Goal: Information Seeking & Learning: Learn about a topic

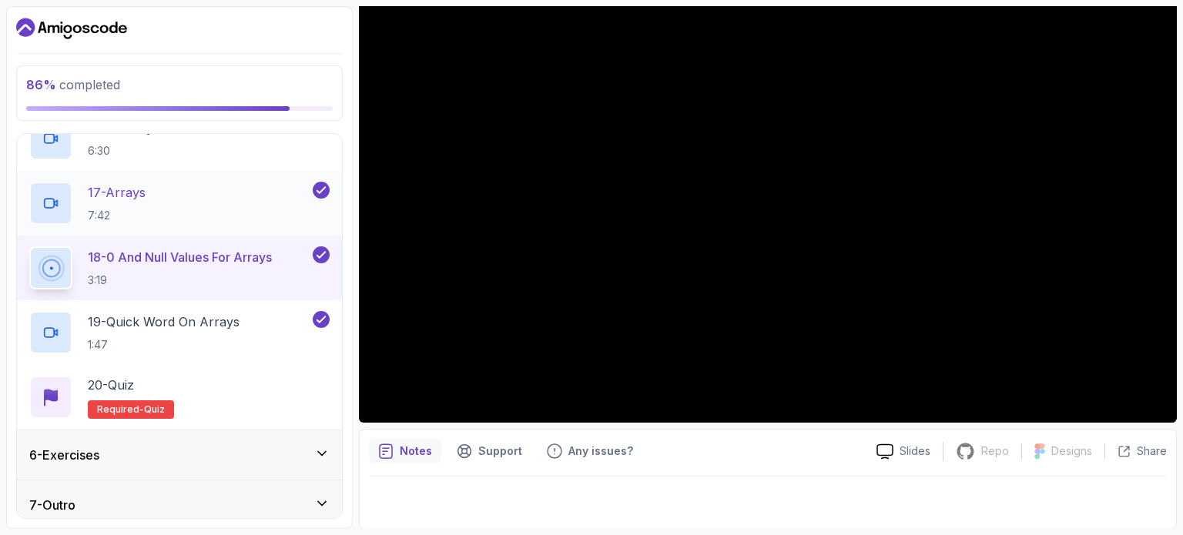
scroll to position [1257, 0]
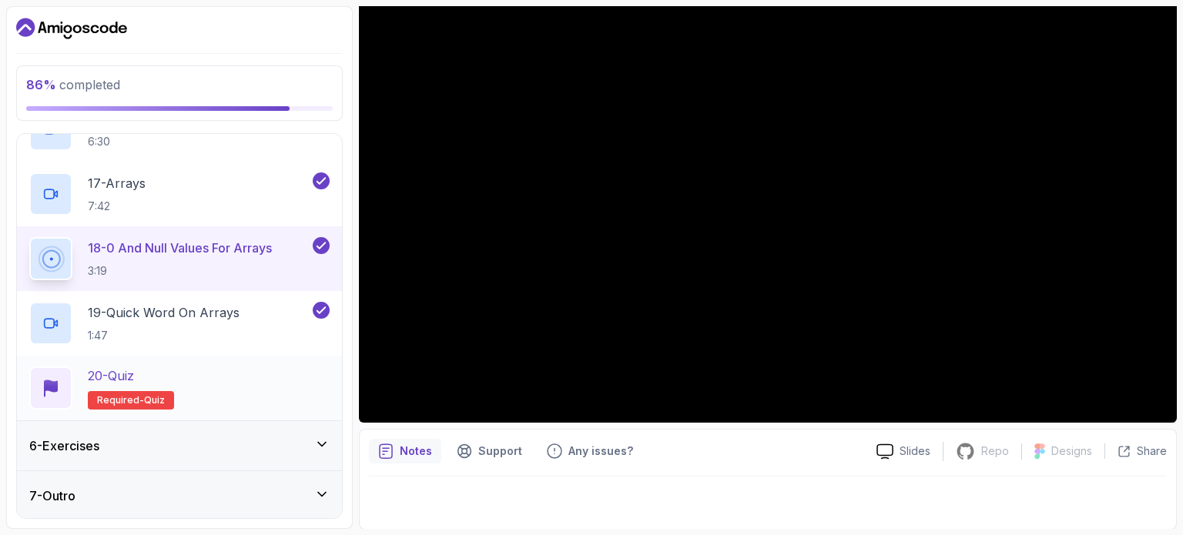
click at [191, 367] on div "20 - Quiz Required- quiz" at bounding box center [179, 388] width 300 height 43
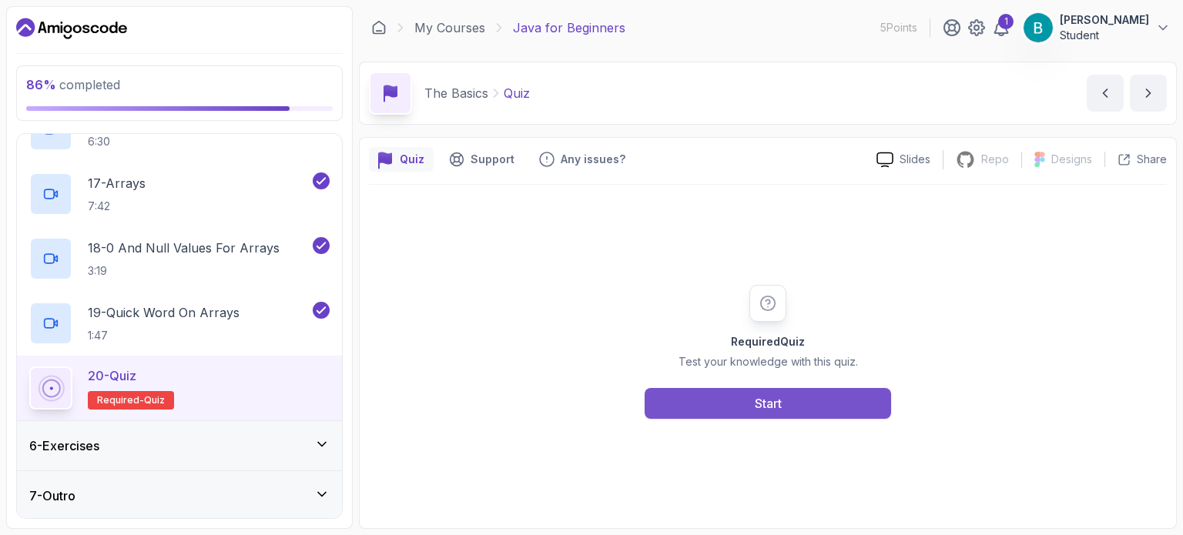
click at [677, 410] on button "Start" at bounding box center [767, 403] width 246 height 31
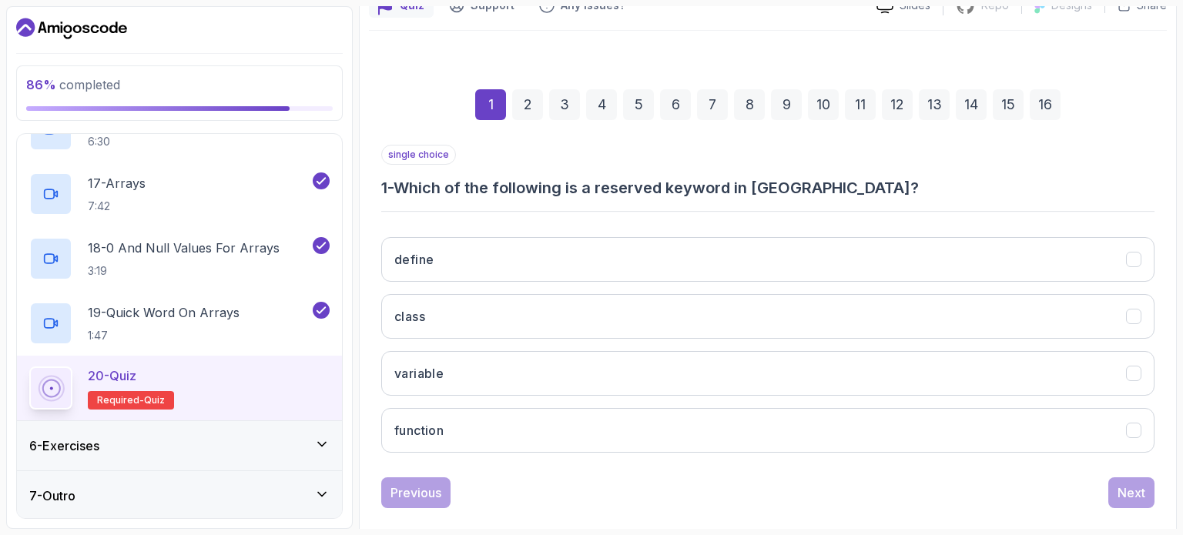
scroll to position [154, 0]
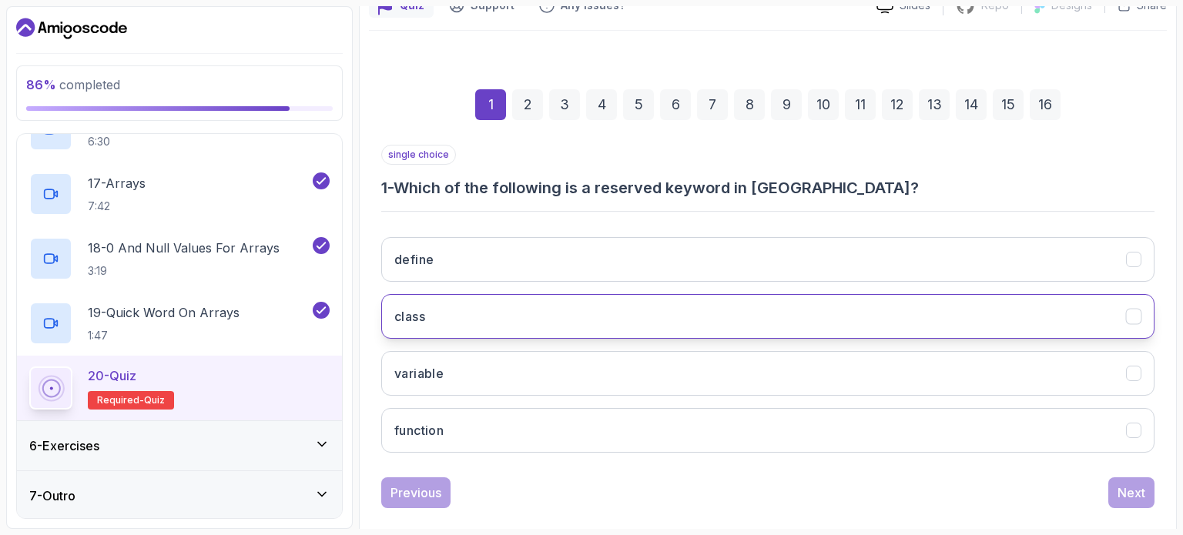
click at [1138, 320] on icon "class" at bounding box center [1134, 317] width 15 height 15
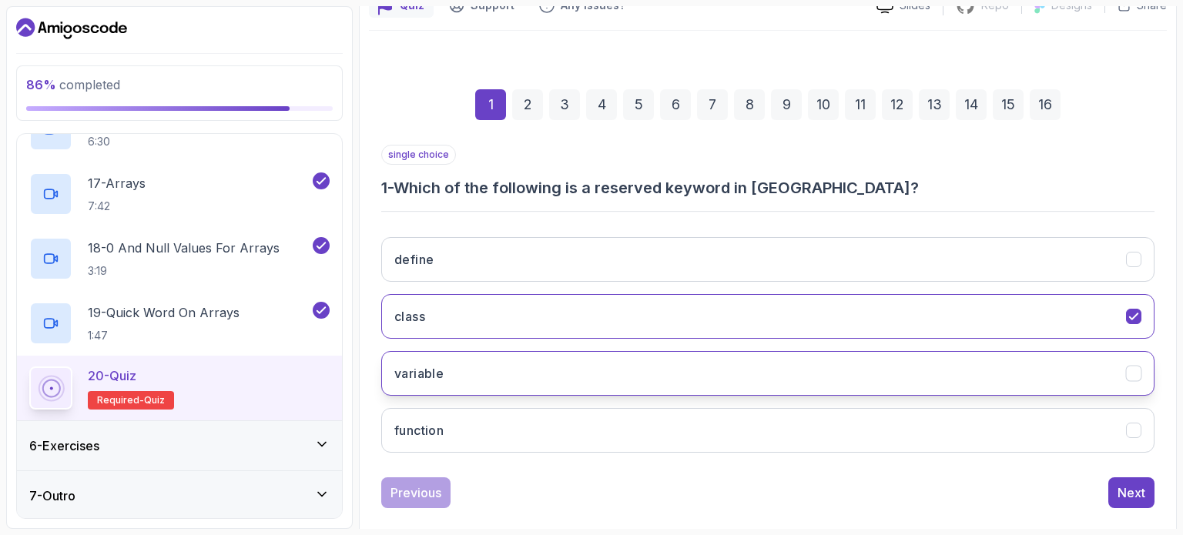
click at [1131, 376] on icon "variable" at bounding box center [1134, 374] width 15 height 15
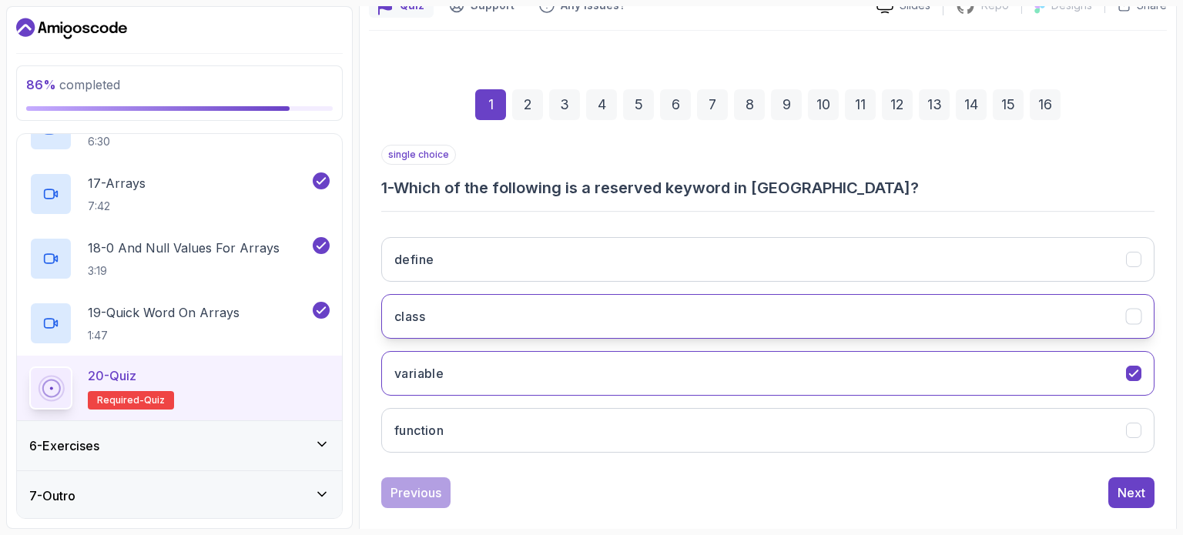
click at [1136, 316] on icon "class" at bounding box center [1134, 317] width 15 height 15
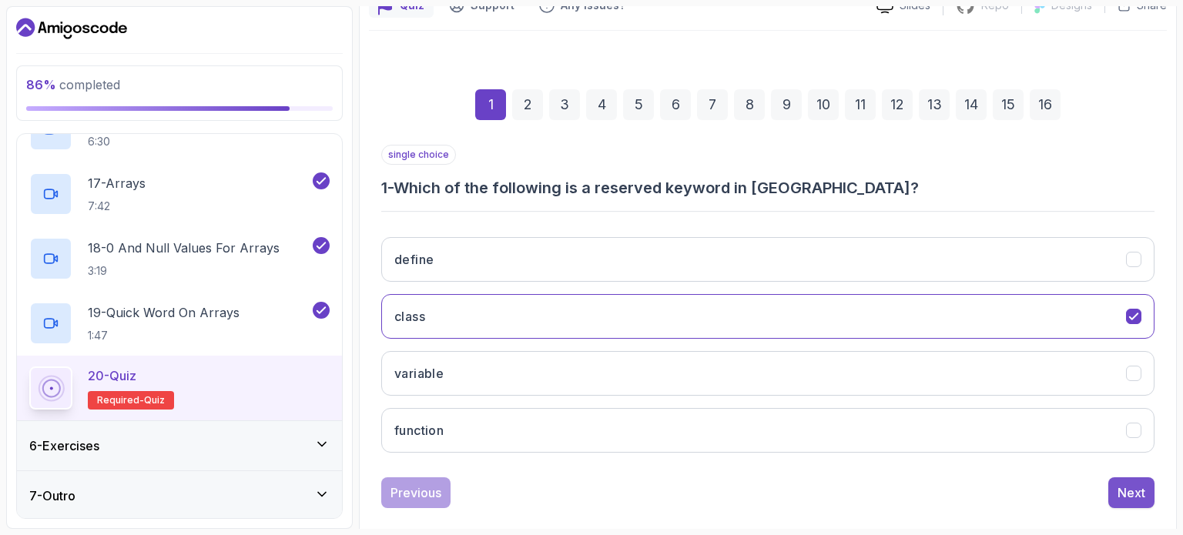
click at [1127, 496] on div "Next" at bounding box center [1131, 493] width 28 height 18
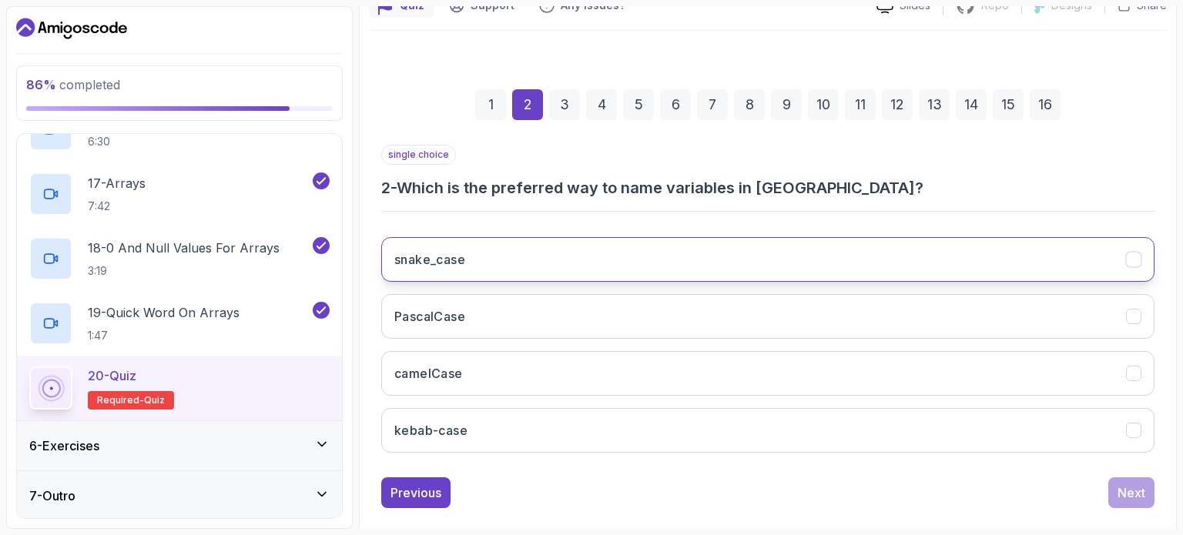
click at [1135, 255] on icon "snake_case" at bounding box center [1134, 260] width 15 height 15
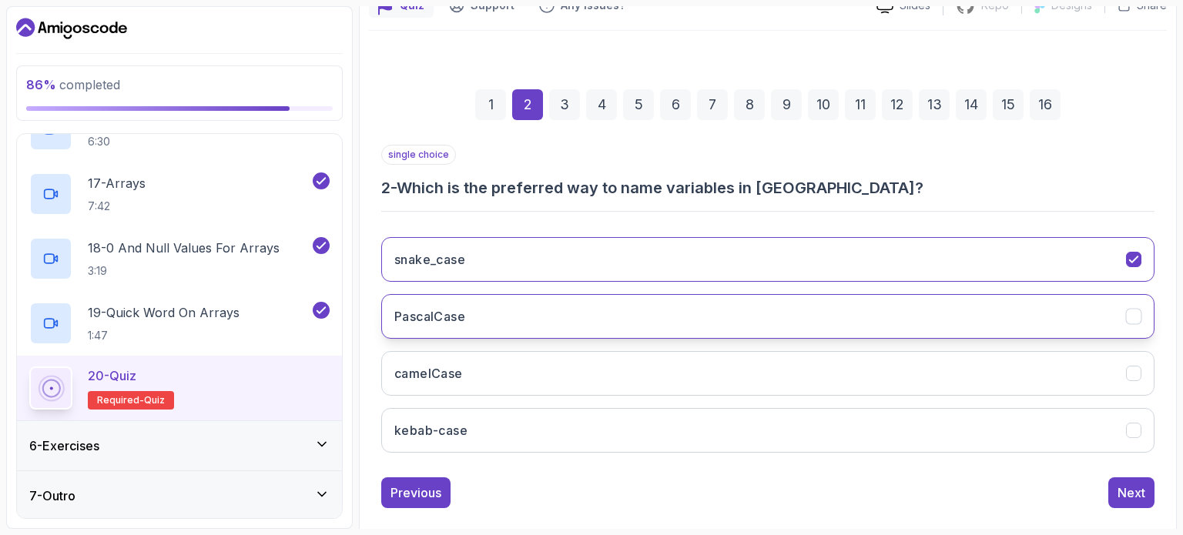
click at [1131, 316] on icon "PascalCase" at bounding box center [1134, 317] width 15 height 15
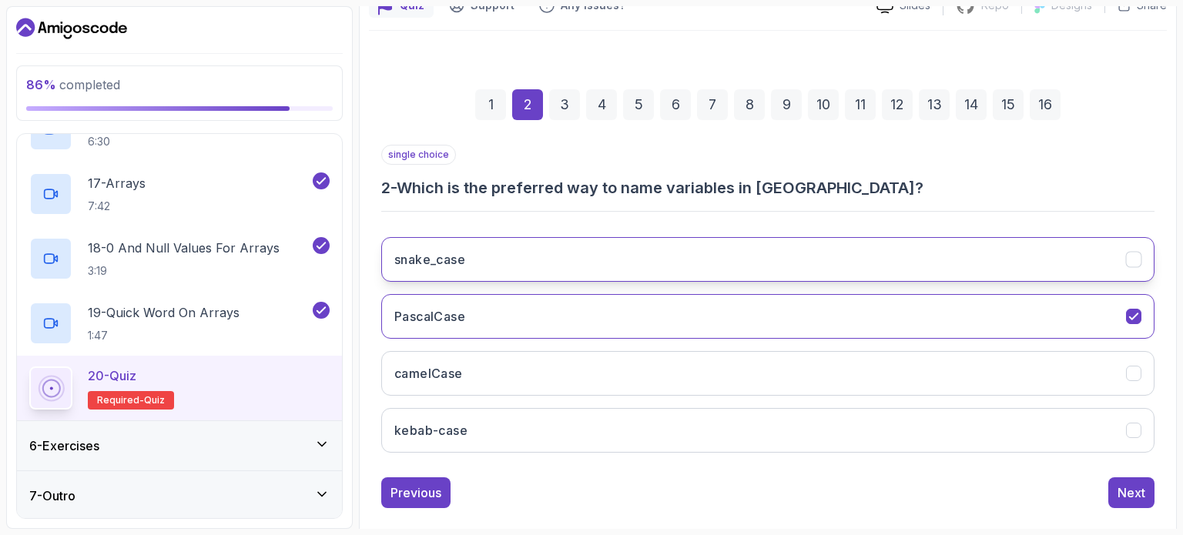
click at [1129, 253] on icon "snake_case" at bounding box center [1134, 260] width 15 height 15
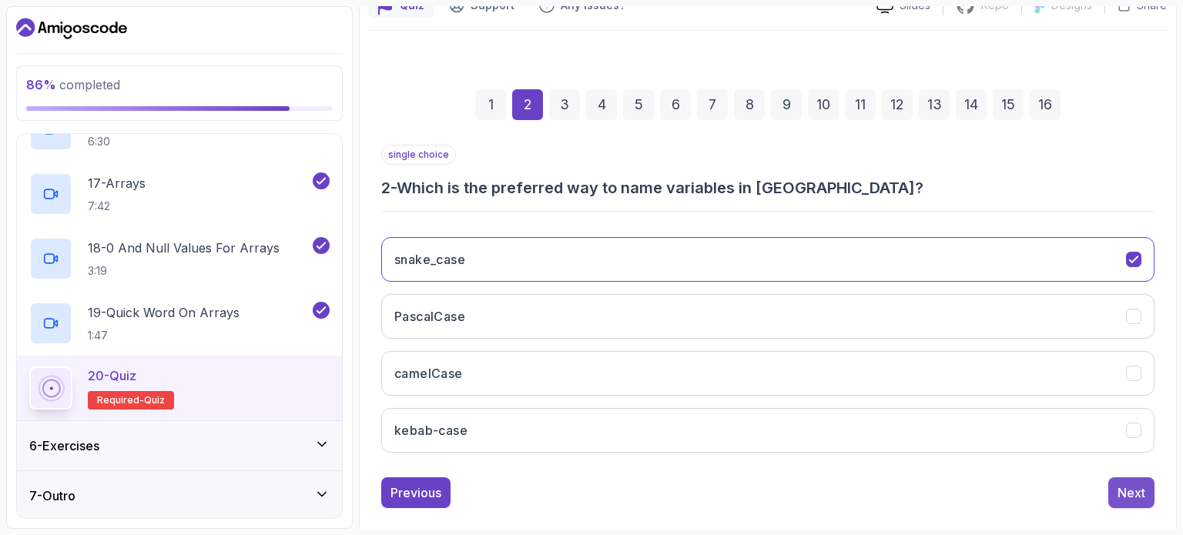
click at [1118, 488] on div "Next" at bounding box center [1131, 493] width 28 height 18
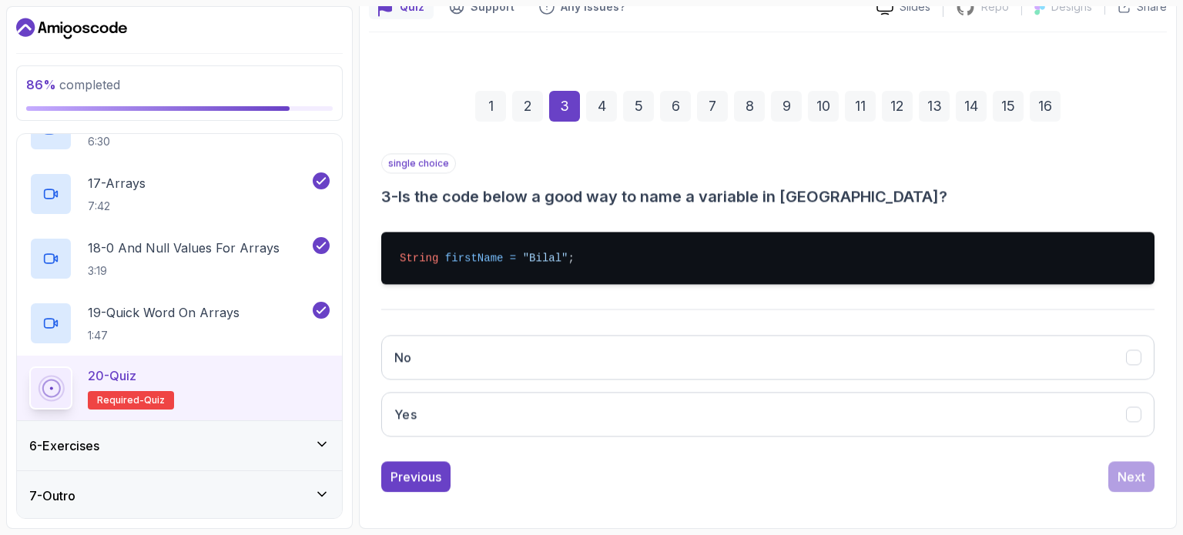
scroll to position [151, 0]
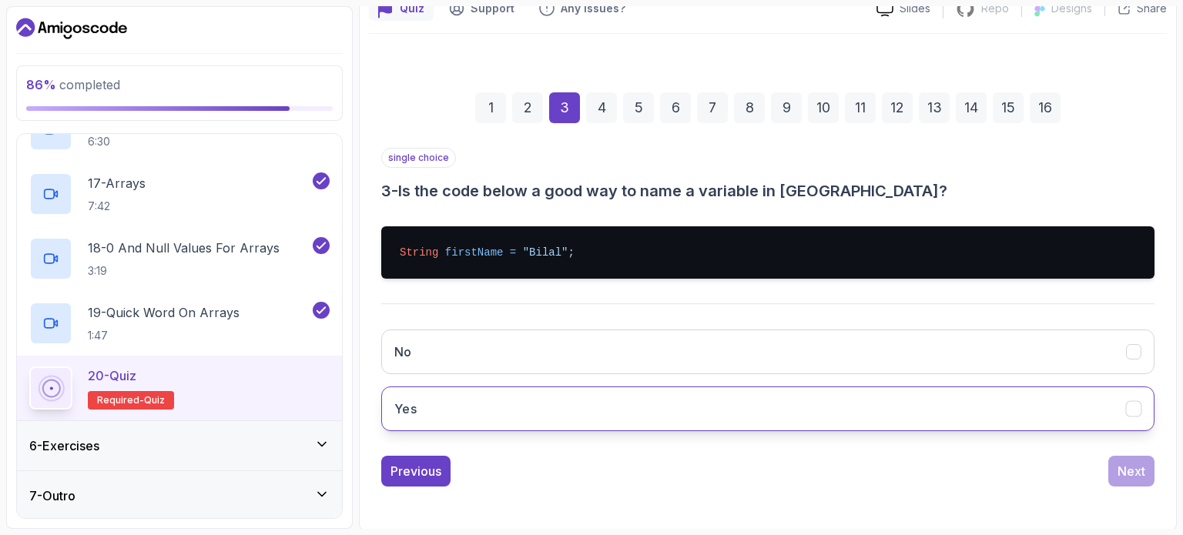
click at [1134, 403] on icon "Yes" at bounding box center [1134, 409] width 15 height 15
drag, startPoint x: 1139, startPoint y: 478, endPoint x: 1140, endPoint y: 415, distance: 63.2
click at [1140, 415] on div "single choice 3 - Is the code below a good way to name a variable in [GEOGRAPHI…" at bounding box center [767, 317] width 773 height 339
click at [1136, 406] on icon "Yes" at bounding box center [1133, 409] width 8 height 6
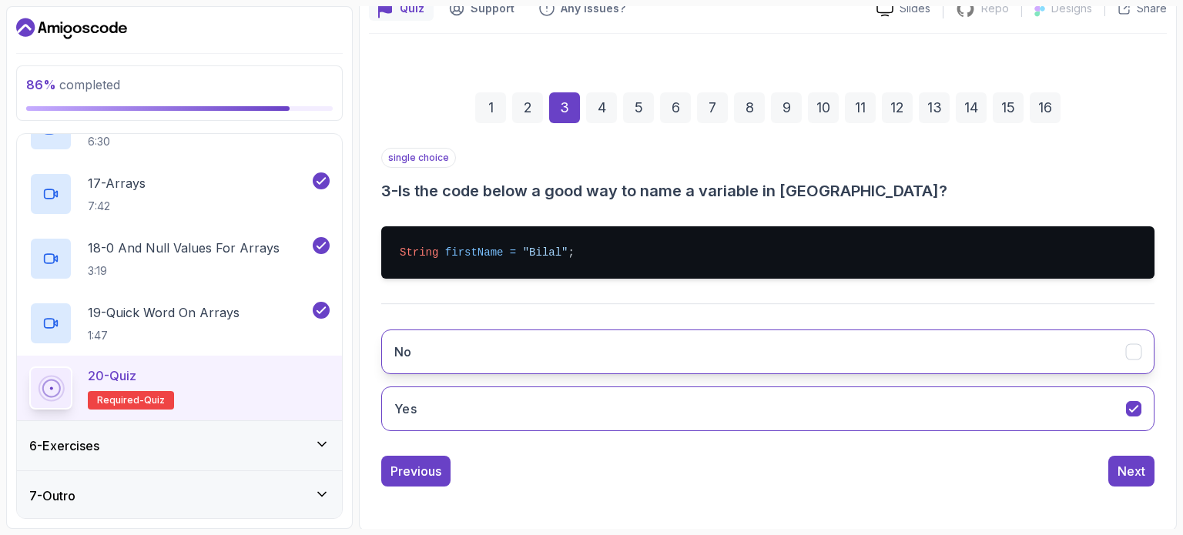
click at [1141, 340] on button "No" at bounding box center [767, 352] width 773 height 45
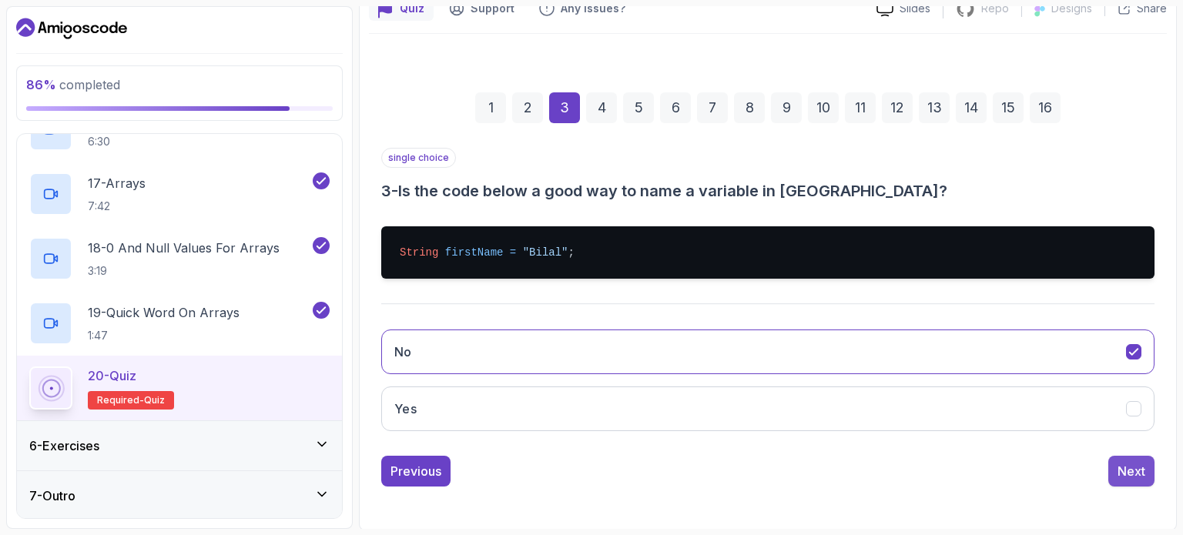
click at [1138, 468] on div "Next" at bounding box center [1131, 471] width 28 height 18
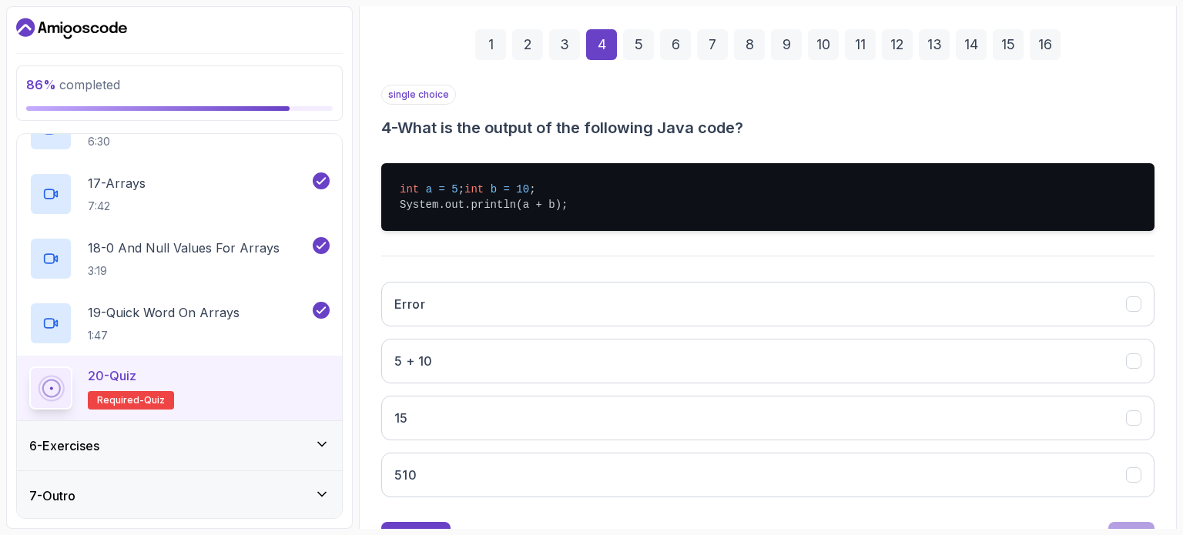
scroll to position [231, 0]
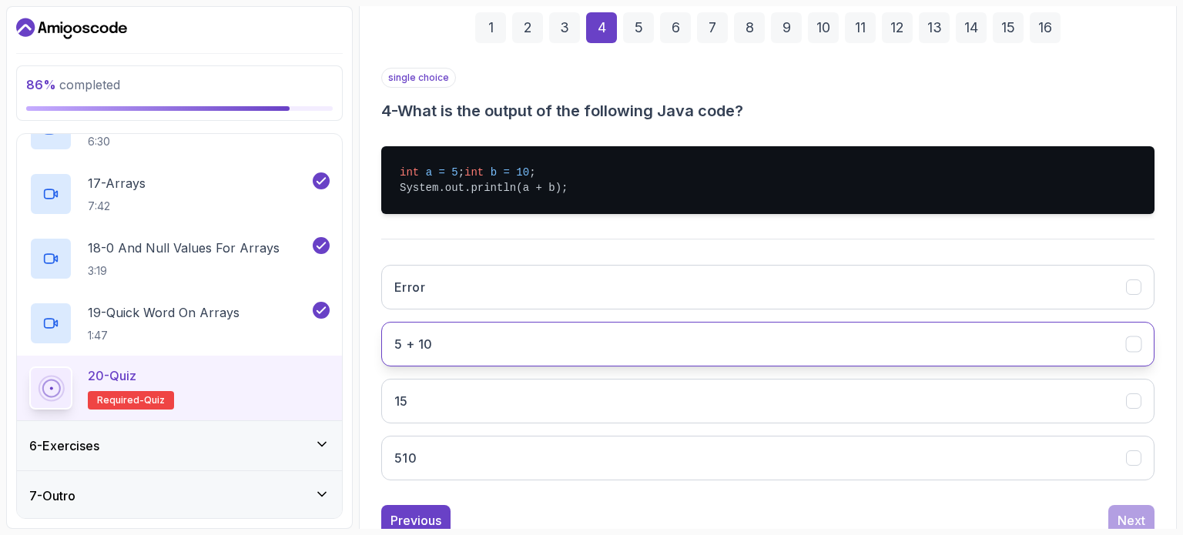
click at [862, 367] on button "5 + 10" at bounding box center [767, 344] width 773 height 45
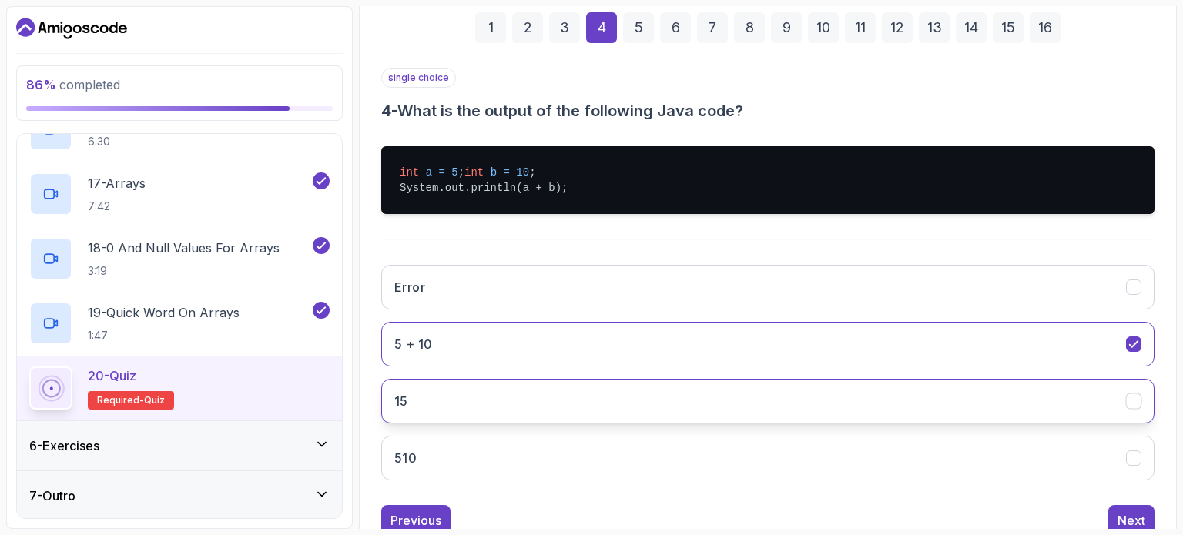
click at [869, 413] on button "15" at bounding box center [767, 401] width 773 height 45
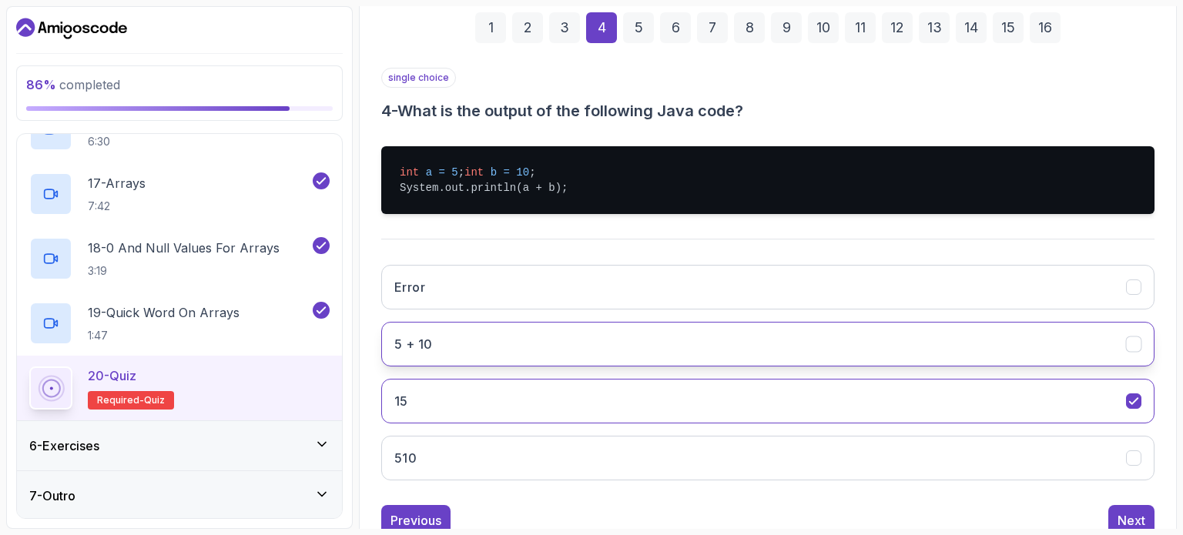
scroll to position [295, 0]
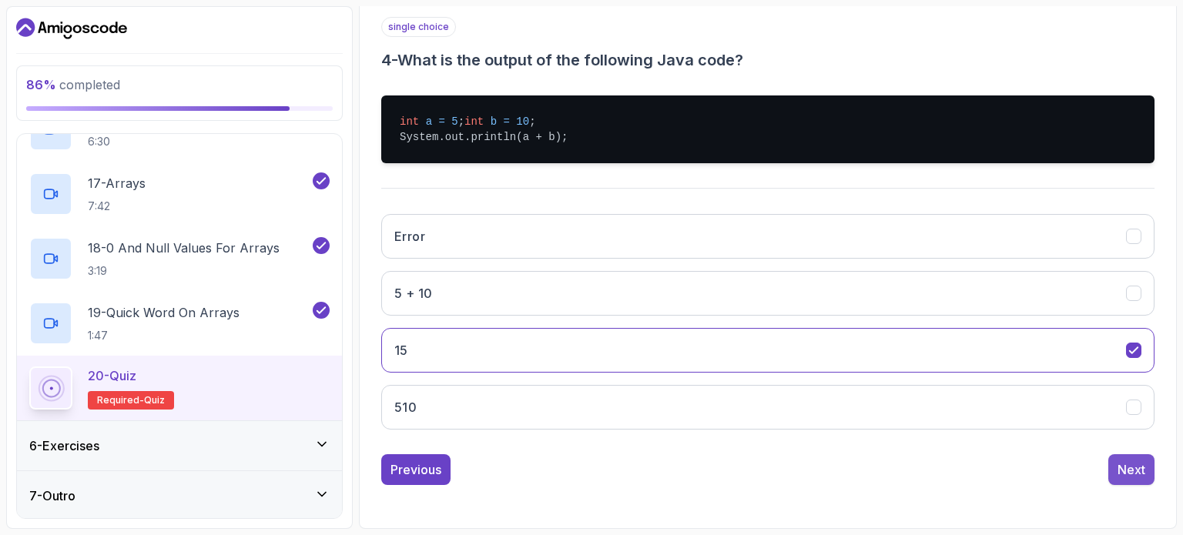
click at [1120, 474] on div "Next" at bounding box center [1131, 469] width 28 height 18
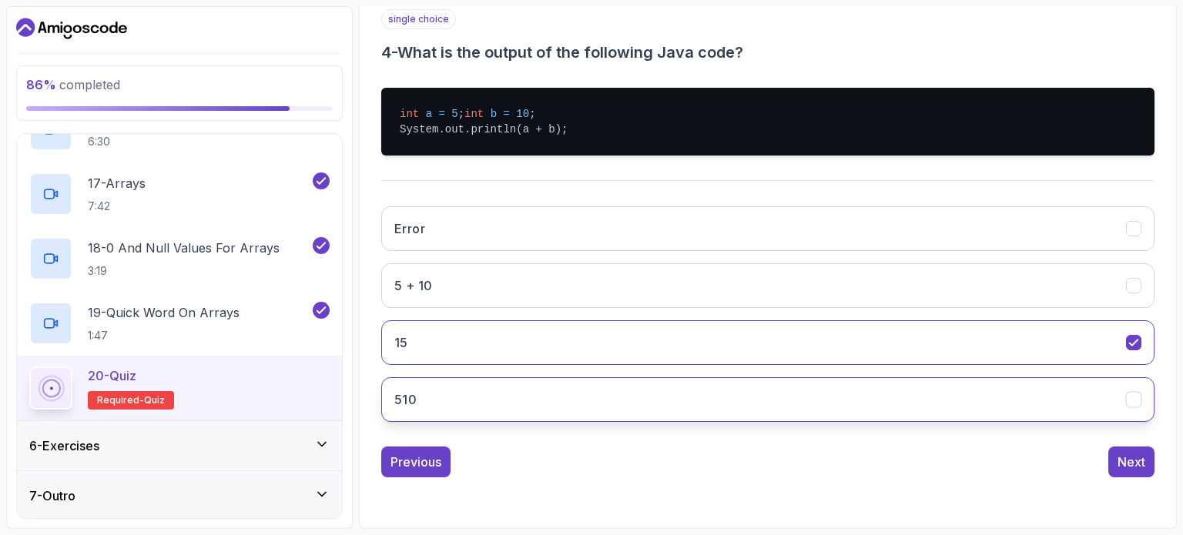
scroll to position [175, 0]
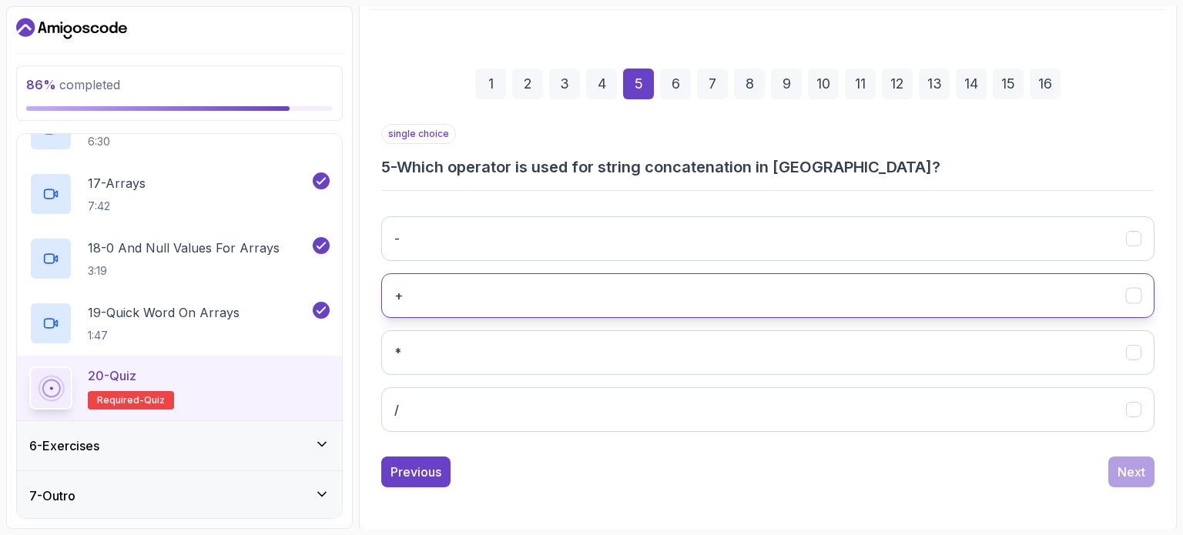
click at [998, 293] on button "+" at bounding box center [767, 295] width 773 height 45
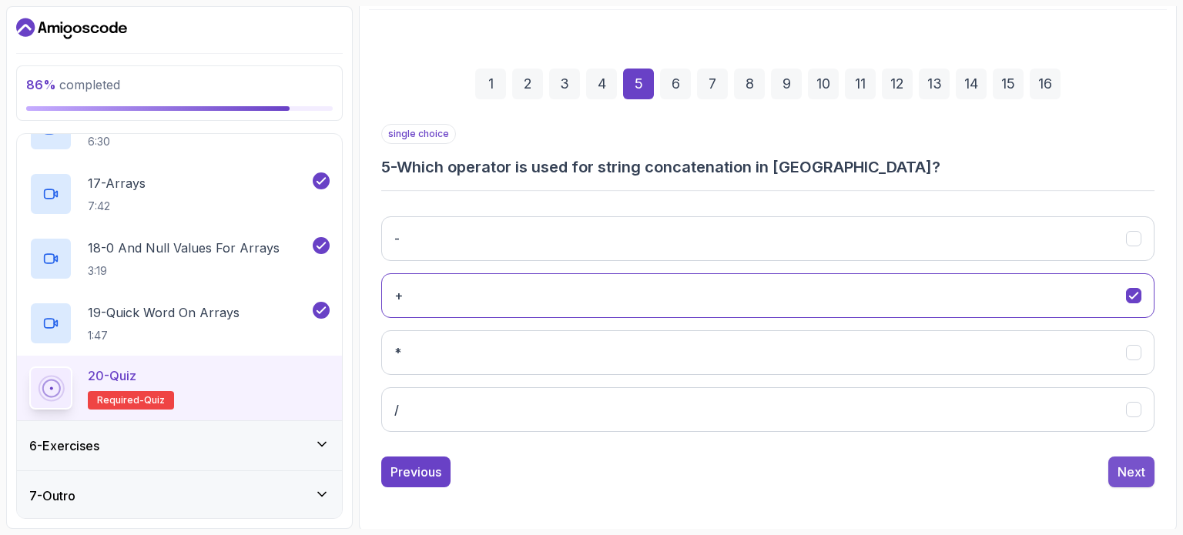
click at [1130, 463] on div "Next" at bounding box center [1131, 472] width 28 height 18
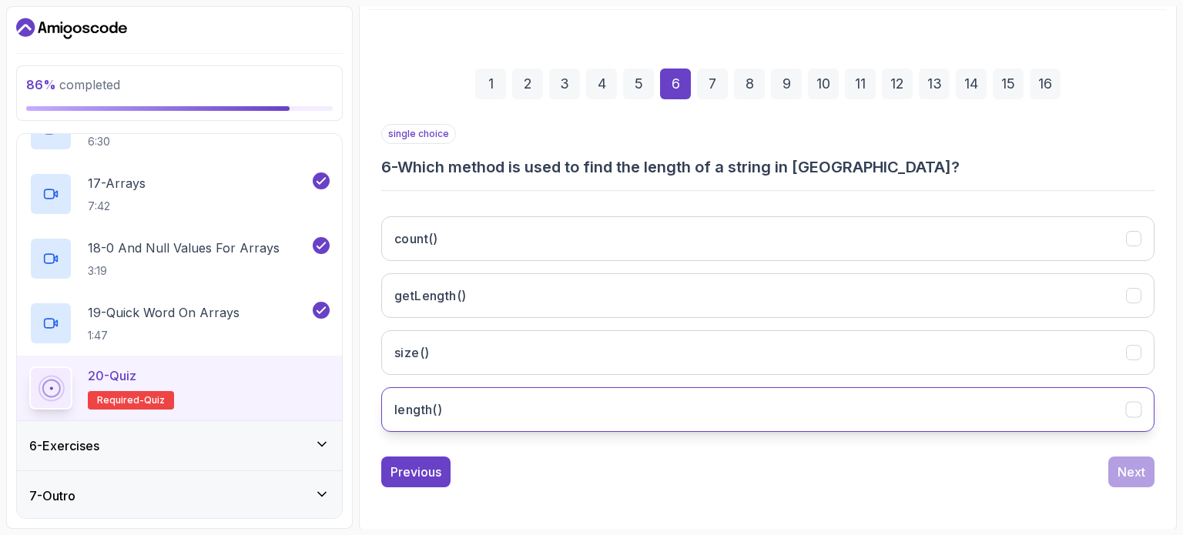
click at [1027, 403] on button "length()" at bounding box center [767, 409] width 773 height 45
click at [1139, 484] on button "Next" at bounding box center [1131, 472] width 46 height 31
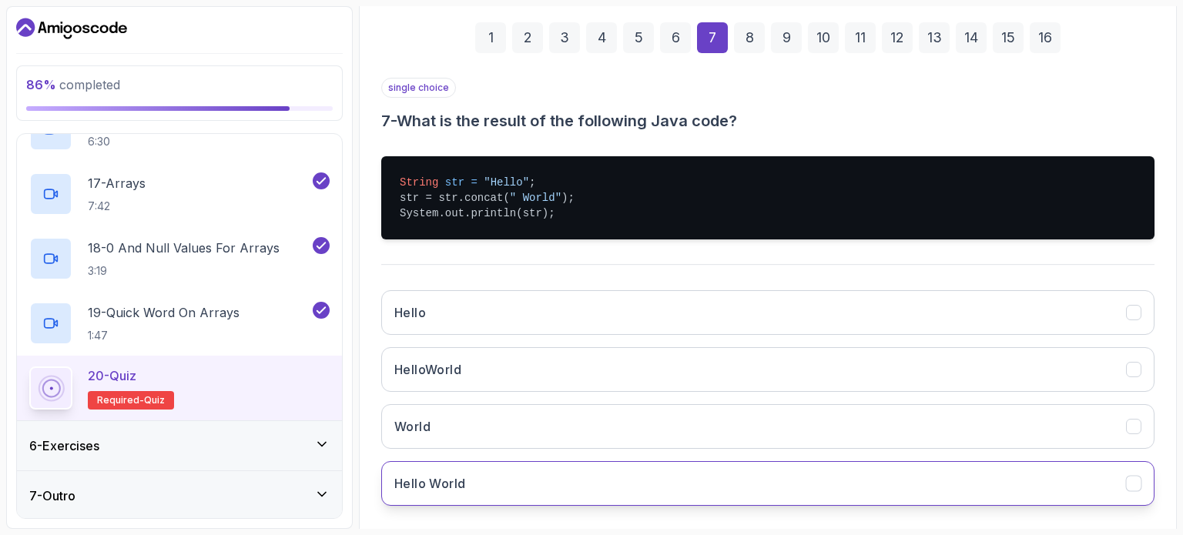
scroll to position [209, 0]
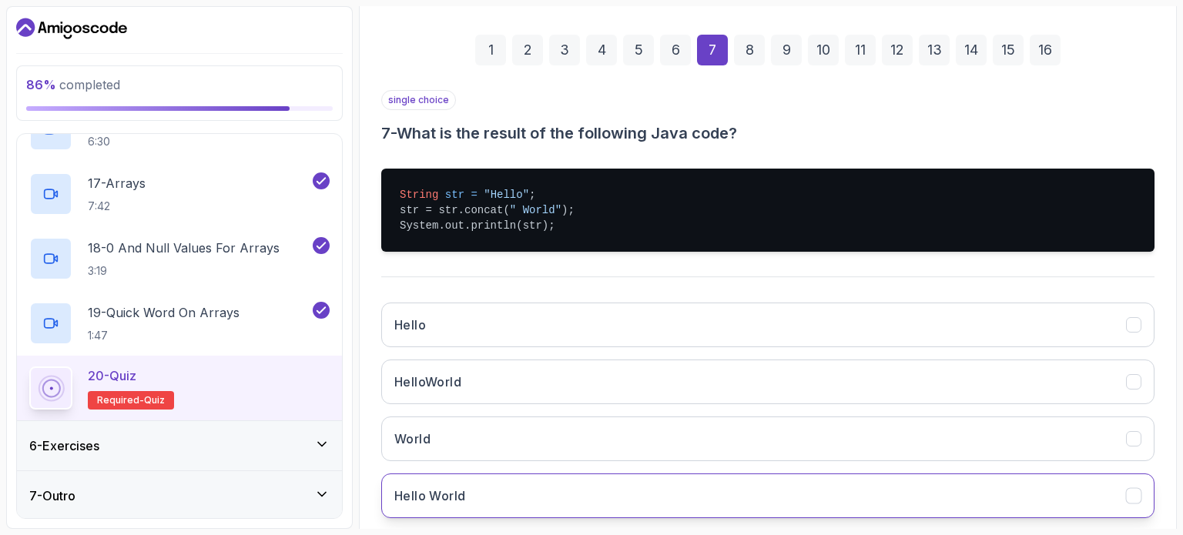
click at [1138, 495] on icon "Hello World" at bounding box center [1134, 496] width 15 height 15
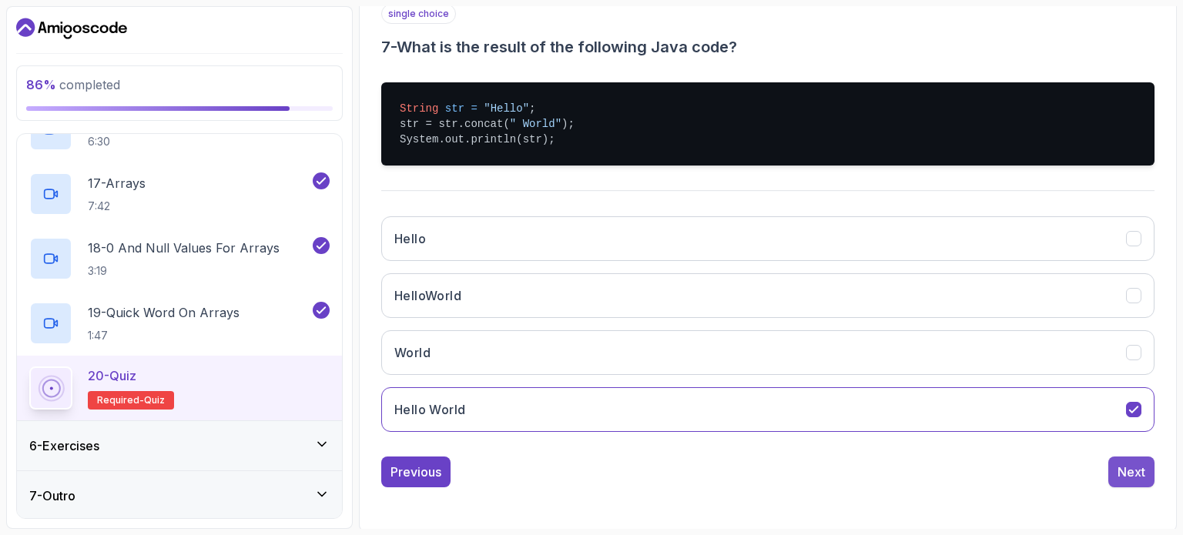
click at [1139, 474] on div "Next" at bounding box center [1131, 472] width 28 height 18
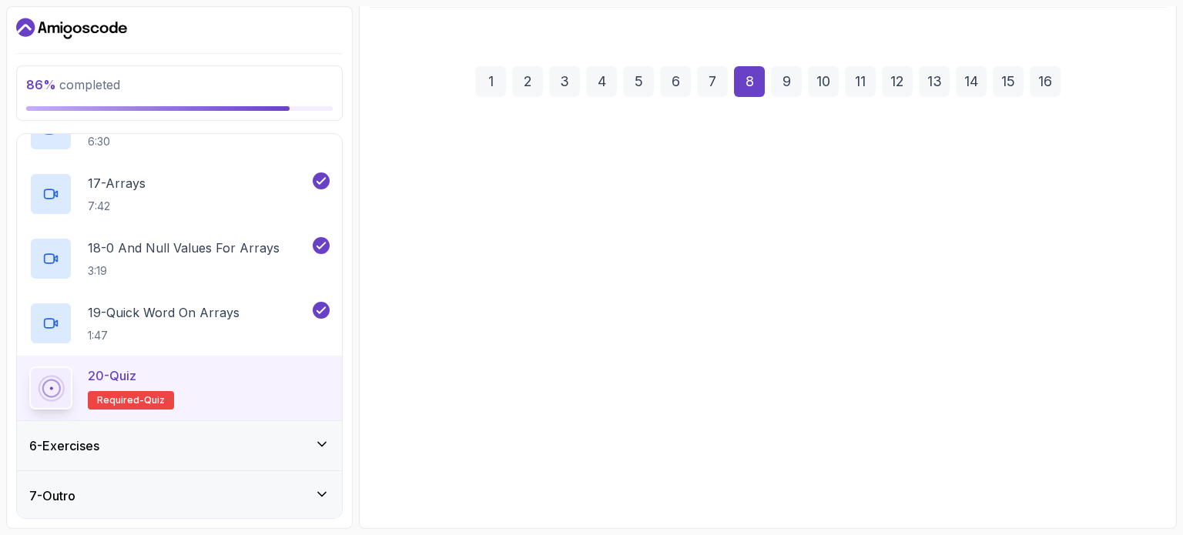
scroll to position [175, 0]
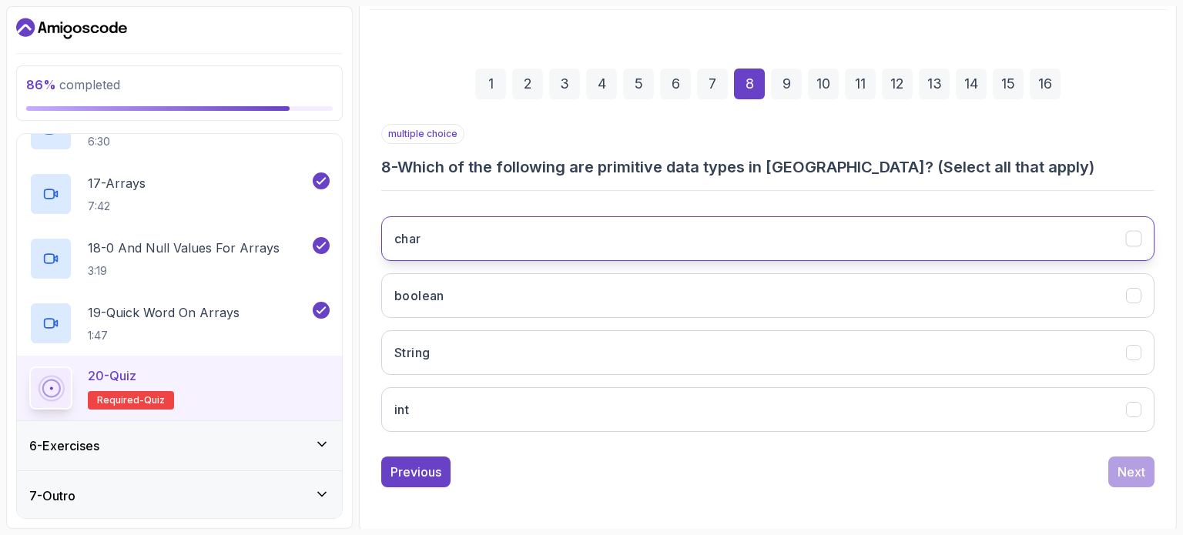
click at [1140, 240] on icon "char" at bounding box center [1134, 239] width 15 height 15
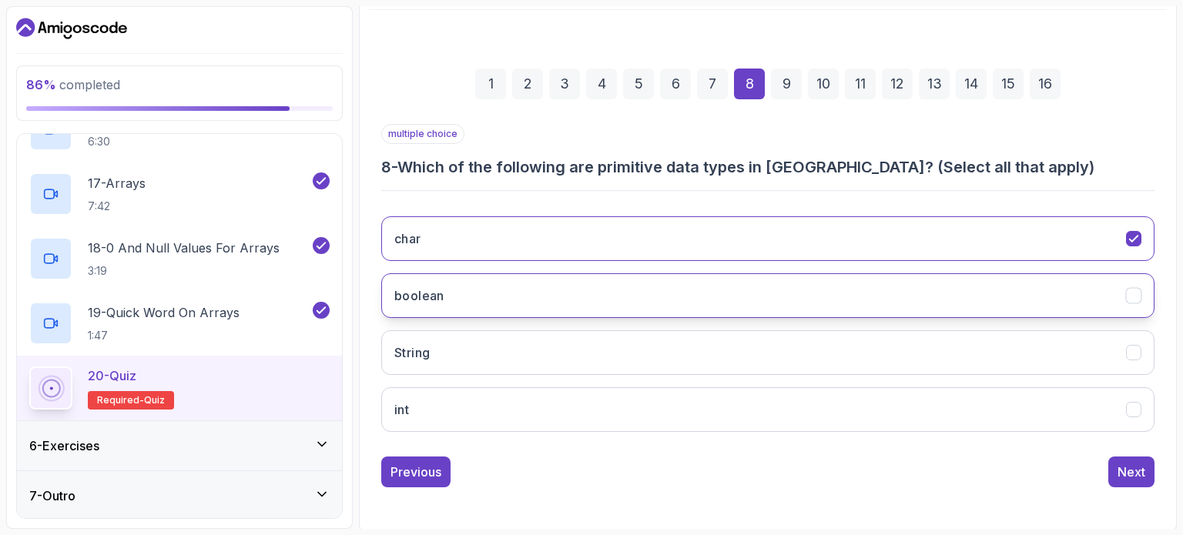
click at [1134, 297] on icon "boolean" at bounding box center [1134, 296] width 15 height 15
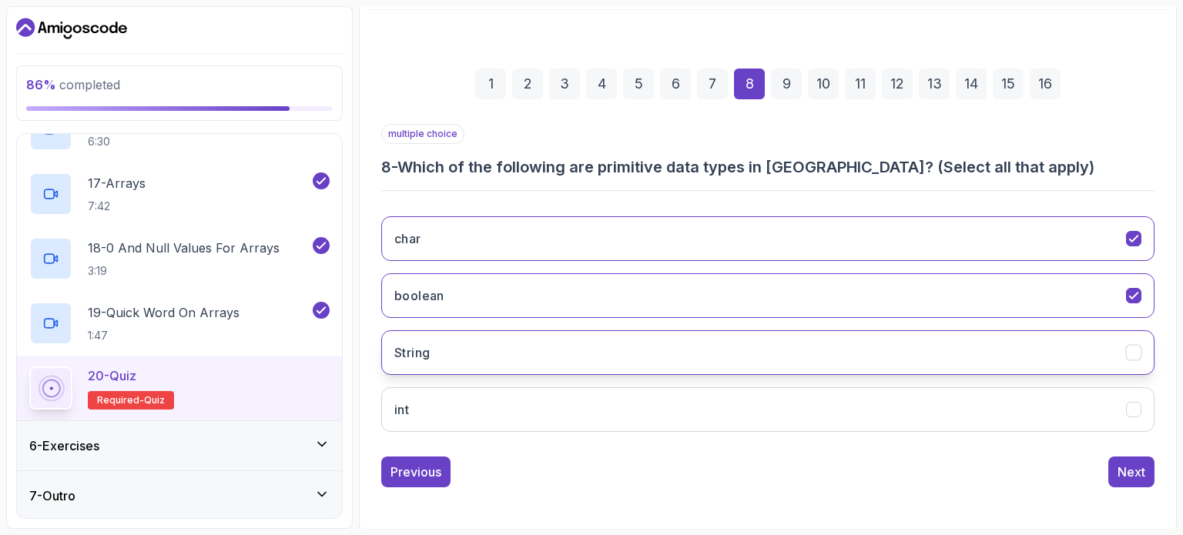
click at [1134, 350] on icon "String" at bounding box center [1134, 353] width 15 height 15
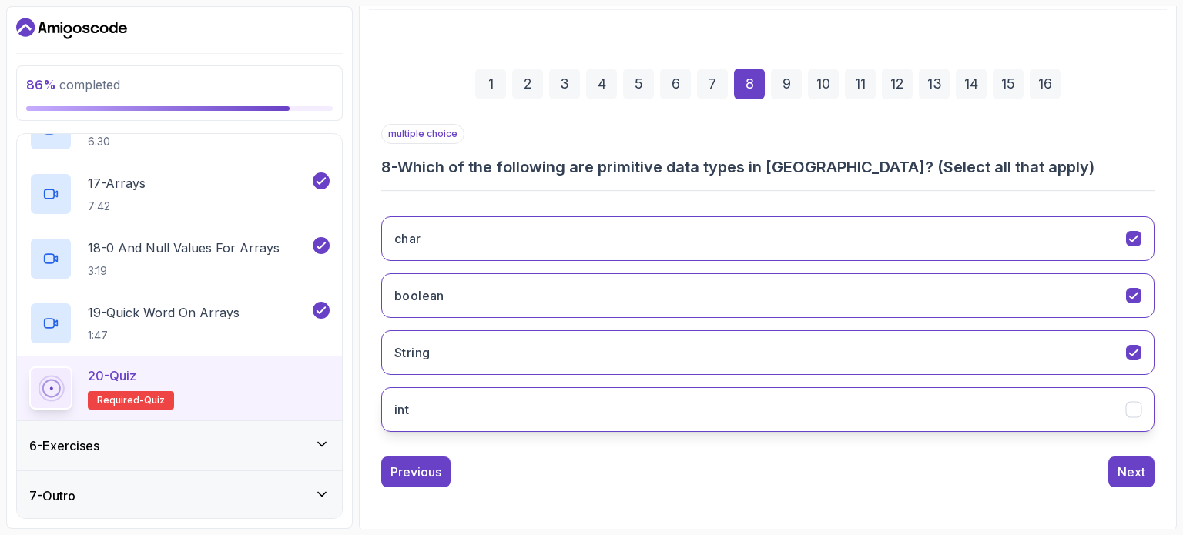
click at [1133, 404] on icon "int" at bounding box center [1134, 410] width 15 height 15
click at [1132, 486] on div "1 2 3 4 5 6 7 8 9 10 11 12 13 14 15 16 multiple choice 8 - Which of the followi…" at bounding box center [768, 266] width 798 height 468
click at [1132, 464] on div "Next" at bounding box center [1131, 472] width 28 height 18
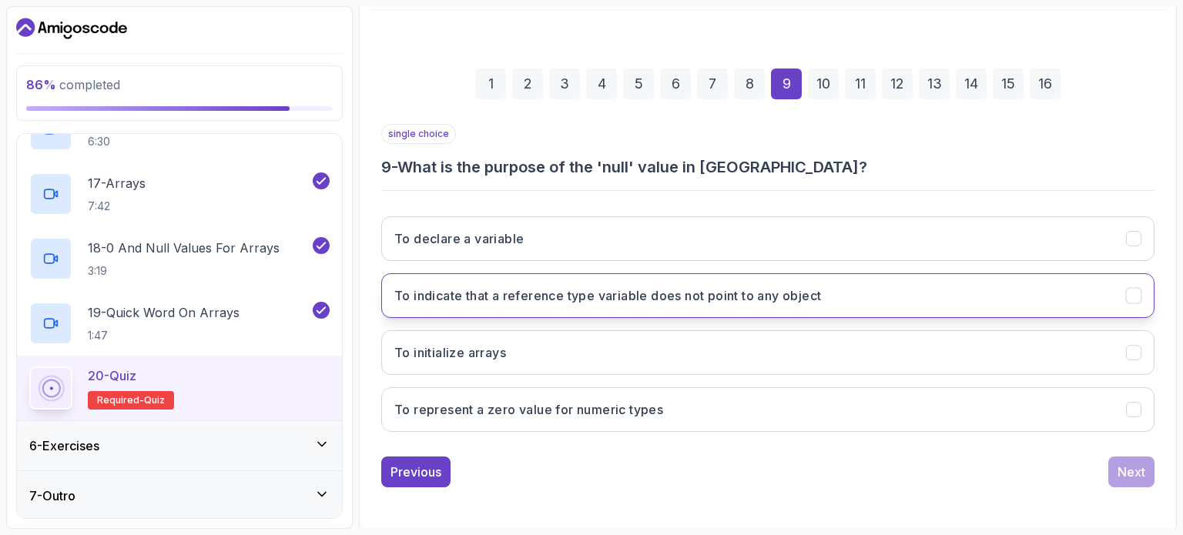
click at [1130, 298] on icon "To indicate that a reference type variable does not point to any object" at bounding box center [1134, 296] width 15 height 15
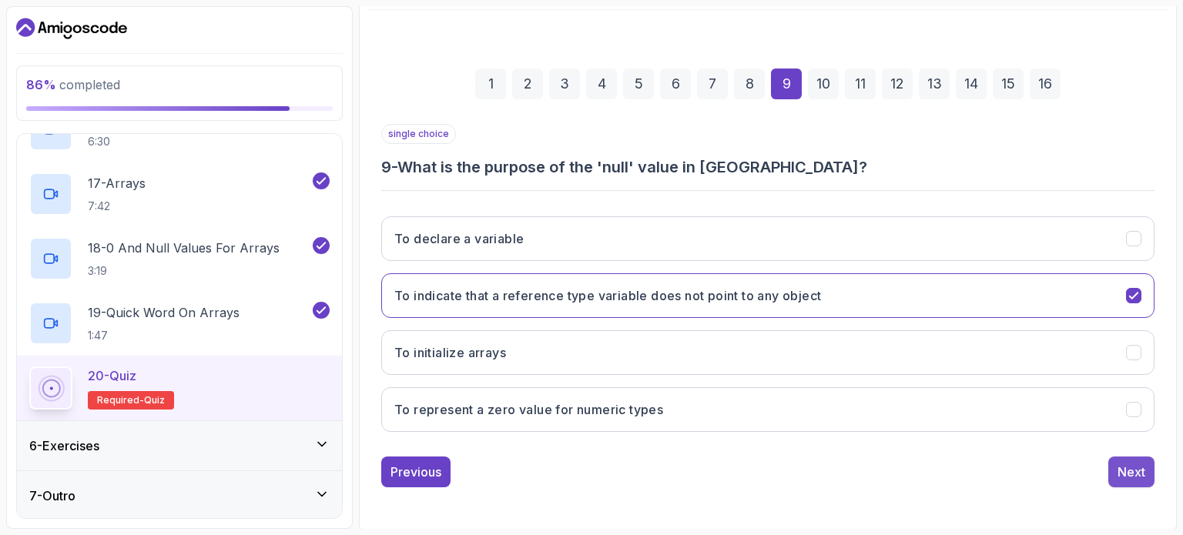
click at [1132, 460] on button "Next" at bounding box center [1131, 472] width 46 height 31
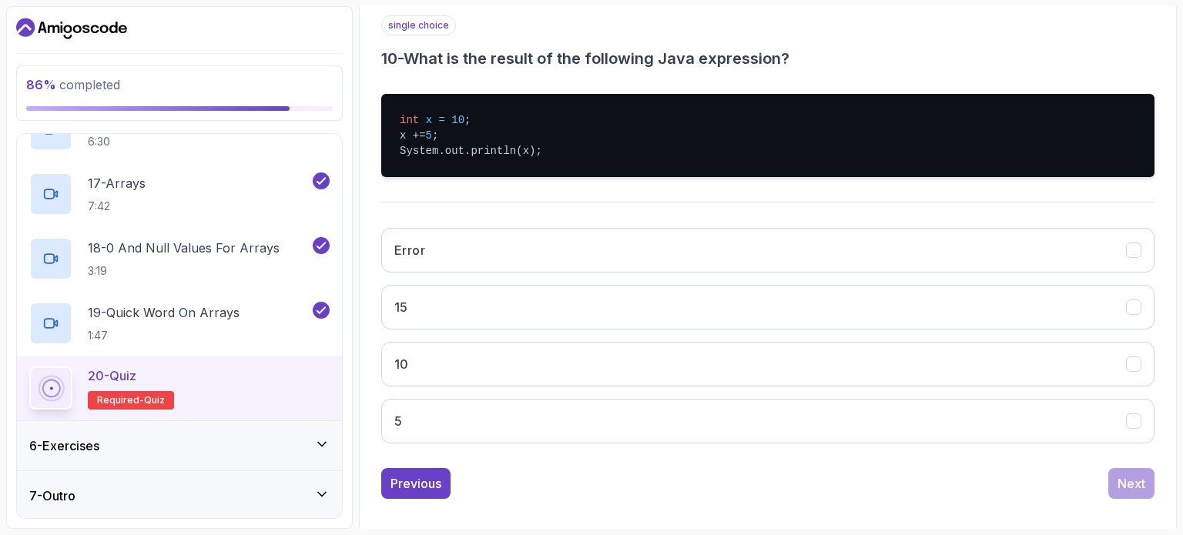
scroll to position [284, 0]
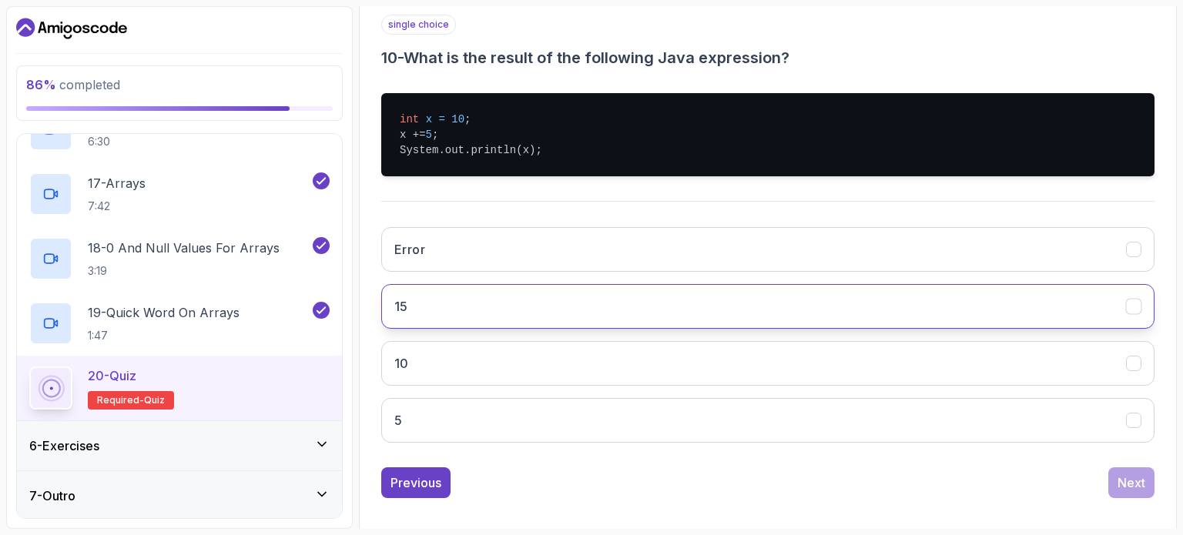
click at [949, 318] on button "15" at bounding box center [767, 306] width 773 height 45
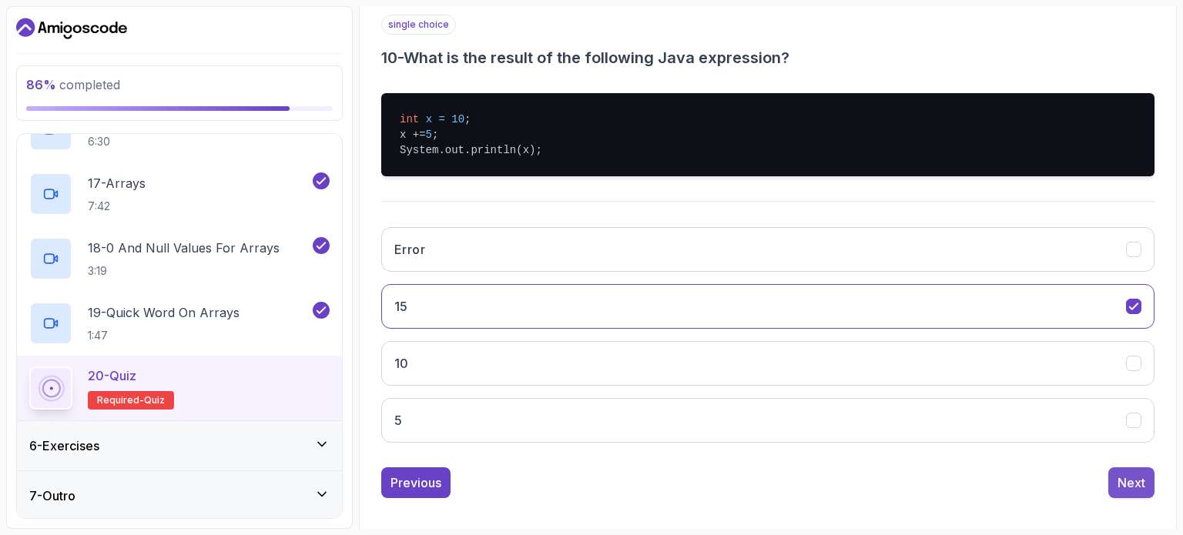
click at [1137, 476] on div "Next" at bounding box center [1131, 483] width 28 height 18
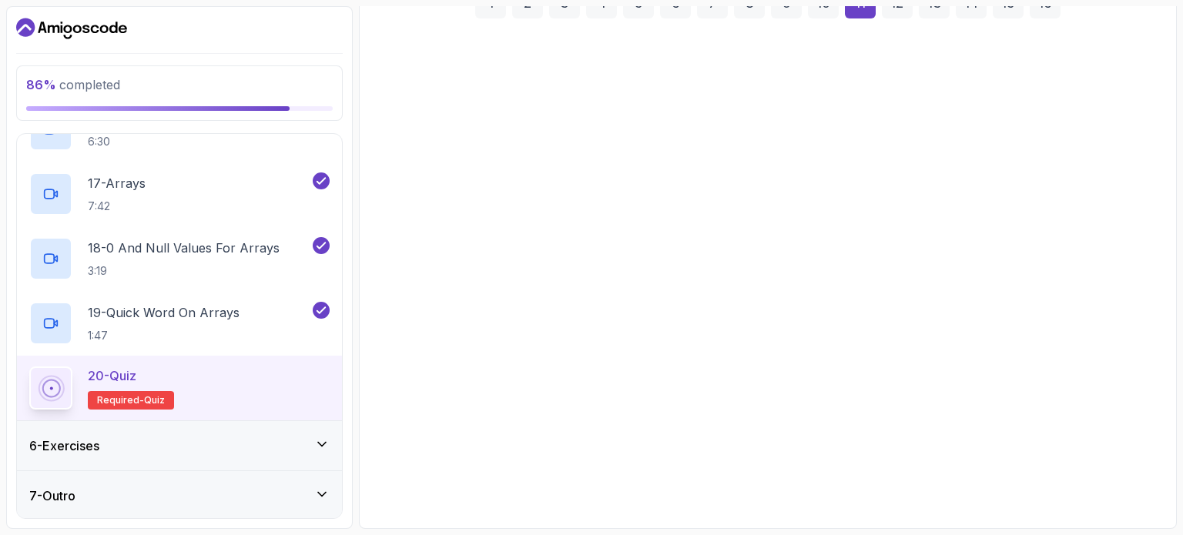
scroll to position [231, 0]
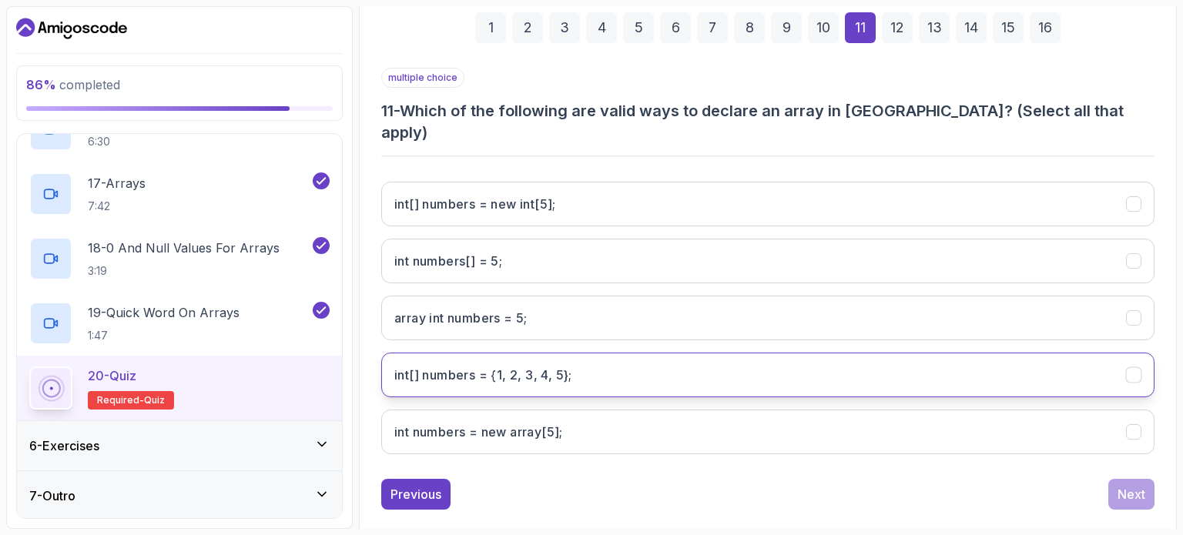
click at [1129, 368] on icon "int[] numbers = {1, 2, 3, 4, 5};" at bounding box center [1134, 375] width 15 height 15
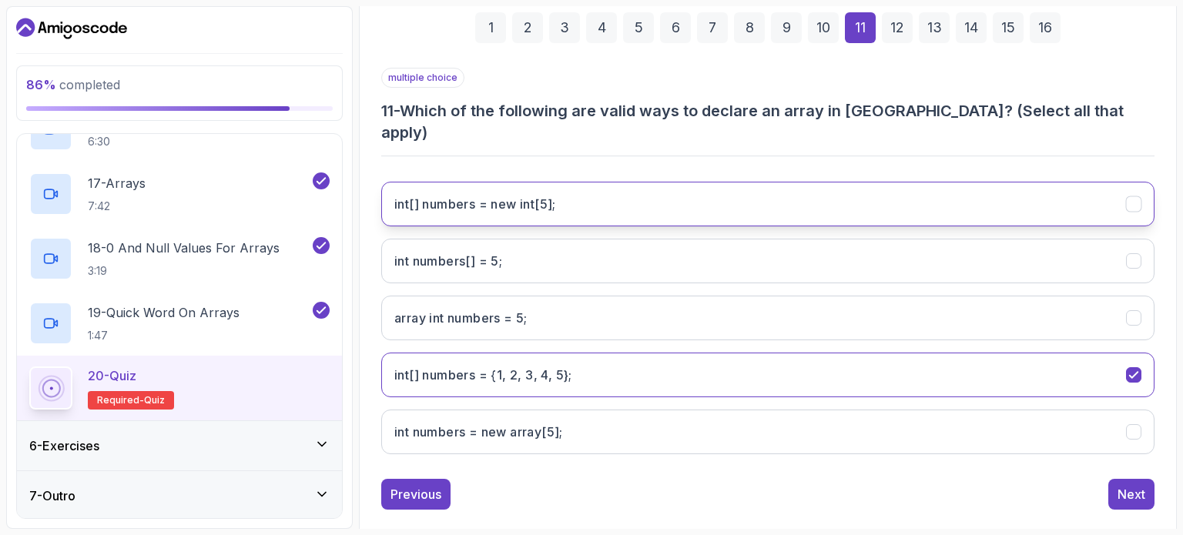
click at [1129, 197] on icon "int[] numbers = new int[5];" at bounding box center [1134, 204] width 15 height 15
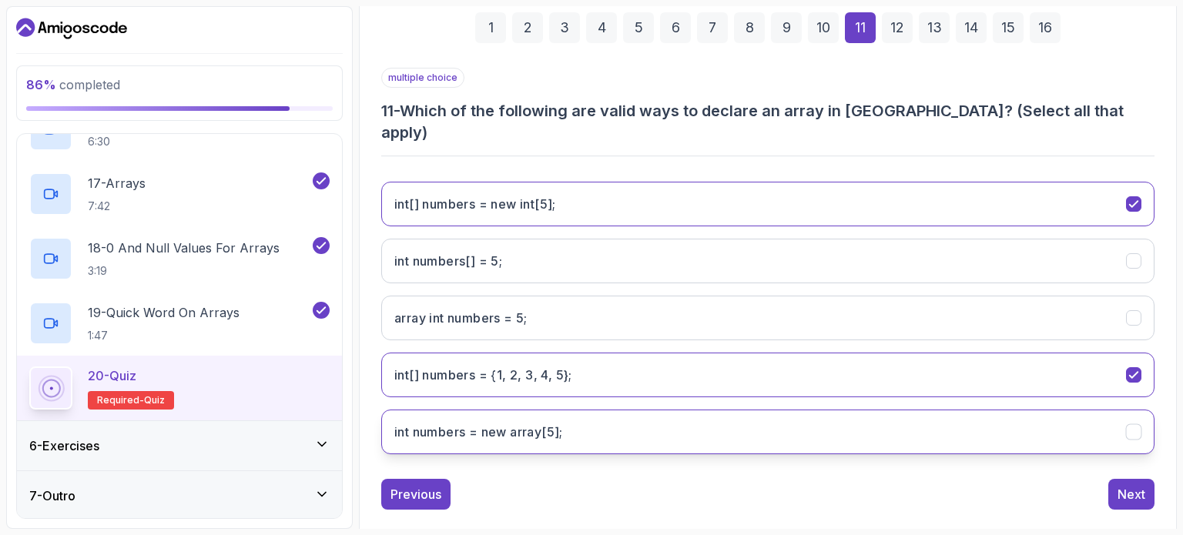
click at [1132, 425] on icon "int numbers = new array[5];" at bounding box center [1134, 432] width 15 height 15
click at [1123, 485] on div "Next" at bounding box center [1131, 494] width 28 height 18
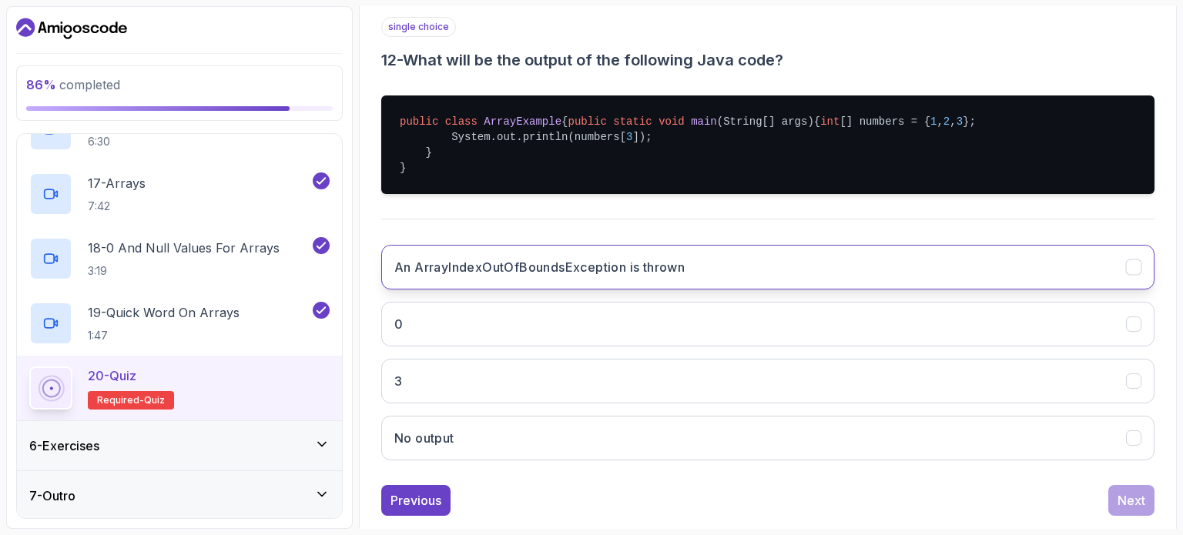
scroll to position [283, 0]
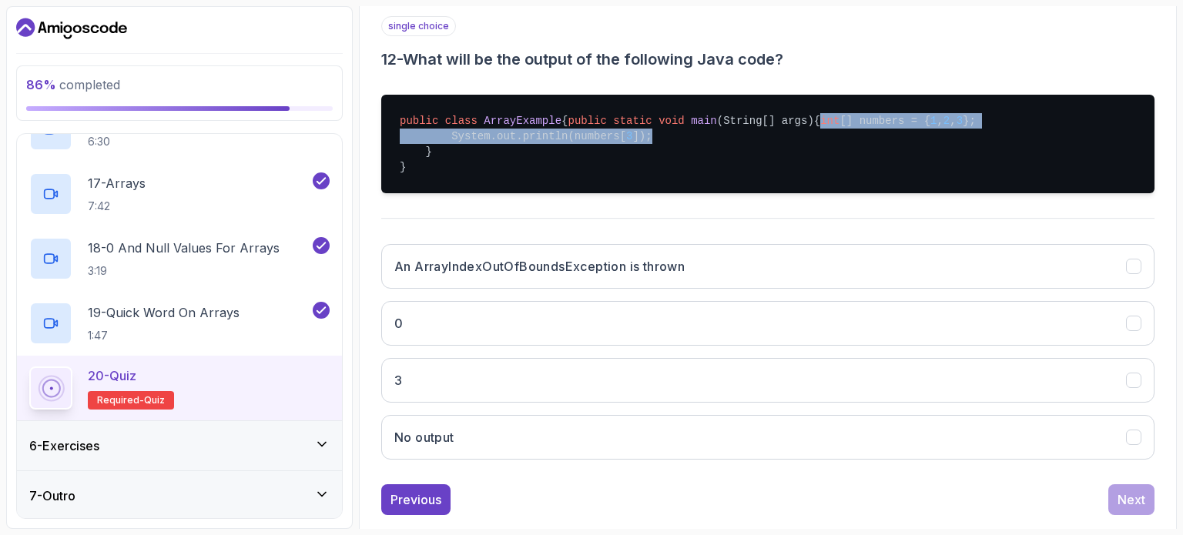
drag, startPoint x: 447, startPoint y: 152, endPoint x: 639, endPoint y: 160, distance: 191.9
click at [639, 160] on pre "public class ArrayExample { public static void main (String[] args) { int [] nu…" at bounding box center [767, 144] width 773 height 99
copy pre "int [] numbers = { 1 , 2 , 3 }; System.out.println(numbers[ 3 ]);"
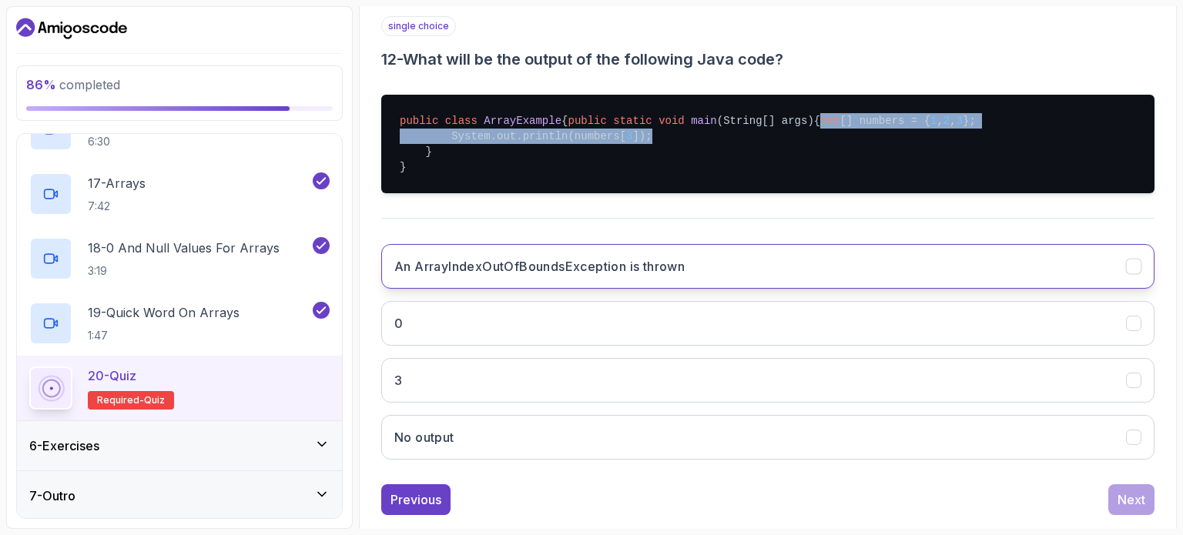
click at [533, 289] on button "An ArrayIndexOutOfBoundsException is thrown" at bounding box center [767, 266] width 773 height 45
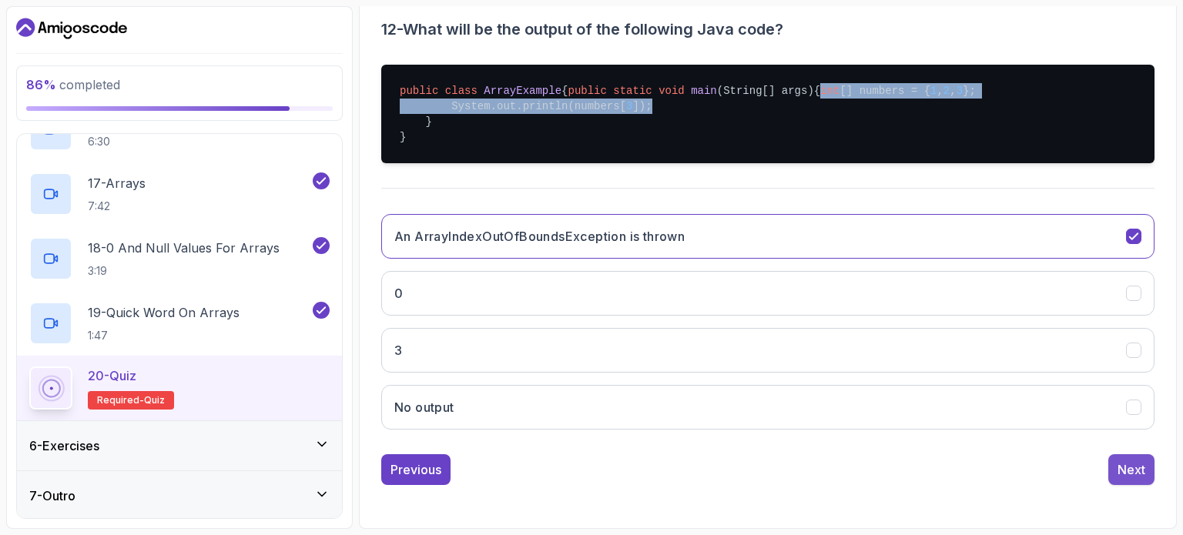
click at [1127, 474] on div "Next" at bounding box center [1131, 469] width 28 height 18
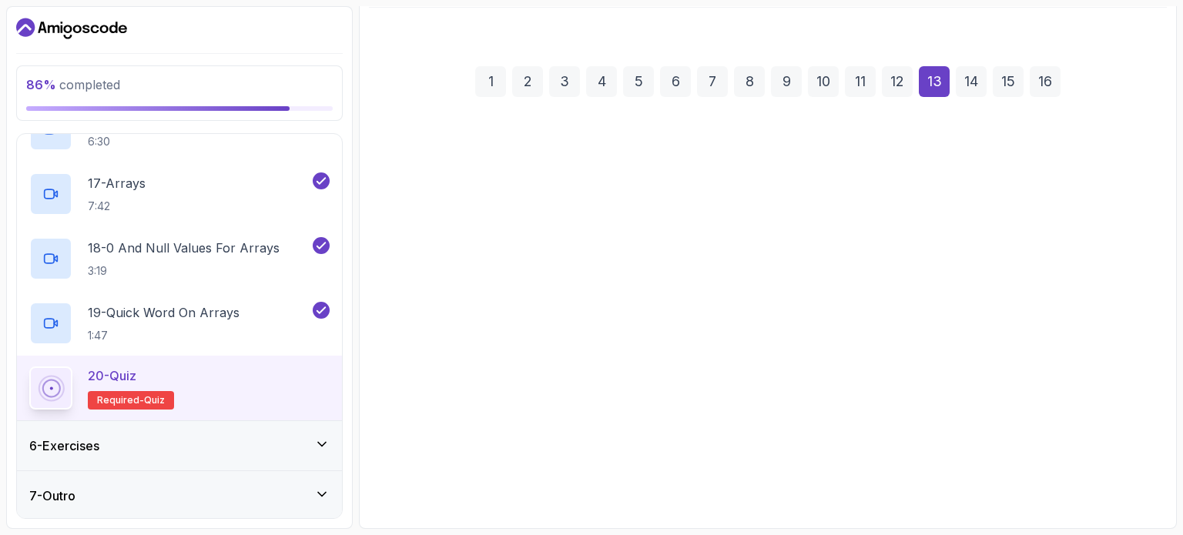
scroll to position [175, 0]
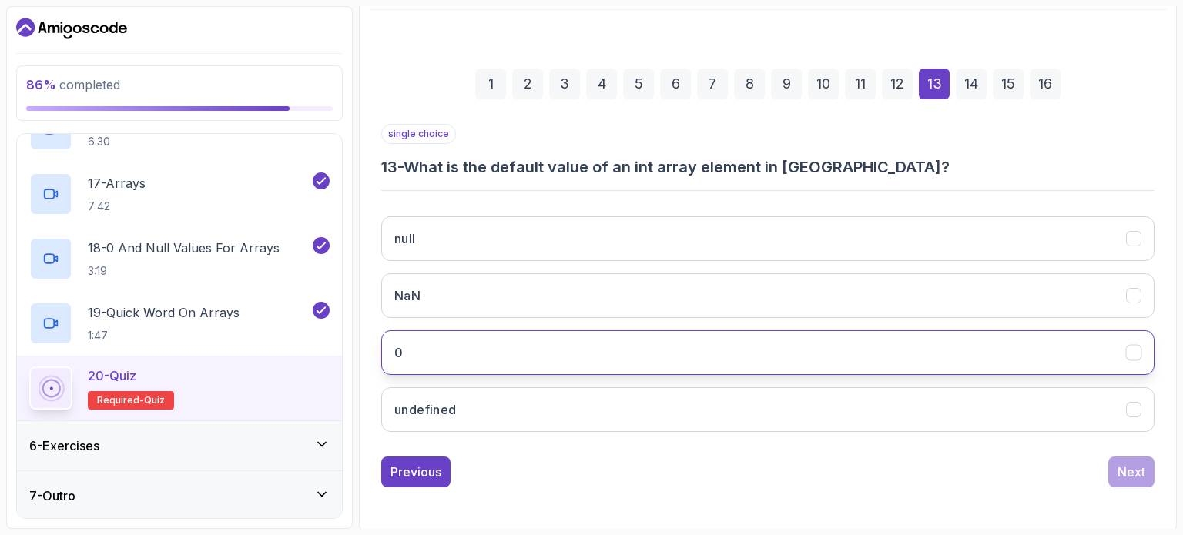
click at [1130, 357] on icon "0" at bounding box center [1134, 353] width 15 height 15
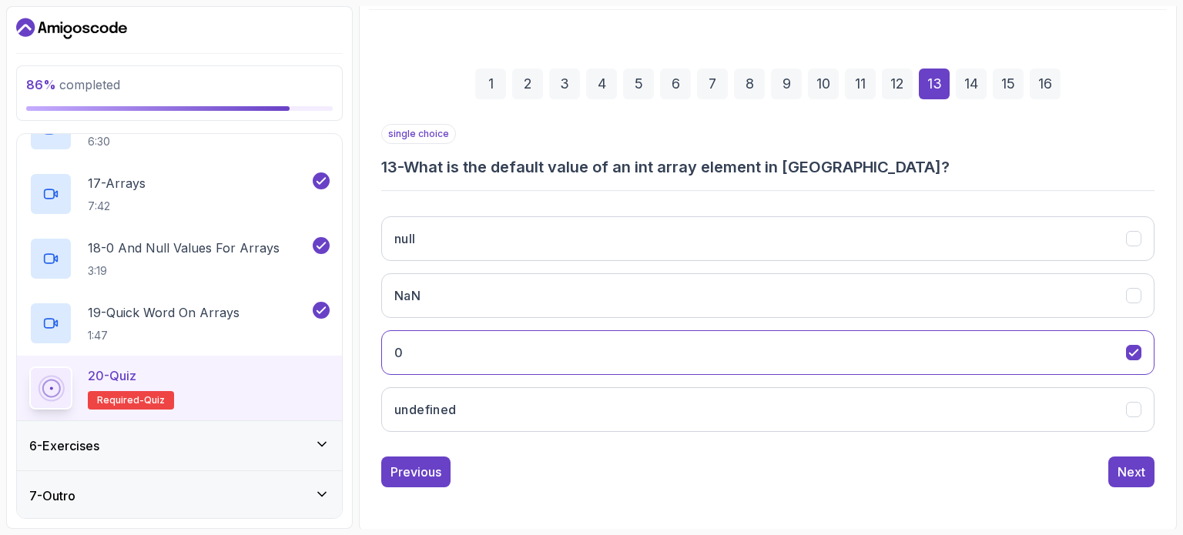
click at [1138, 488] on div "1 2 3 4 5 6 7 8 9 10 11 12 13 14 15 16 single choice 13 - What is the default v…" at bounding box center [768, 266] width 798 height 468
click at [1133, 473] on div "Next" at bounding box center [1131, 472] width 28 height 18
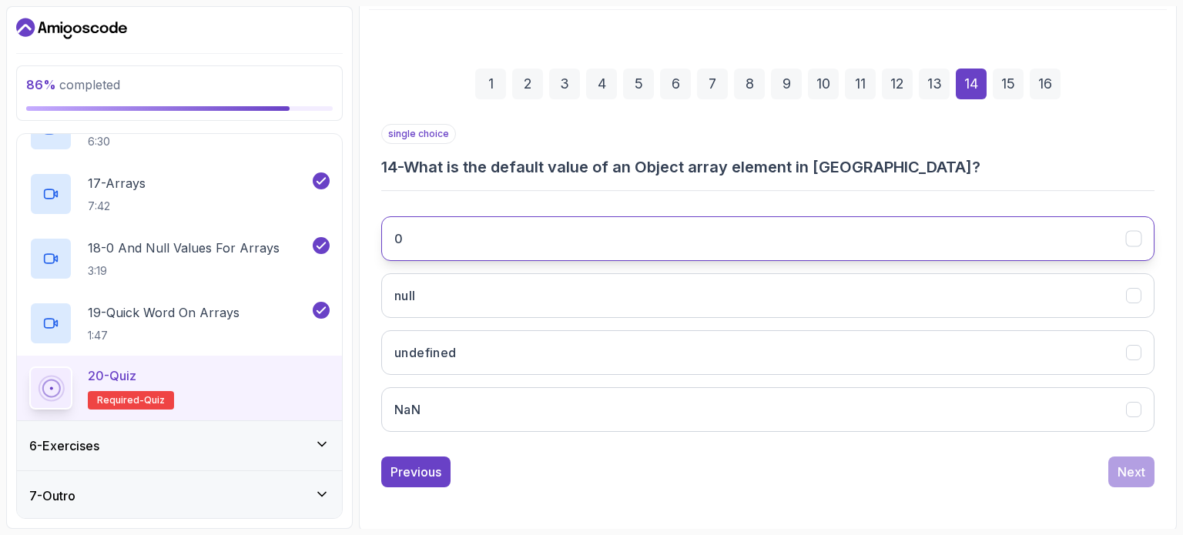
click at [1133, 239] on icon "0" at bounding box center [1134, 239] width 15 height 15
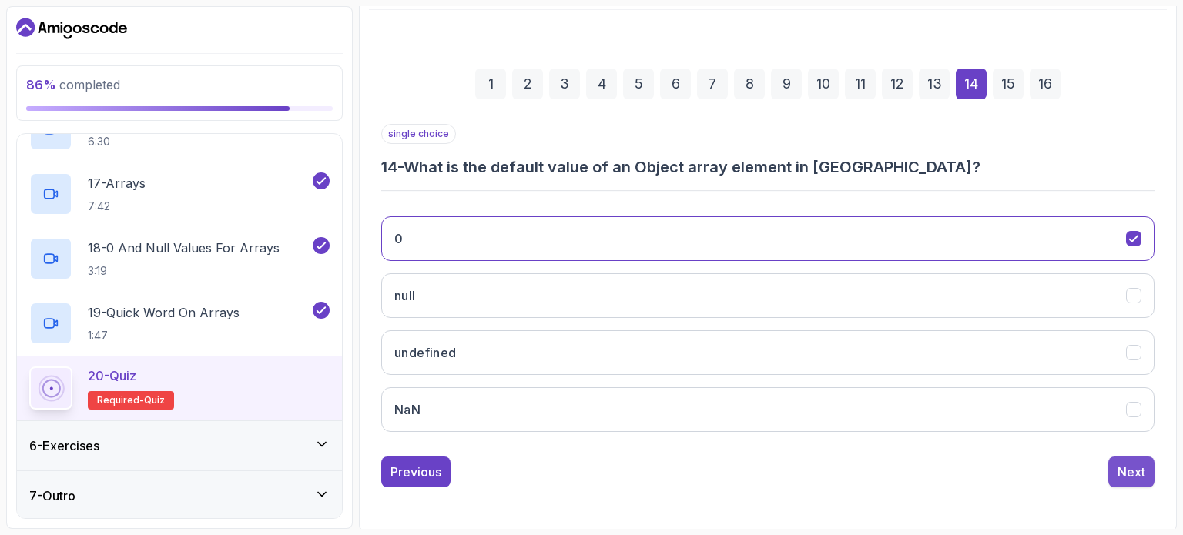
click at [1127, 468] on div "Next" at bounding box center [1131, 472] width 28 height 18
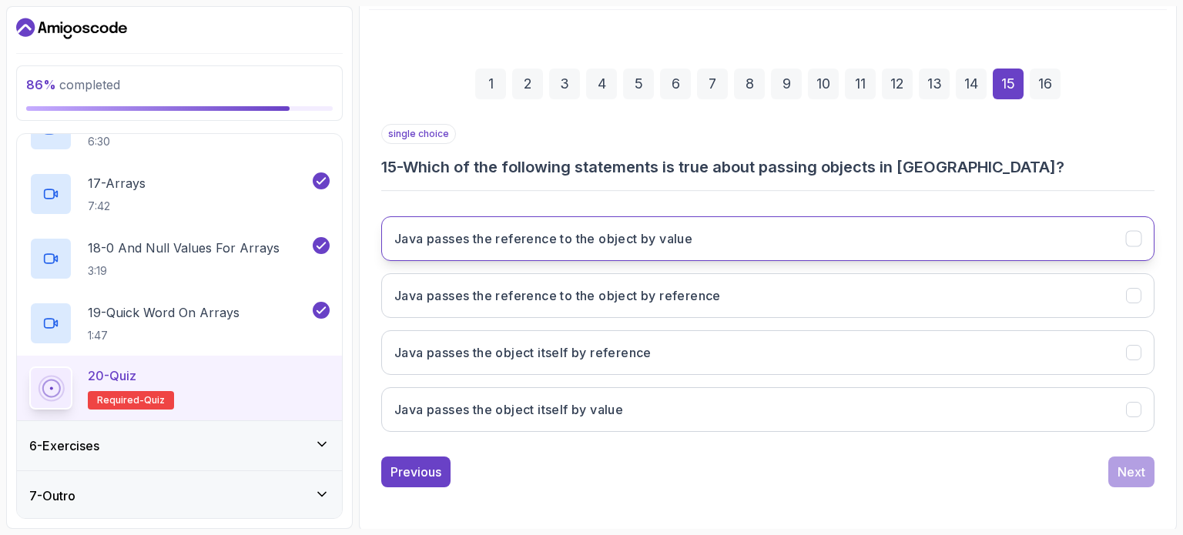
click at [1051, 237] on button "Java passes the reference to the object by value" at bounding box center [767, 238] width 773 height 45
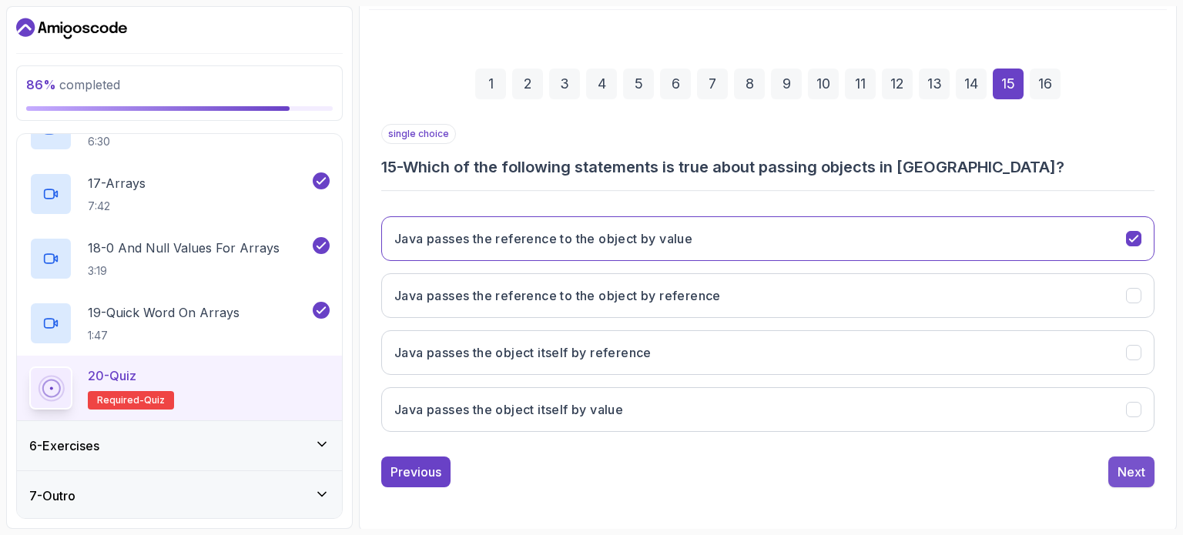
click at [1137, 470] on div "Next" at bounding box center [1131, 472] width 28 height 18
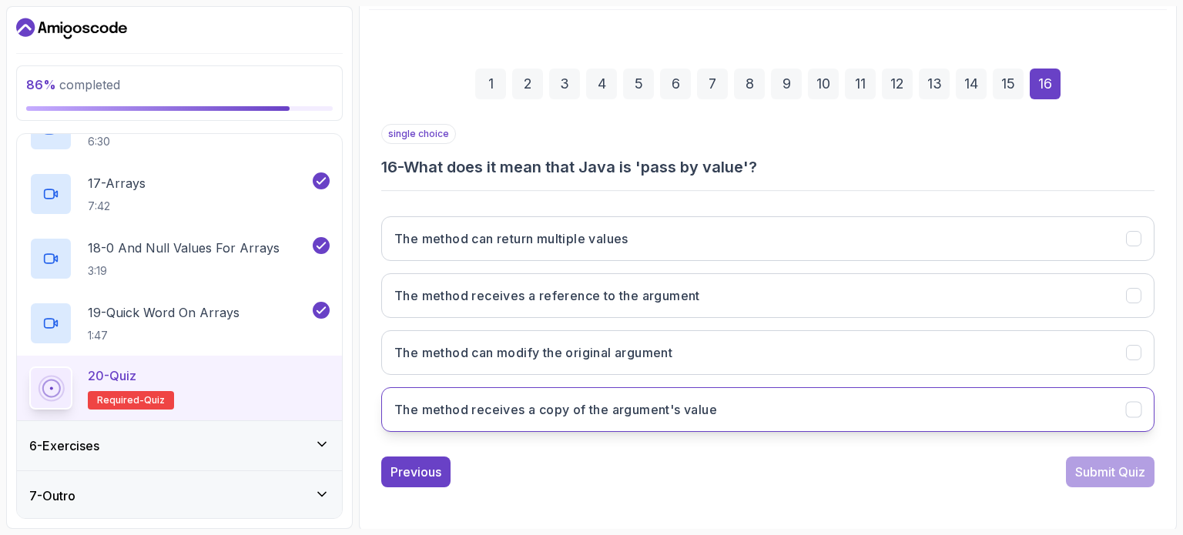
click at [995, 402] on button "The method receives a copy of the argument's value" at bounding box center [767, 409] width 773 height 45
click at [1075, 466] on div "Submit Quiz" at bounding box center [1110, 472] width 70 height 18
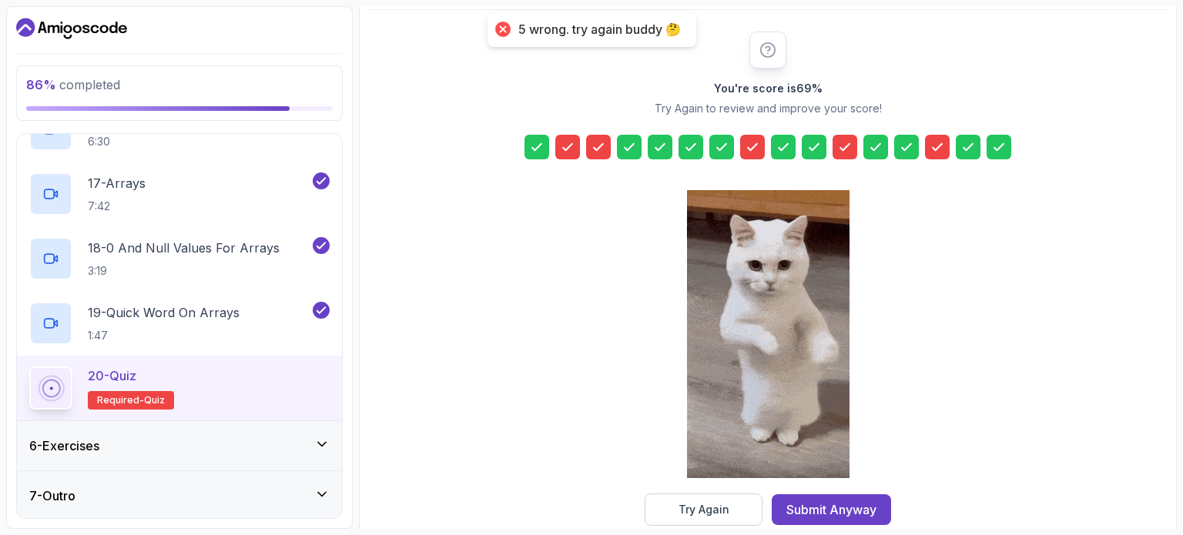
scroll to position [202, 0]
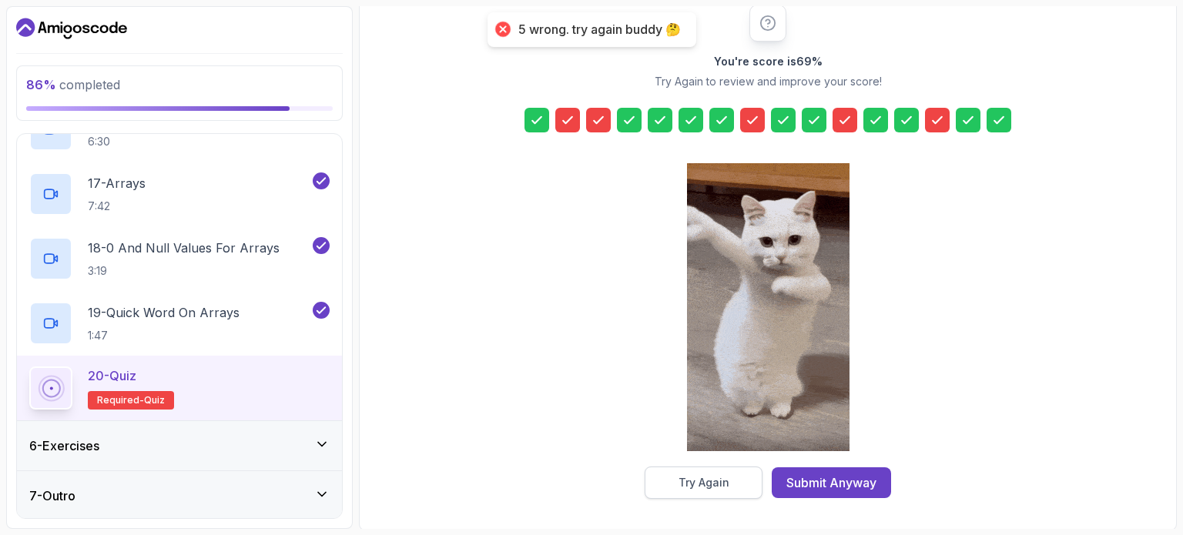
click at [728, 478] on button "Try Again" at bounding box center [703, 483] width 118 height 32
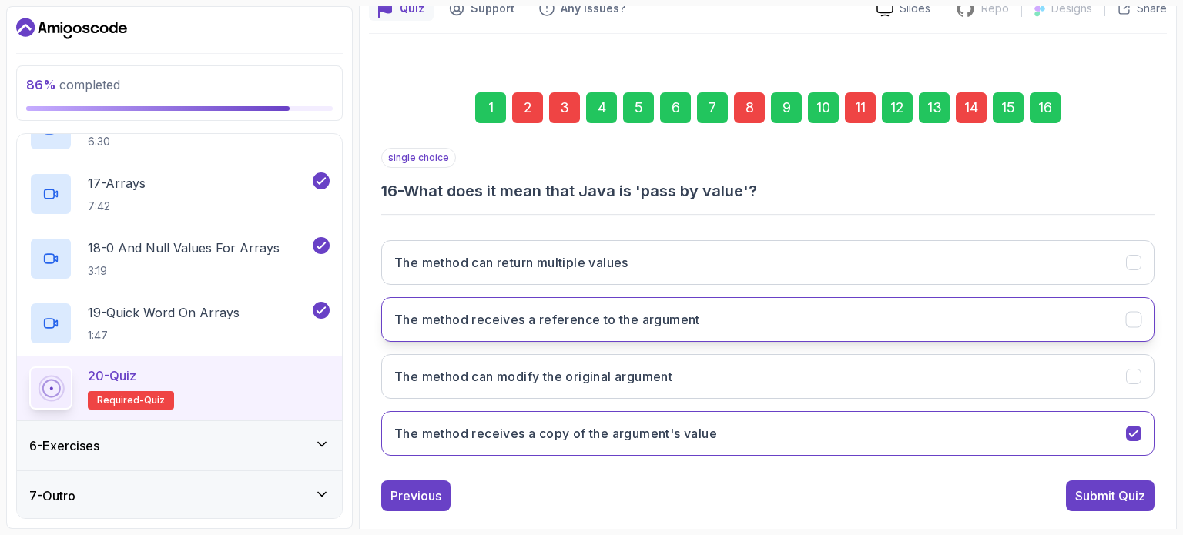
scroll to position [152, 0]
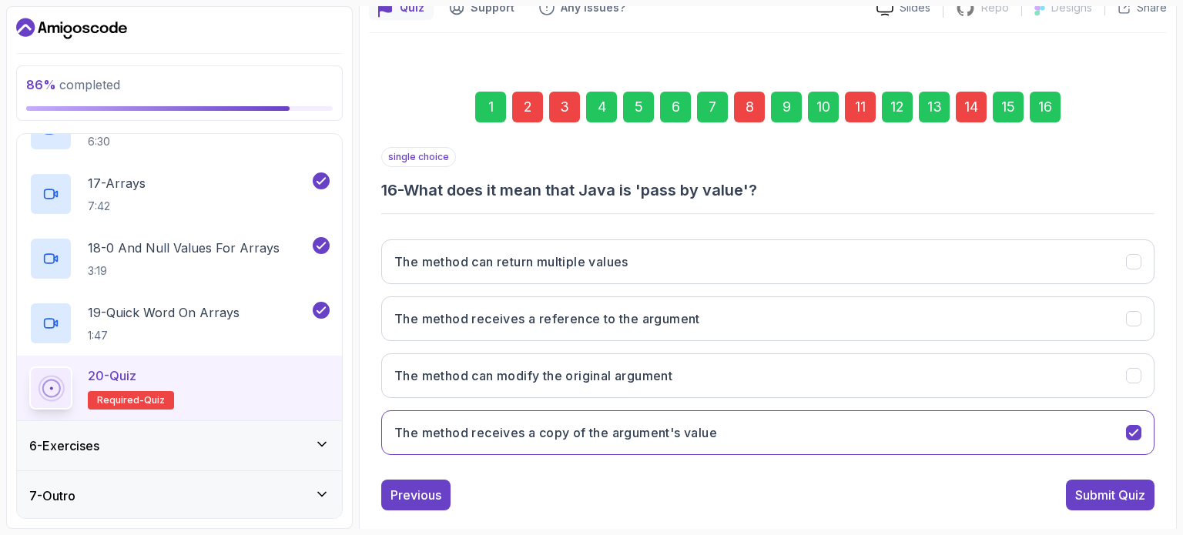
click at [518, 98] on div "2" at bounding box center [527, 107] width 31 height 31
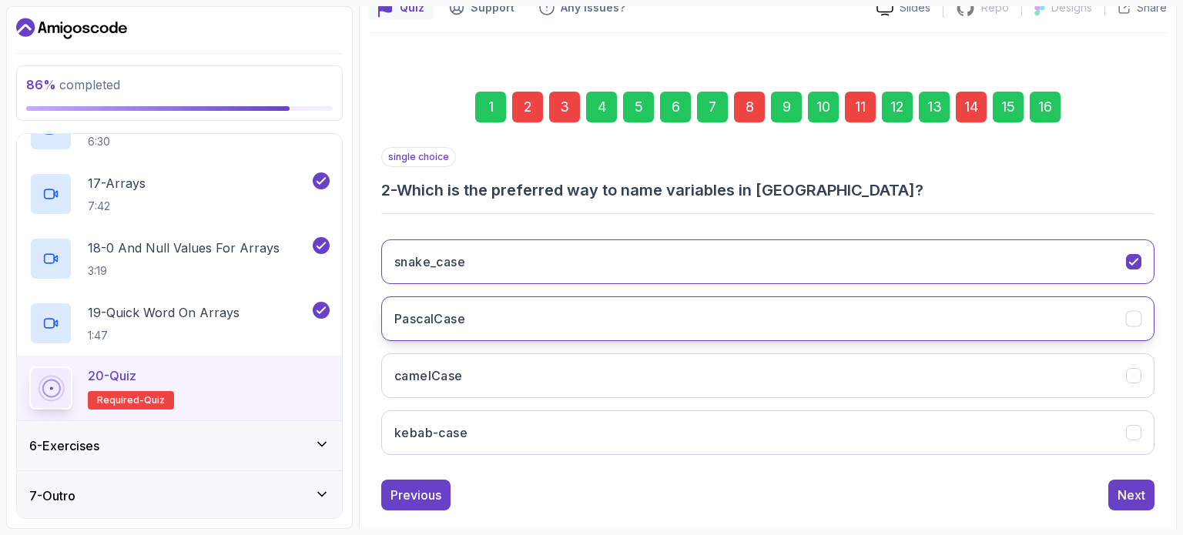
click at [636, 313] on button "PascalCase" at bounding box center [767, 318] width 773 height 45
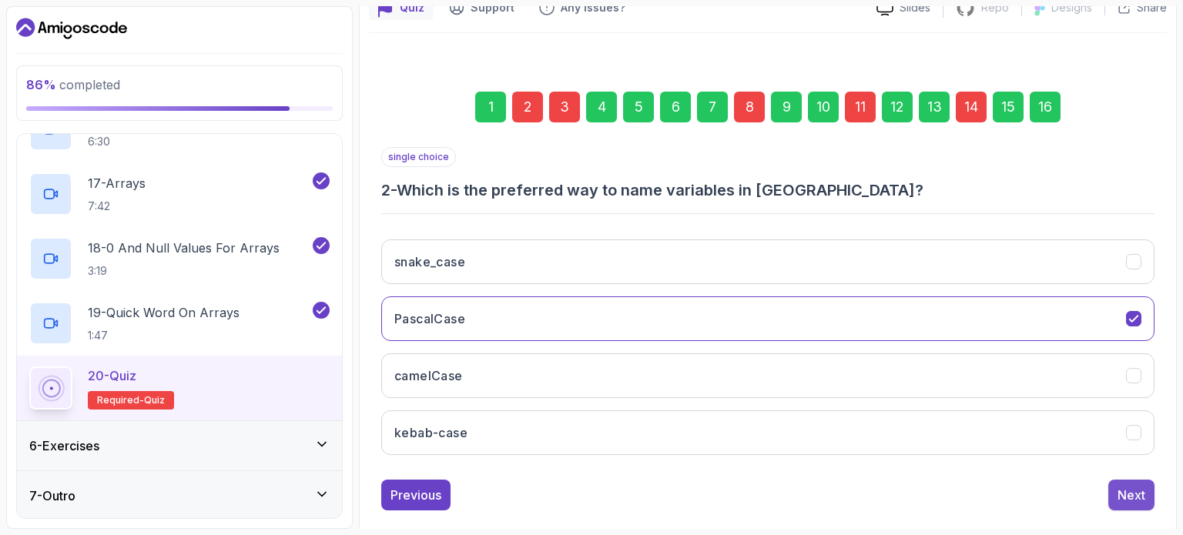
click at [1131, 489] on div "Next" at bounding box center [1131, 495] width 28 height 18
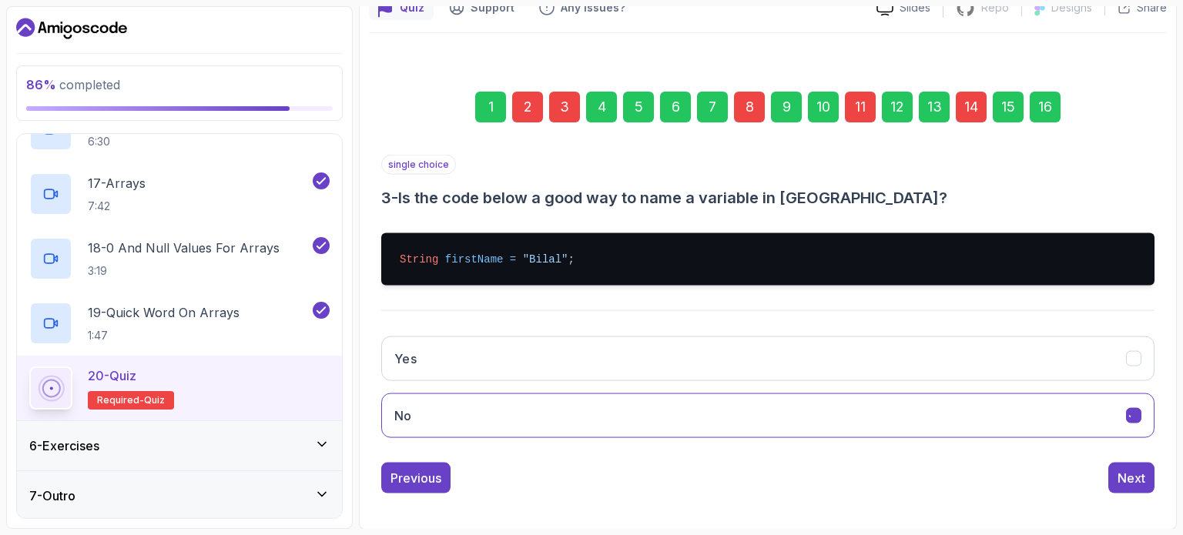
scroll to position [151, 0]
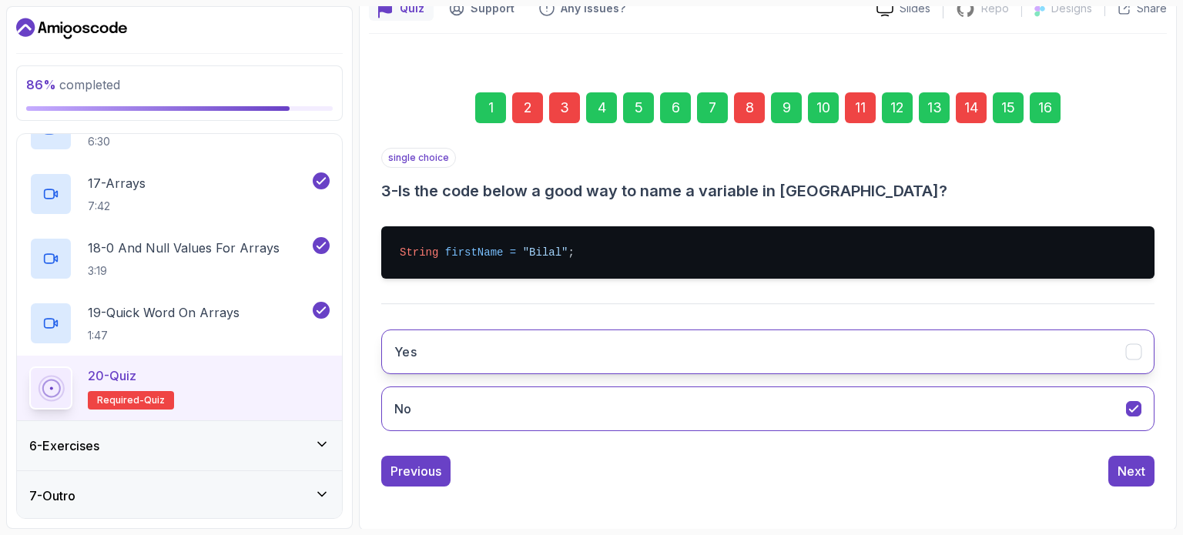
click at [925, 357] on button "Yes" at bounding box center [767, 352] width 773 height 45
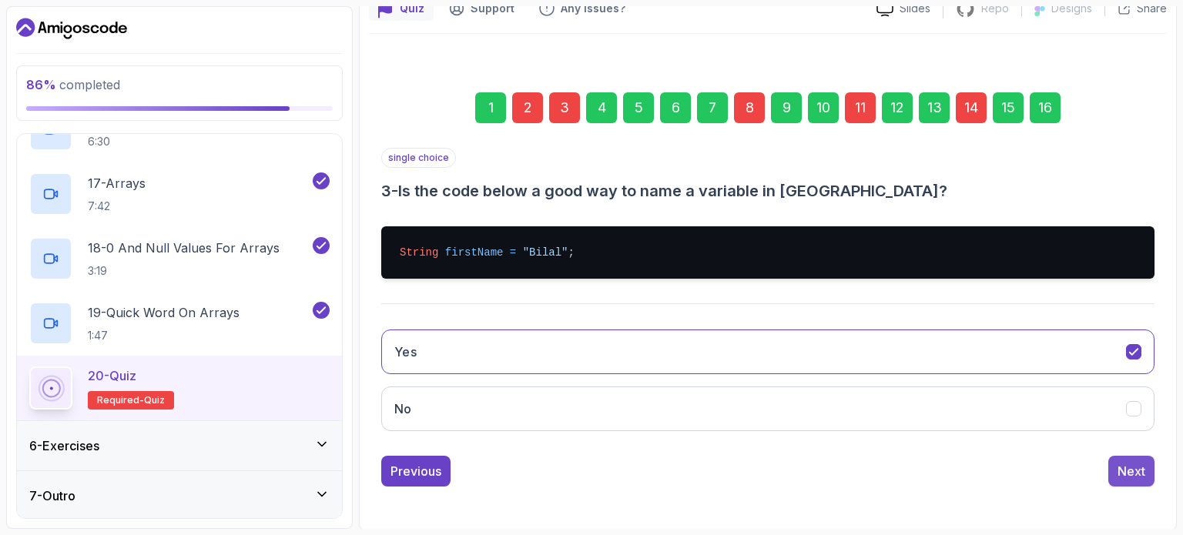
click at [1140, 462] on div "Next" at bounding box center [1131, 471] width 28 height 18
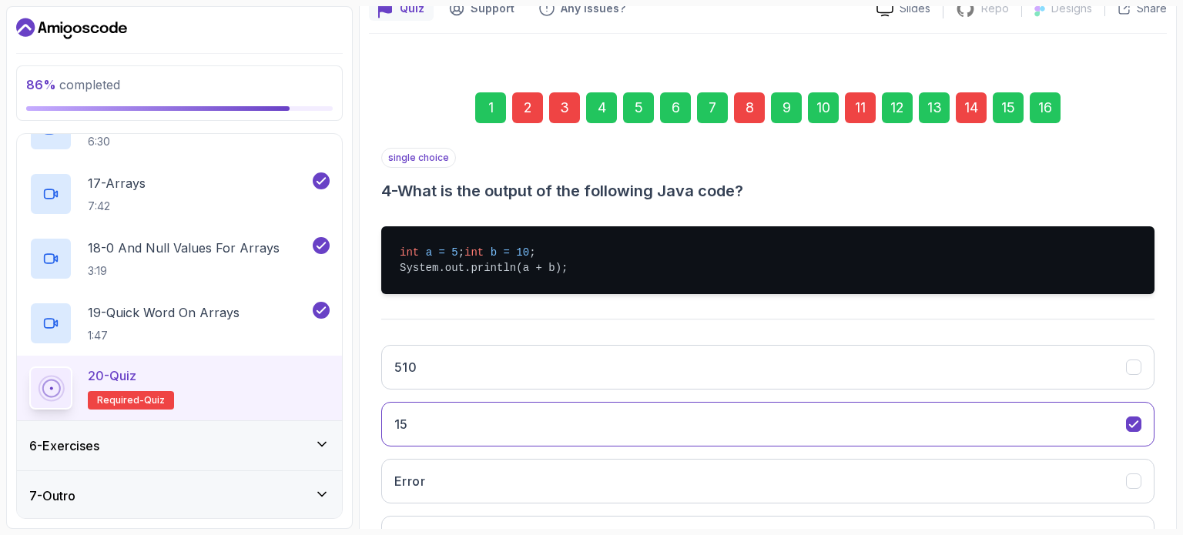
click at [747, 110] on div "8" at bounding box center [749, 107] width 31 height 31
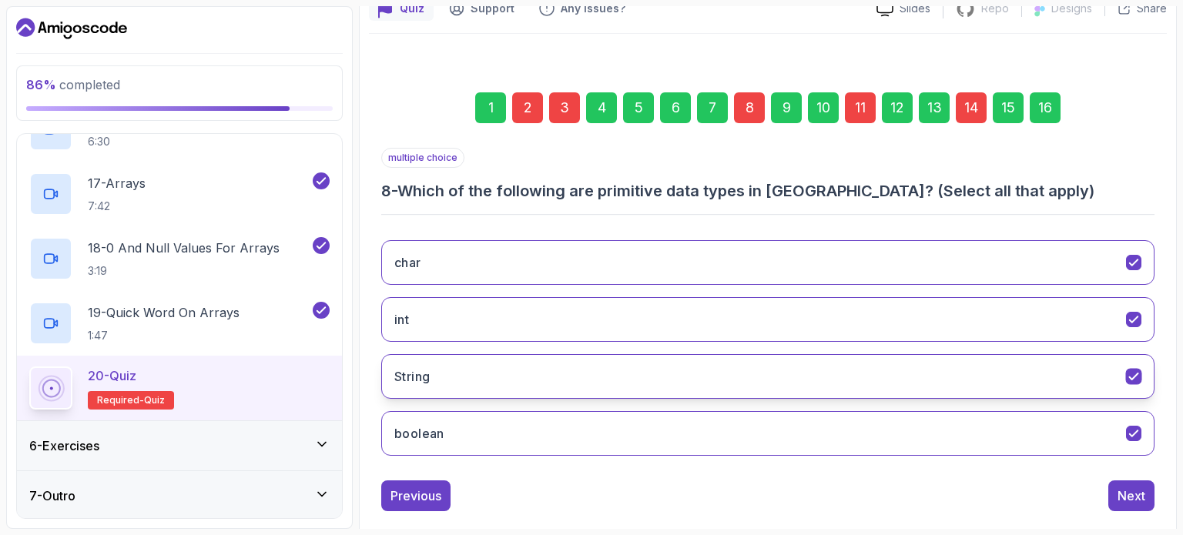
click at [1133, 370] on icon "String" at bounding box center [1134, 377] width 15 height 15
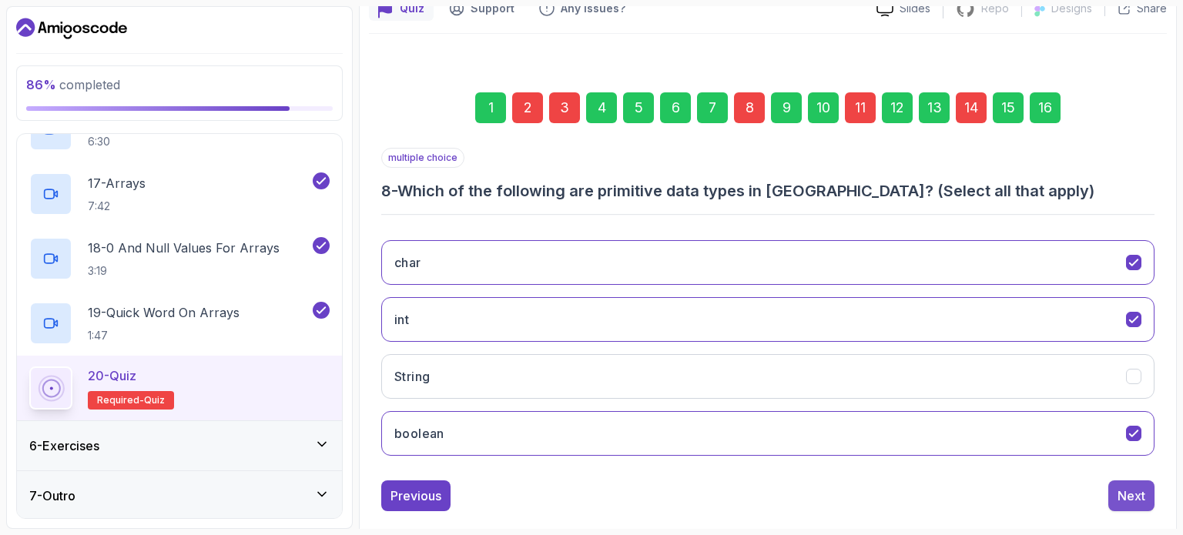
click at [1130, 495] on div "Next" at bounding box center [1131, 496] width 28 height 18
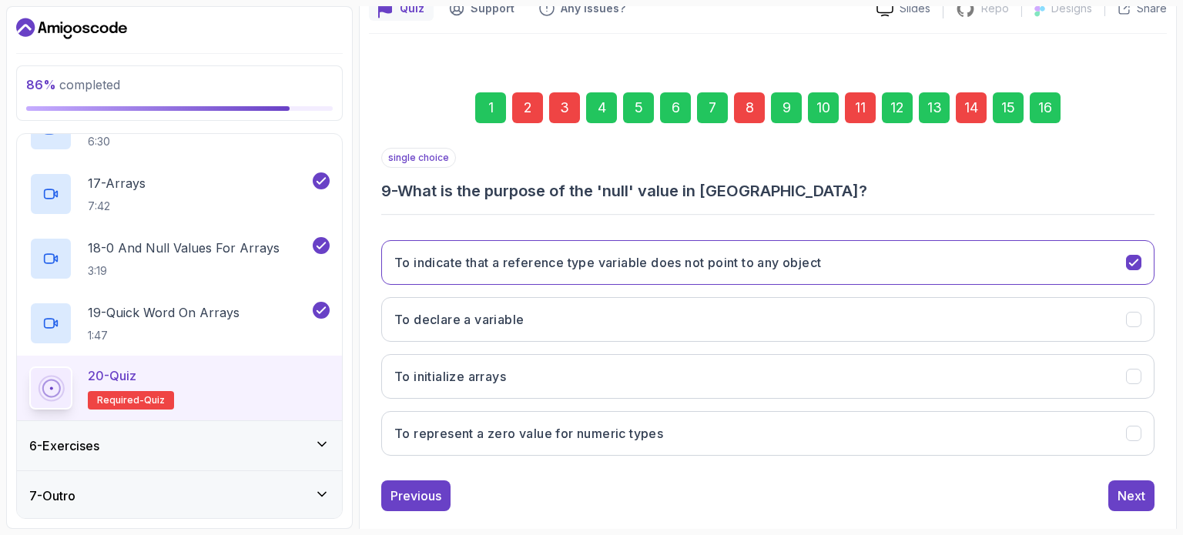
click at [852, 98] on div "11" at bounding box center [860, 107] width 31 height 31
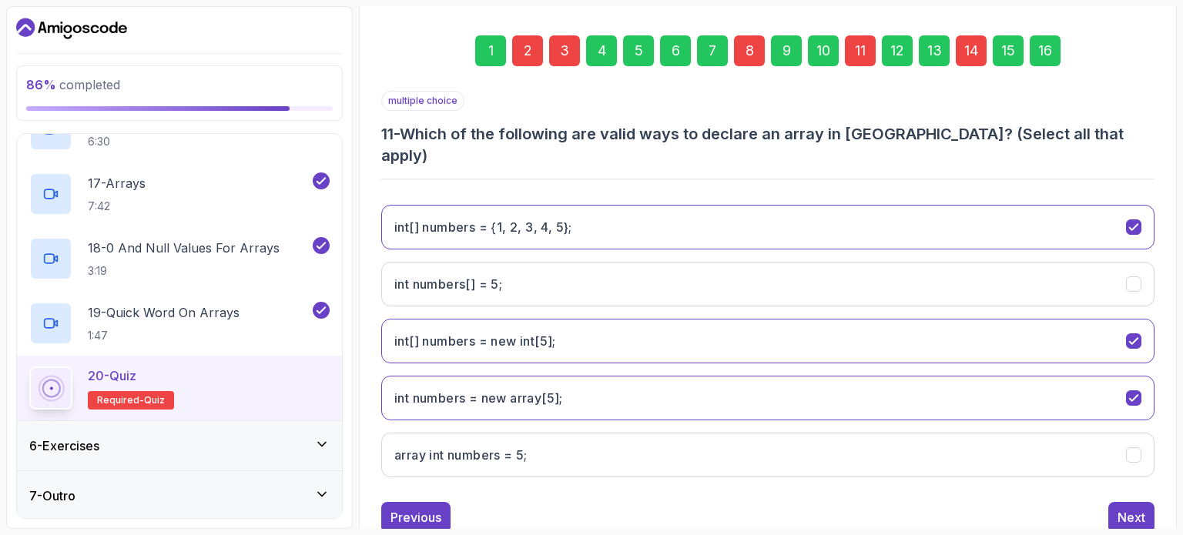
scroll to position [209, 0]
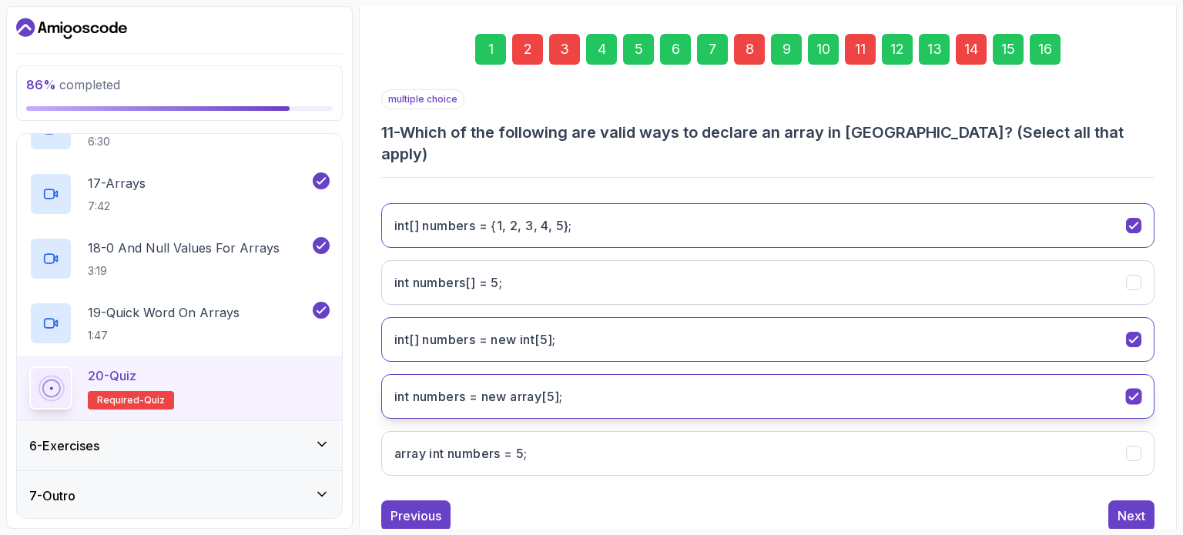
click at [1129, 390] on icon "int numbers = new array[5];" at bounding box center [1134, 397] width 15 height 15
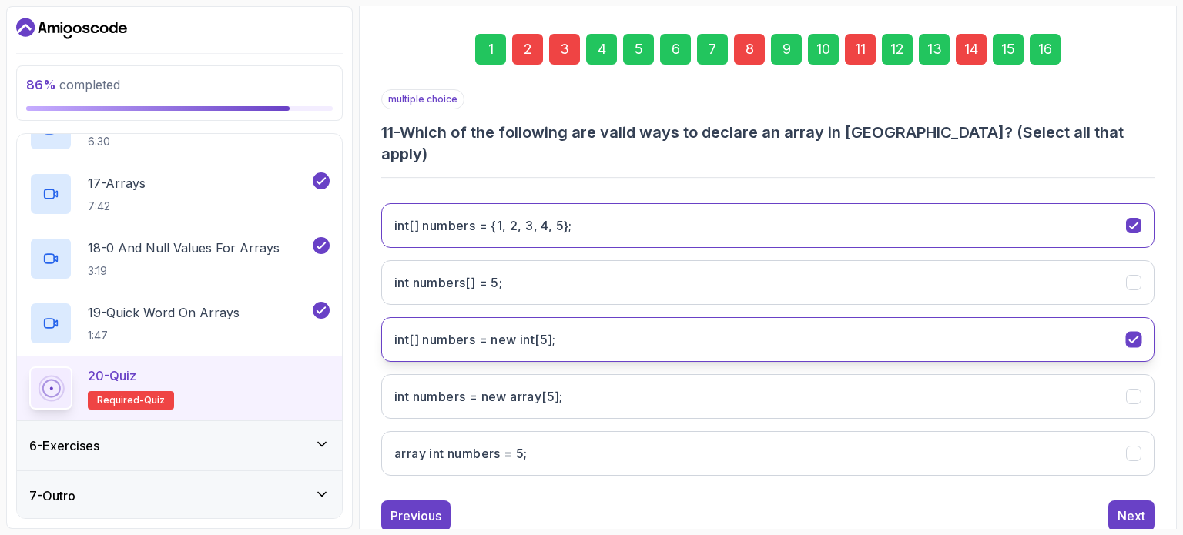
click at [1130, 336] on icon "int[] numbers = new int[5];" at bounding box center [1133, 339] width 8 height 6
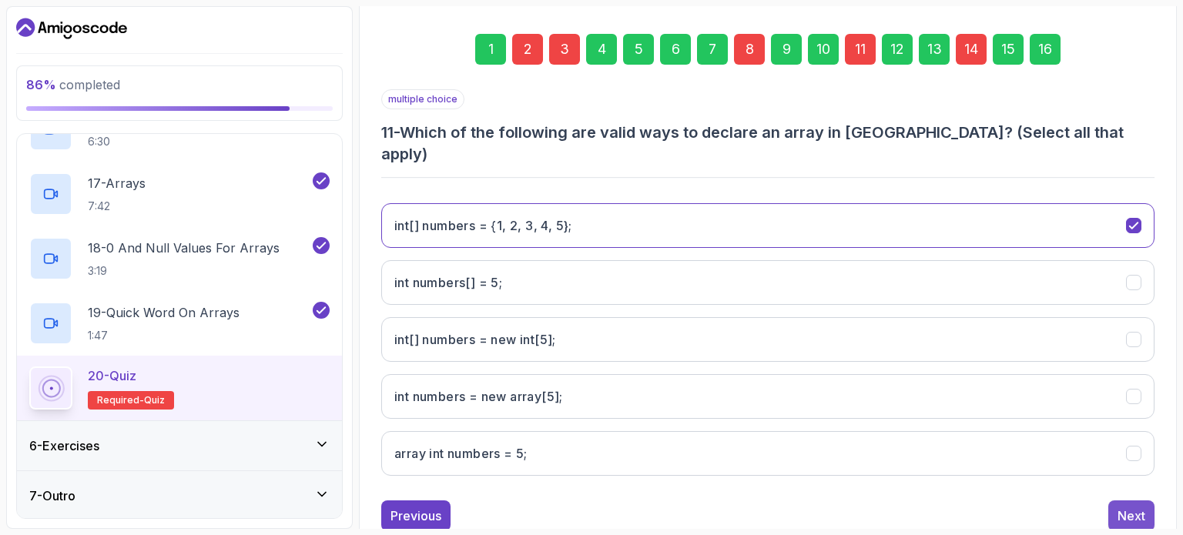
click at [1127, 507] on div "Next" at bounding box center [1131, 516] width 28 height 18
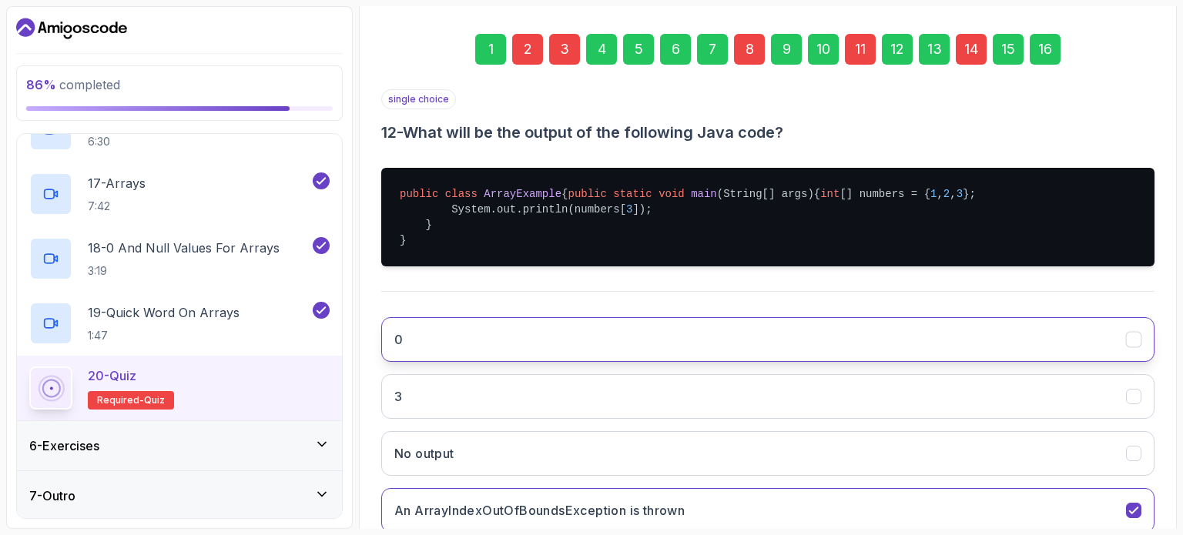
scroll to position [341, 0]
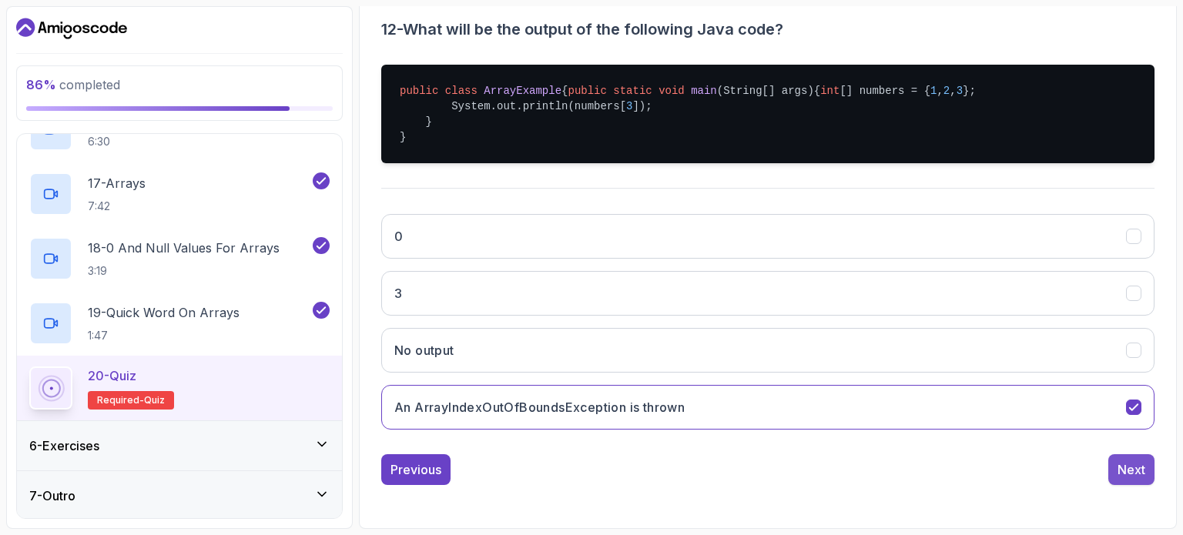
click at [1121, 464] on div "Next" at bounding box center [1131, 469] width 28 height 18
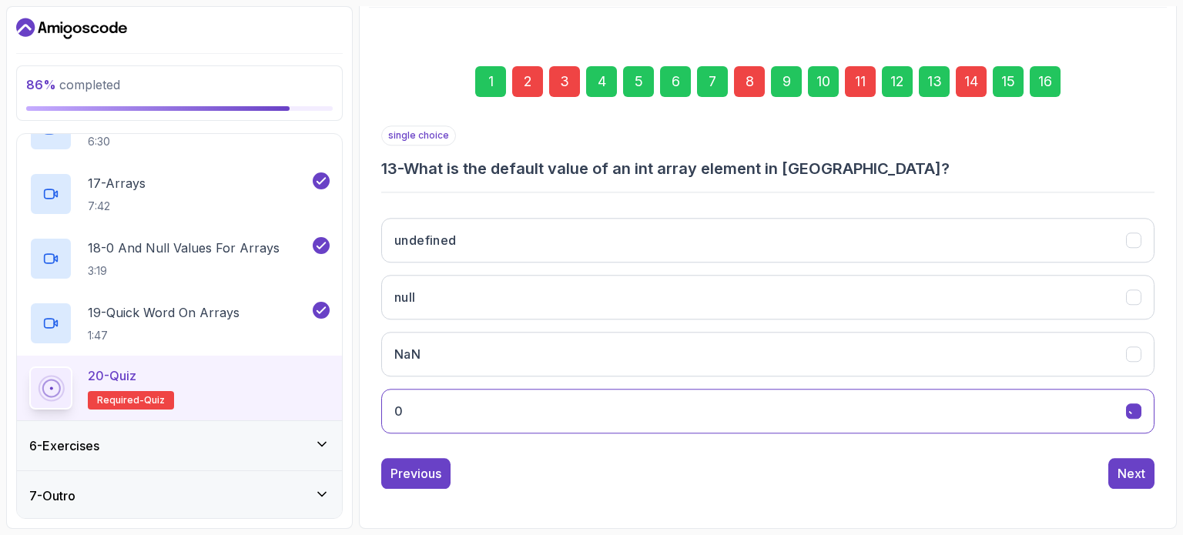
scroll to position [175, 0]
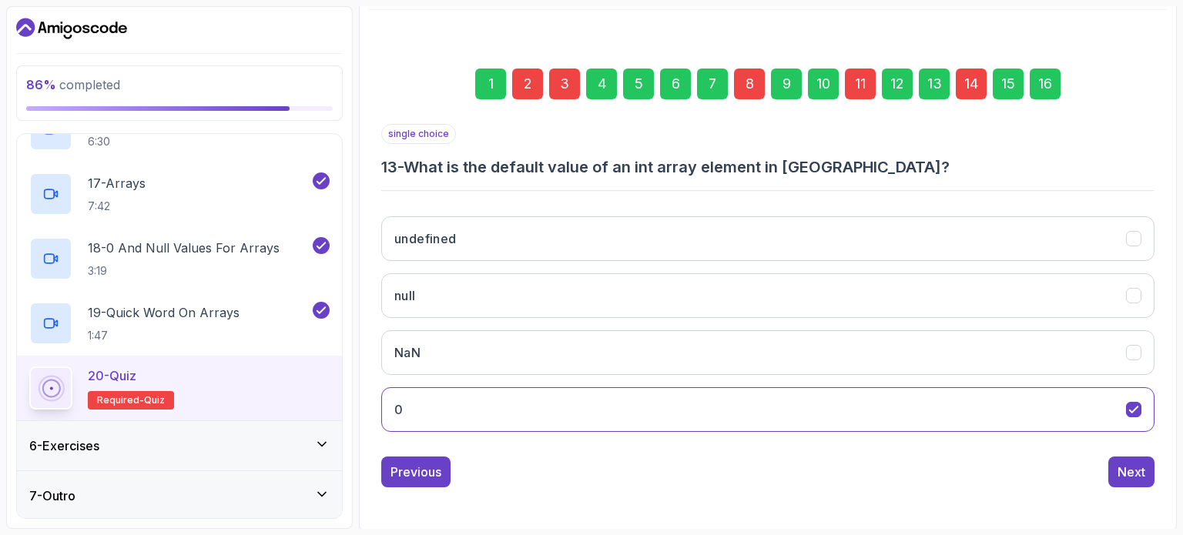
click at [1121, 464] on div "Next" at bounding box center [1131, 472] width 28 height 18
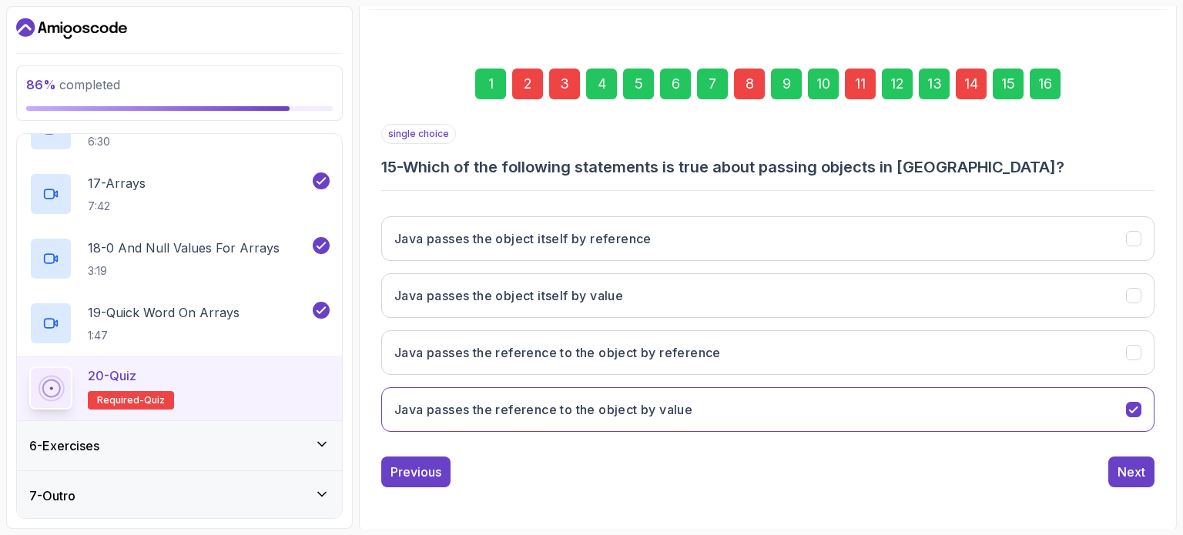
click at [1121, 464] on div "Next" at bounding box center [1131, 472] width 28 height 18
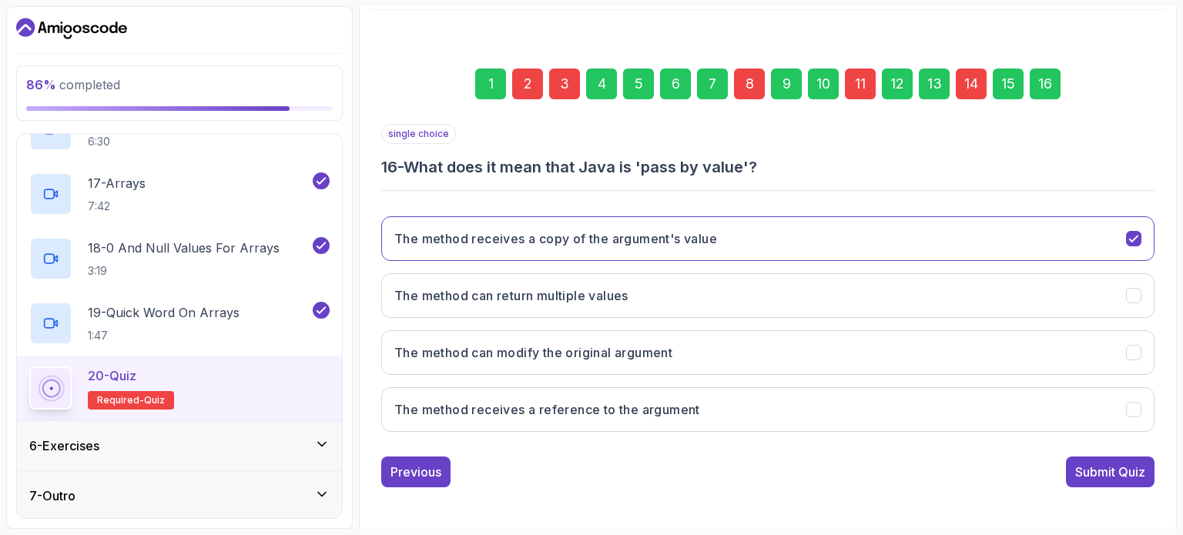
click at [1121, 464] on div "Submit Quiz" at bounding box center [1110, 472] width 70 height 18
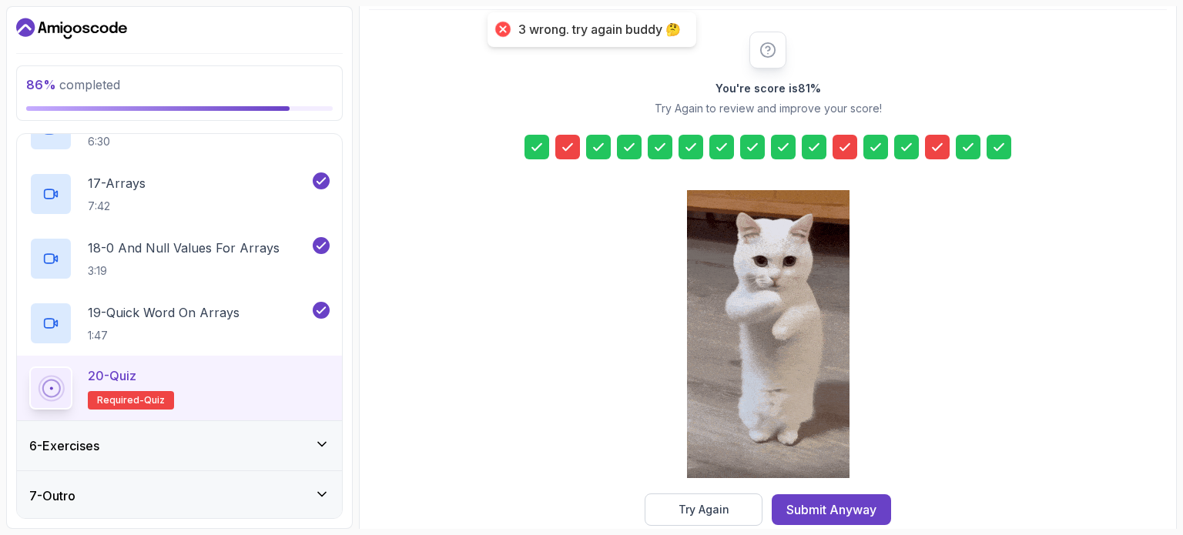
click at [935, 144] on icon at bounding box center [936, 146] width 15 height 15
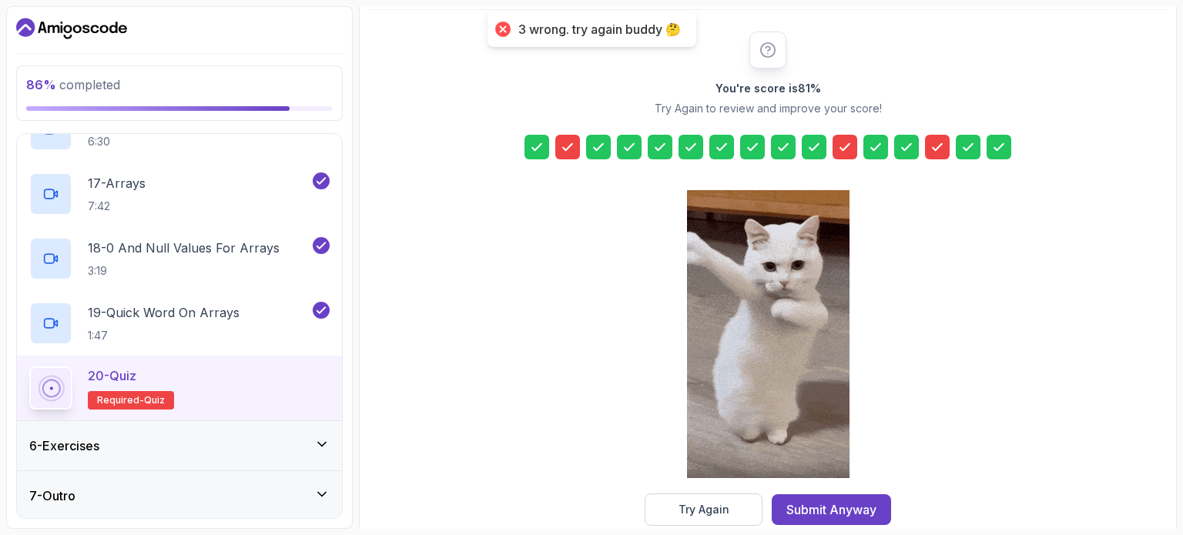
scroll to position [202, 0]
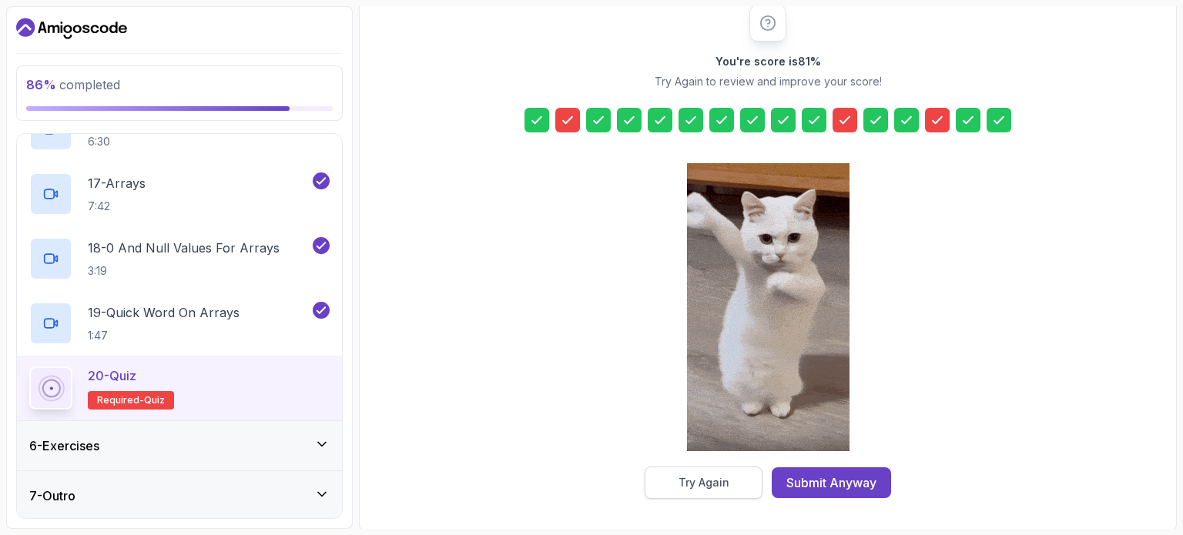
click at [718, 483] on div "Try Again" at bounding box center [703, 482] width 51 height 15
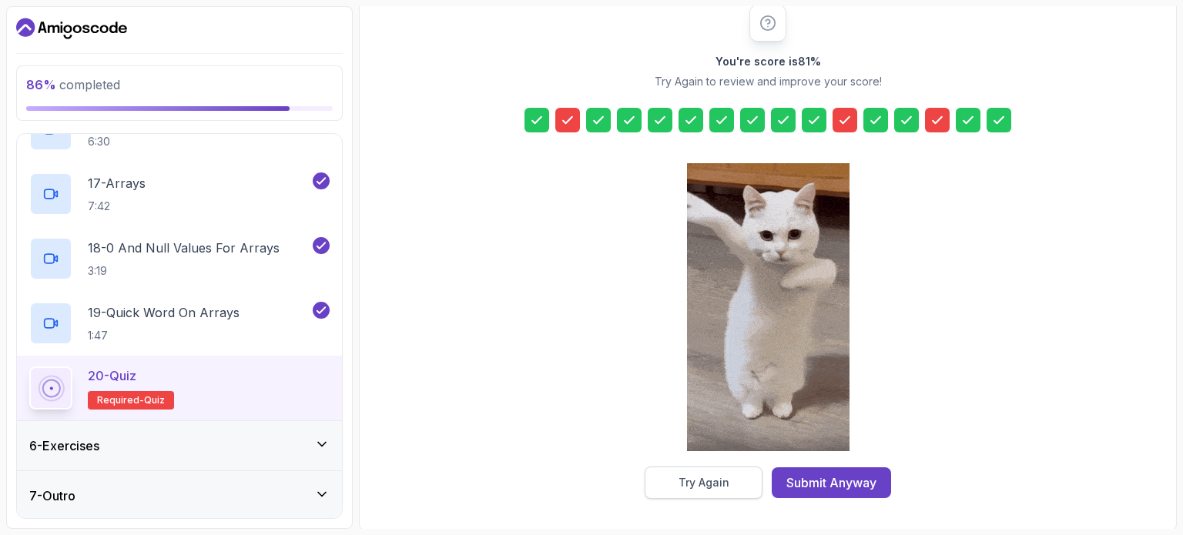
scroll to position [175, 0]
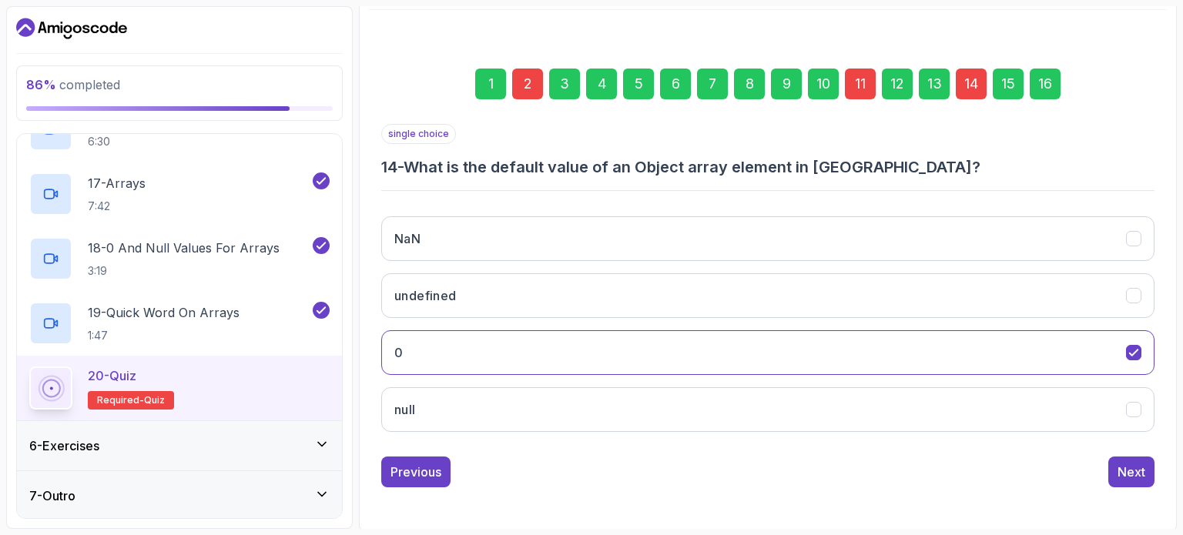
click at [962, 79] on div "14" at bounding box center [971, 84] width 31 height 31
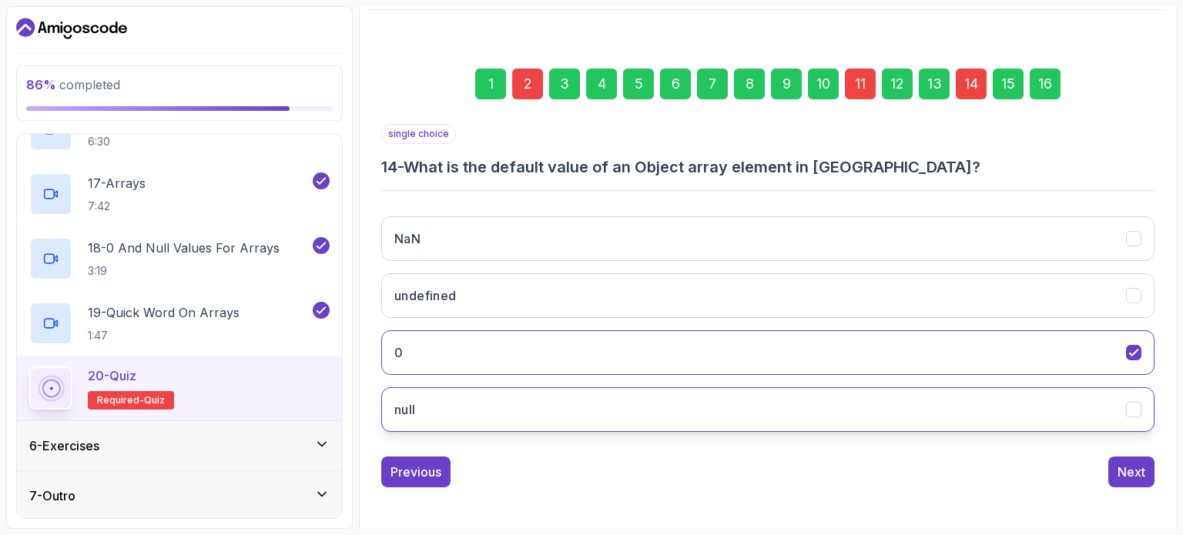
click at [626, 391] on button "null" at bounding box center [767, 409] width 773 height 45
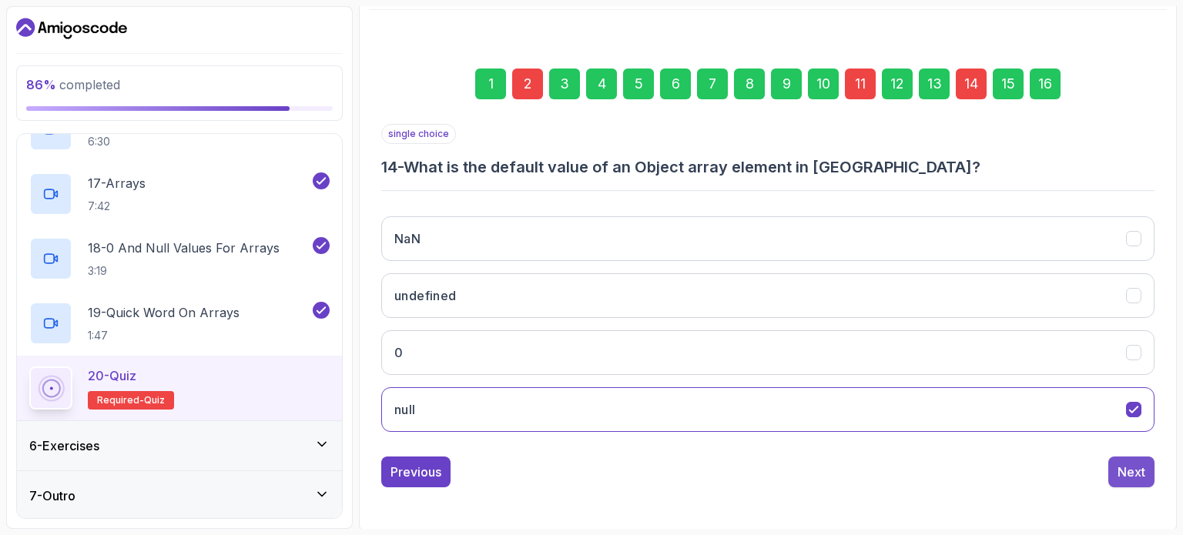
click at [1136, 467] on div "Next" at bounding box center [1131, 472] width 28 height 18
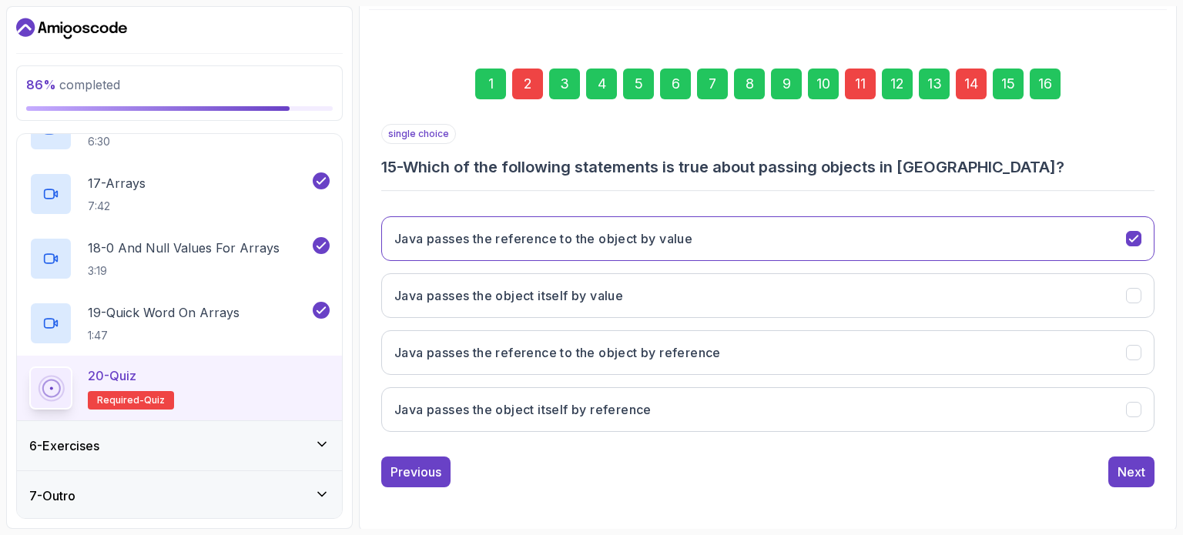
click at [859, 71] on div "11" at bounding box center [860, 84] width 31 height 31
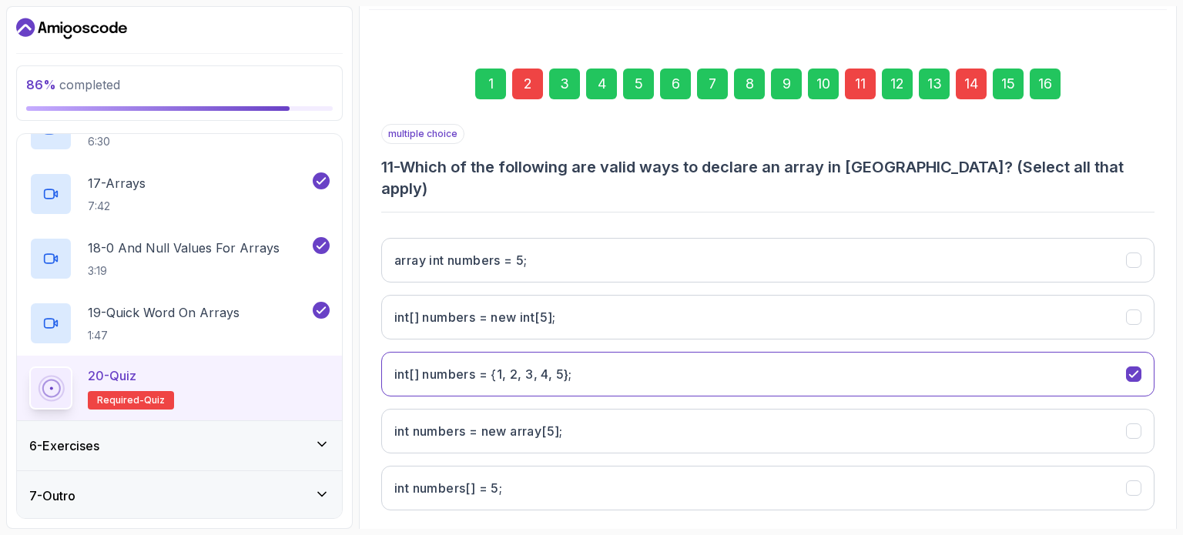
scroll to position [199, 0]
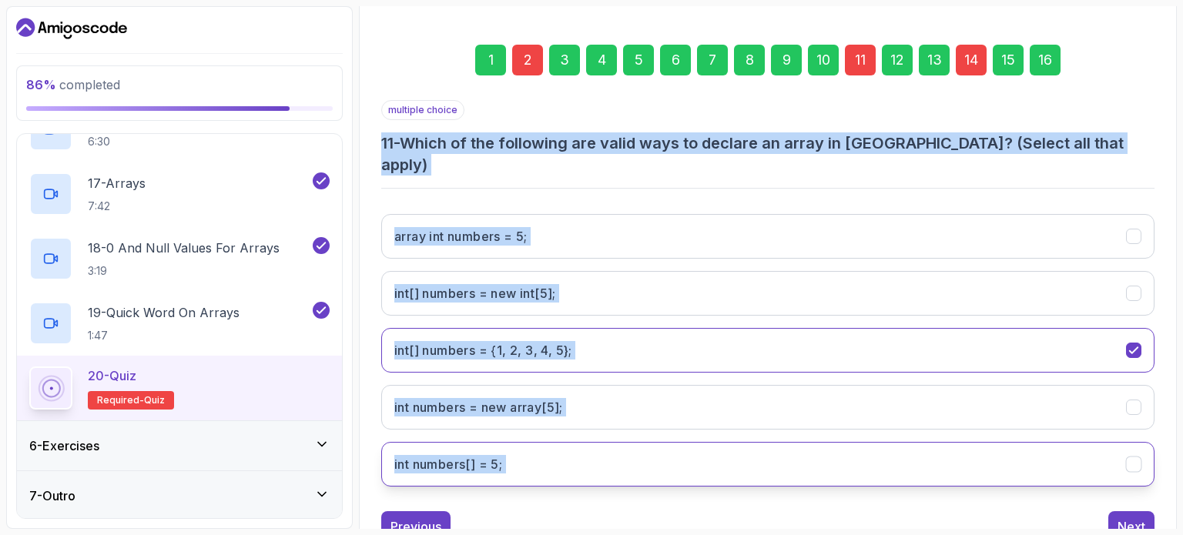
drag, startPoint x: 375, startPoint y: 134, endPoint x: 1090, endPoint y: 461, distance: 786.6
click at [1090, 461] on div "1 2 3 4 5 6 7 8 9 10 11 12 13 14 15 16 multiple choice 11 - Which of the follow…" at bounding box center [768, 281] width 798 height 547
copy div "11 - Which of the following are valid ways to declare an array in [GEOGRAPHIC_D…"
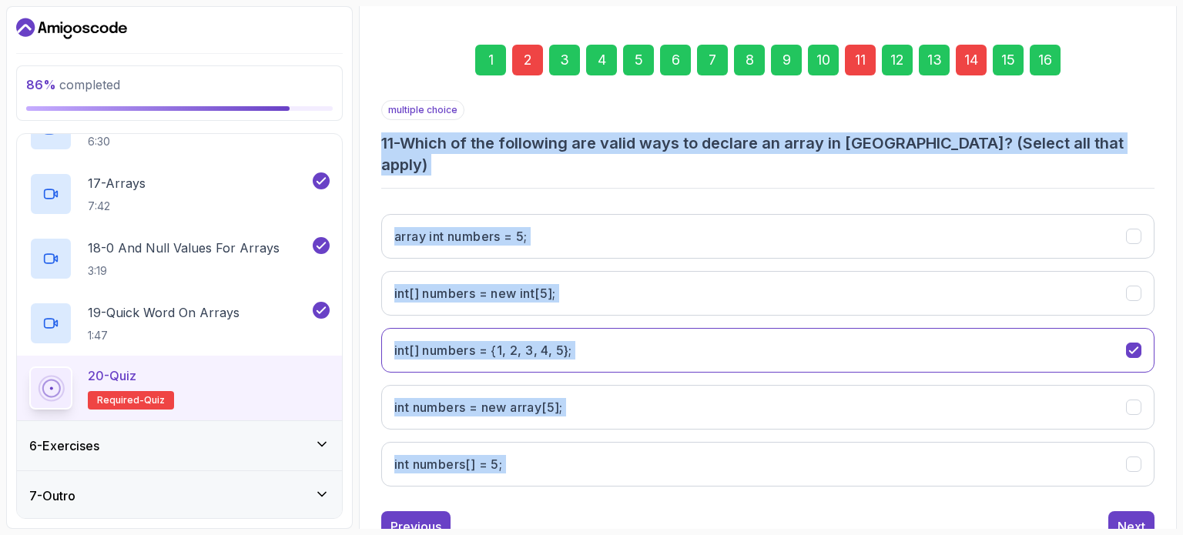
click at [884, 159] on div "multiple choice 11 - Which of the following are valid ways to declare an array …" at bounding box center [767, 299] width 773 height 399
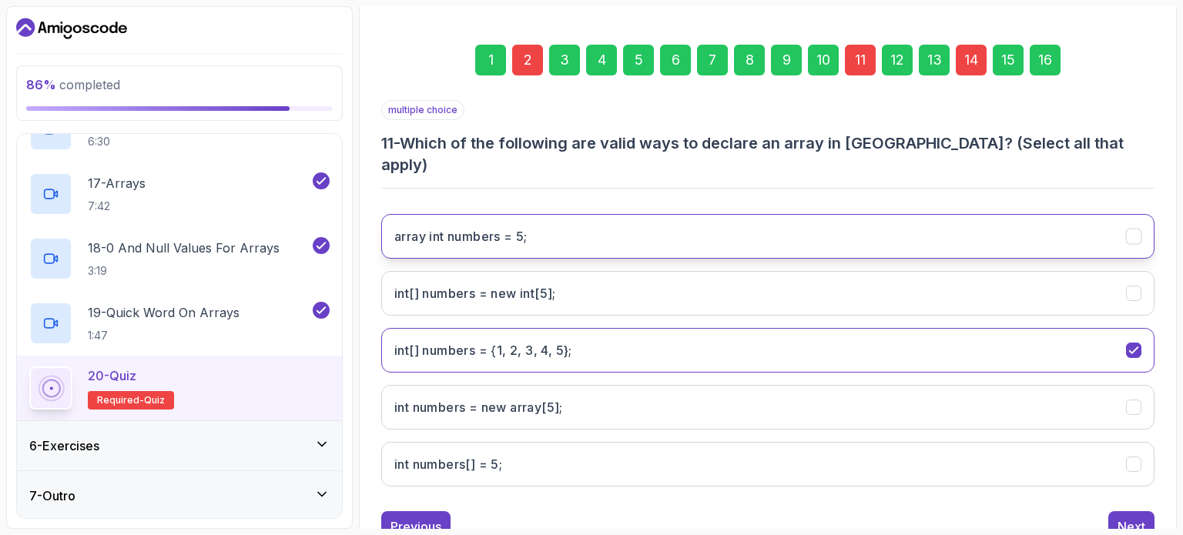
click at [1140, 229] on icon "array int numbers = 5;" at bounding box center [1134, 236] width 15 height 15
click at [1135, 233] on icon "array int numbers = 5;" at bounding box center [1133, 236] width 8 height 6
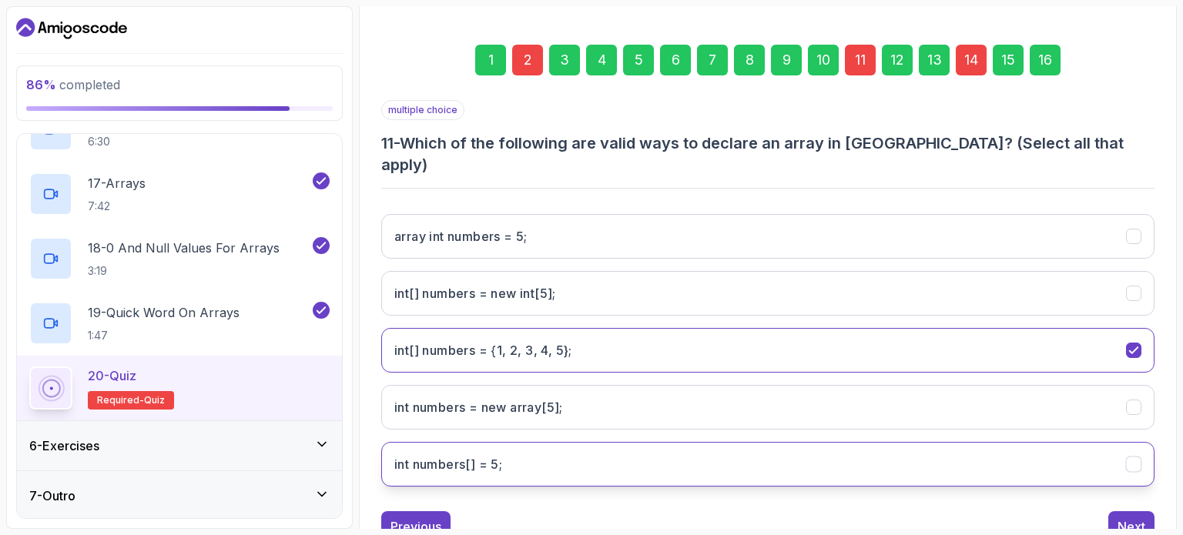
click at [1130, 457] on icon "int numbers[] = 5;" at bounding box center [1134, 464] width 15 height 15
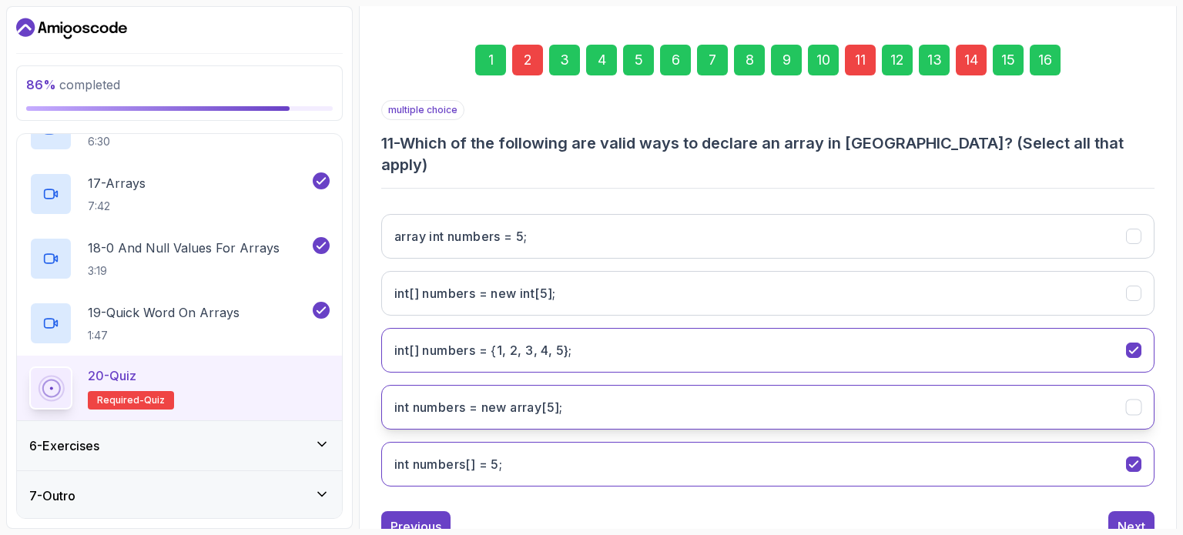
click at [1143, 385] on button "int numbers = new array[5];" at bounding box center [767, 407] width 773 height 45
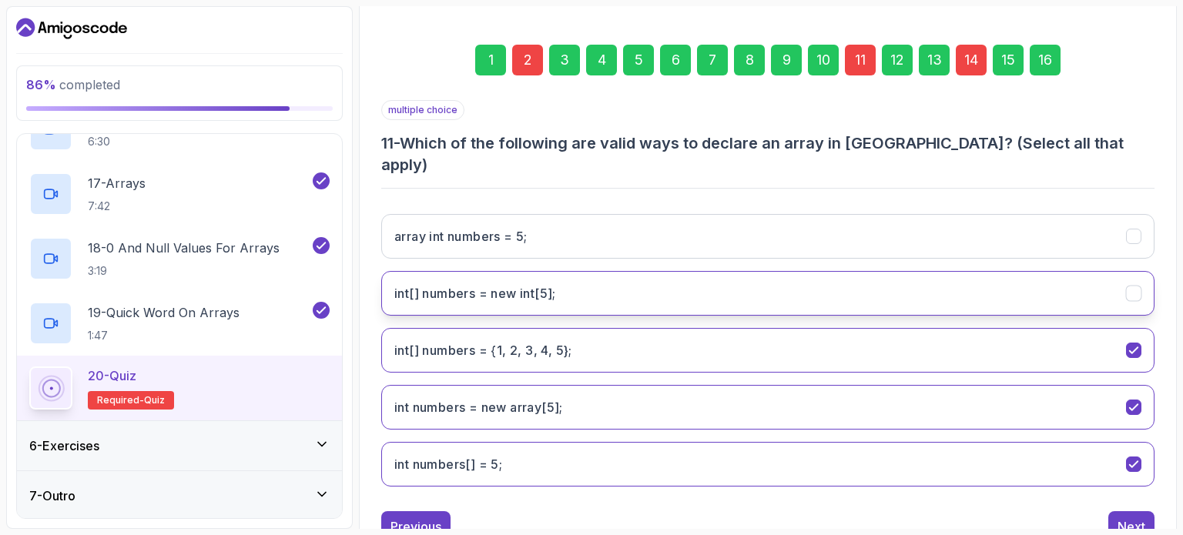
click at [1135, 286] on icon "int[] numbers = new int[5];" at bounding box center [1134, 293] width 15 height 15
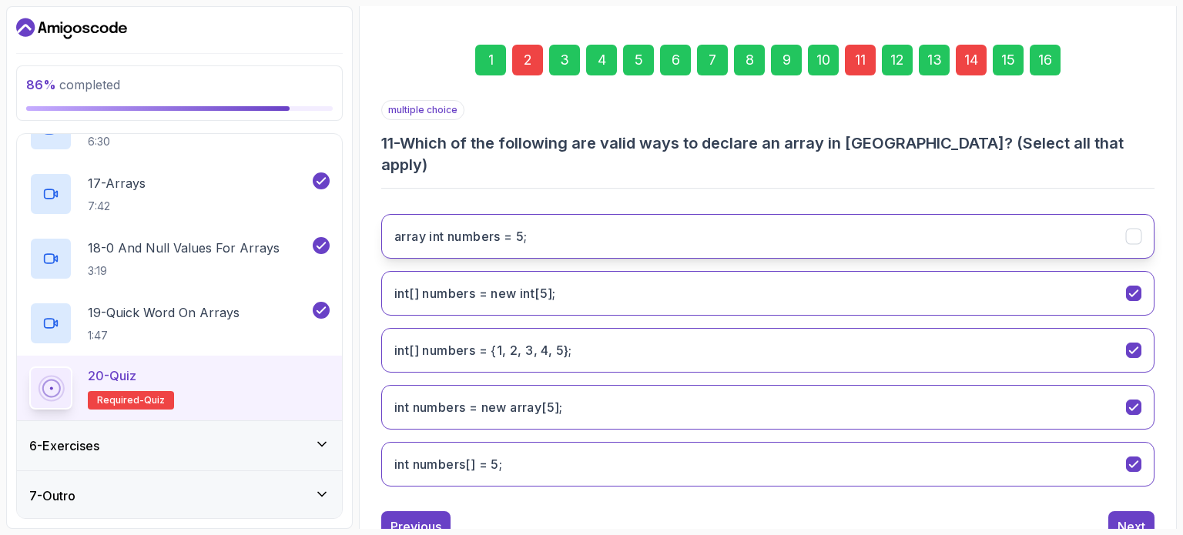
click at [1138, 229] on icon "array int numbers = 5;" at bounding box center [1134, 236] width 15 height 15
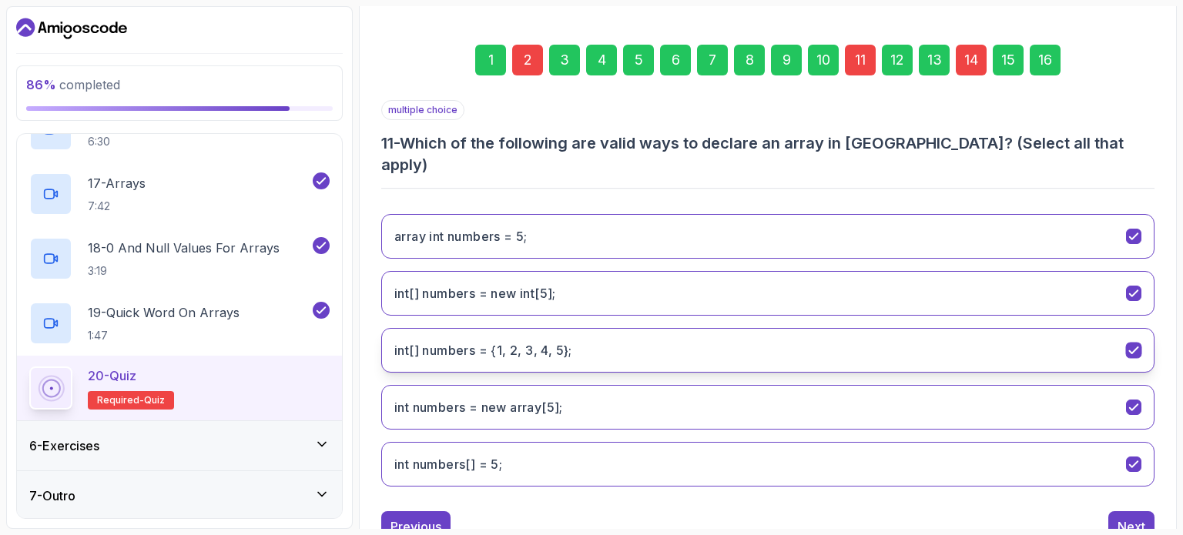
scroll to position [231, 0]
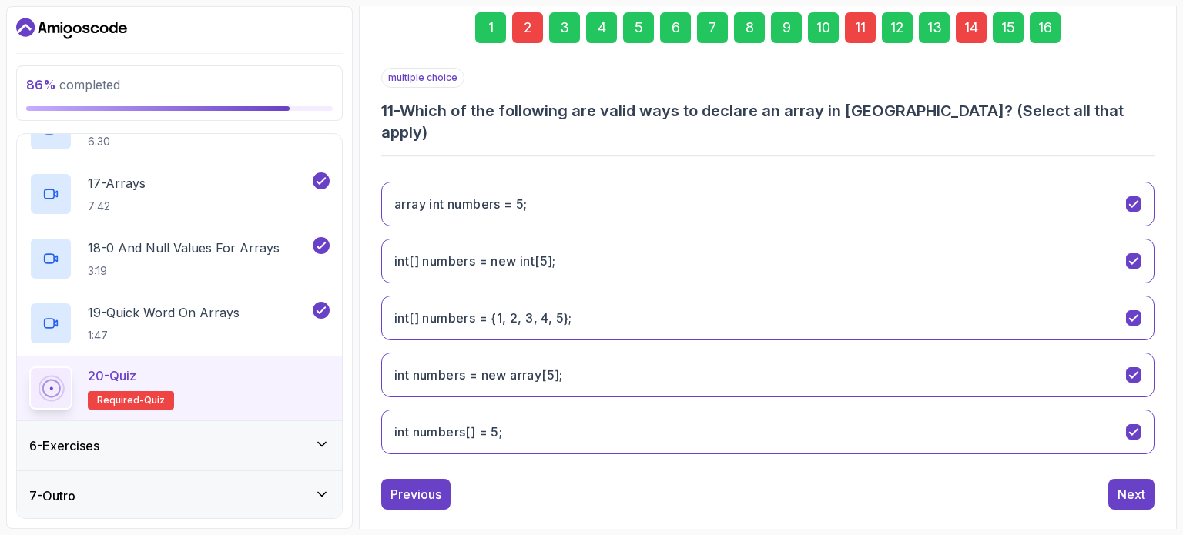
click at [1128, 489] on div "1 2 3 4 5 6 7 8 9 10 11 12 13 14 15 16 multiple choice 11 - Which of the follow…" at bounding box center [768, 248] width 798 height 547
click at [1036, 21] on div "16" at bounding box center [1044, 27] width 31 height 31
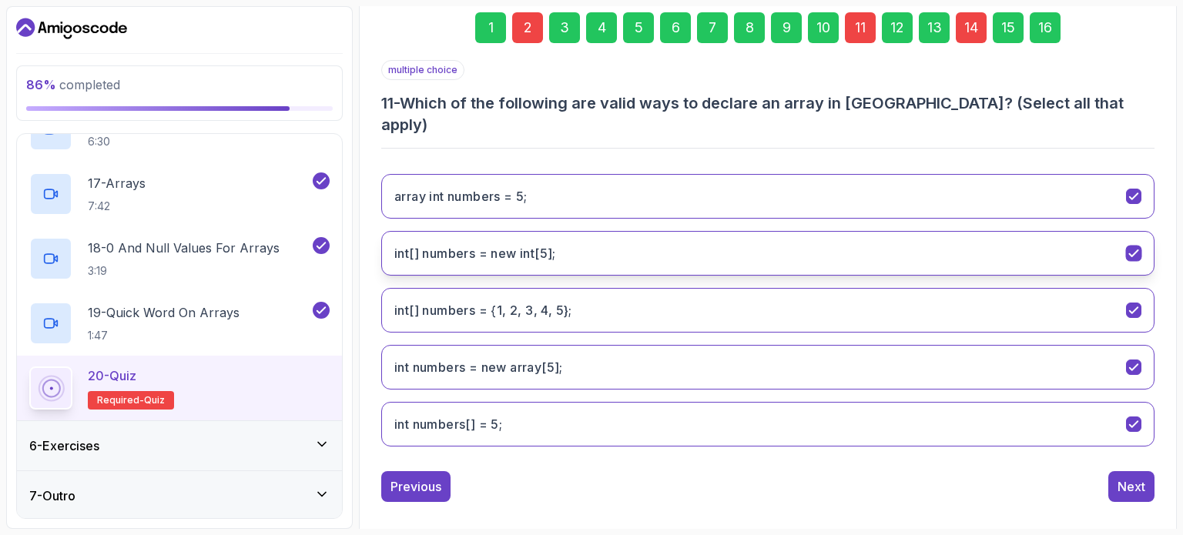
scroll to position [175, 0]
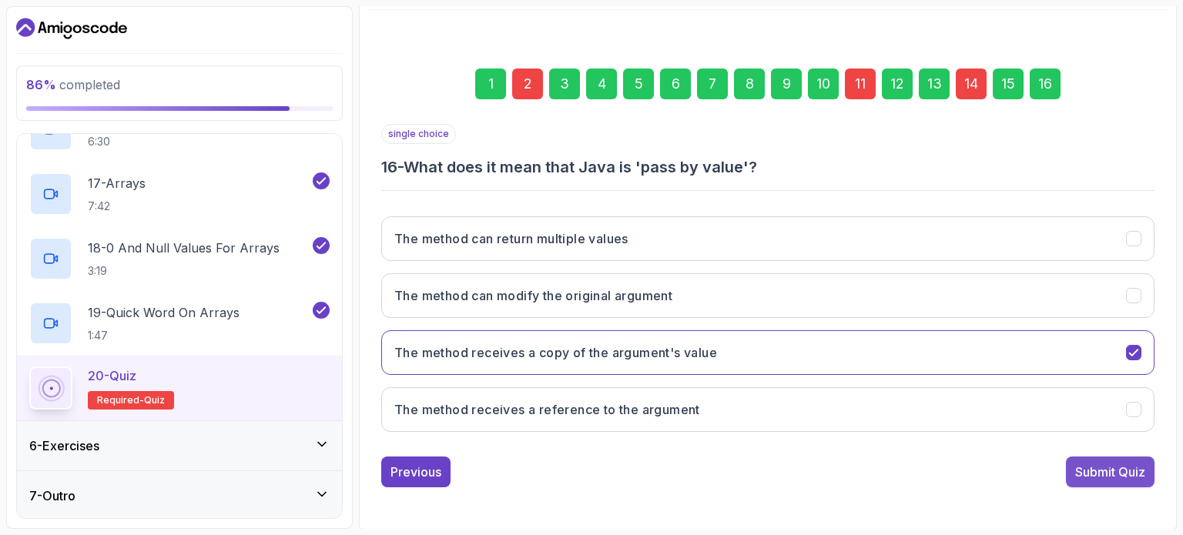
click at [1093, 463] on div "Submit Quiz" at bounding box center [1110, 472] width 70 height 18
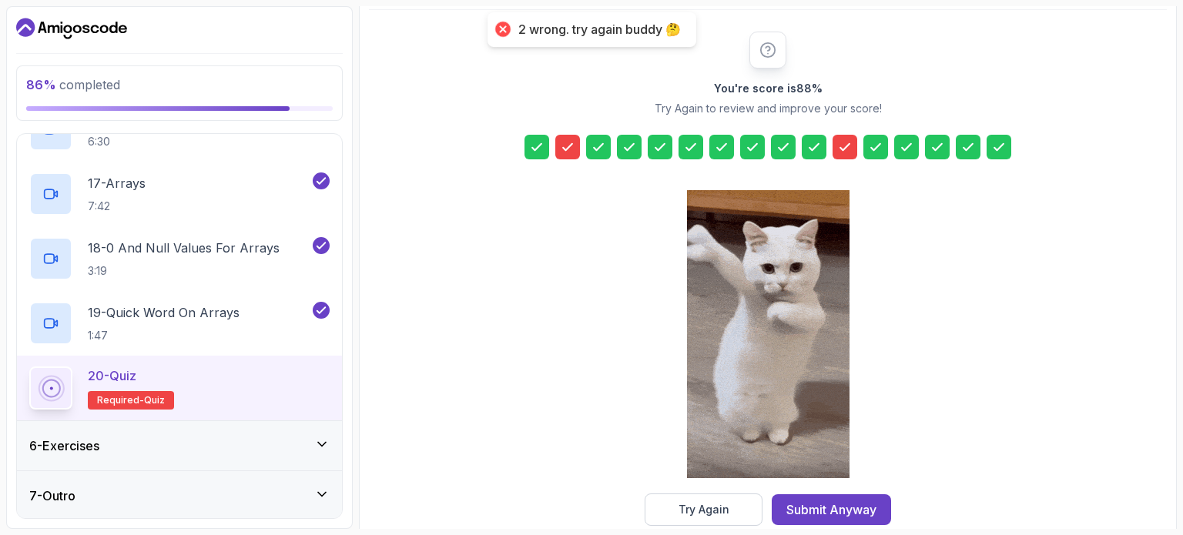
click at [840, 144] on icon at bounding box center [844, 146] width 15 height 15
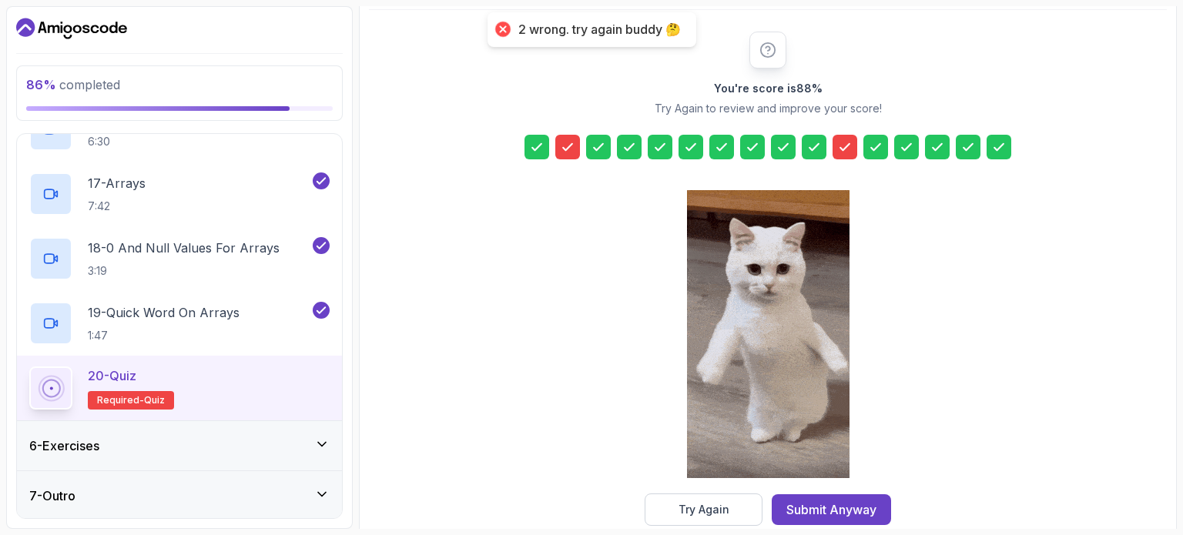
click at [703, 526] on div "You're score is 88 % Try Again to review and improve your score! Try Again Subm…" at bounding box center [768, 278] width 798 height 537
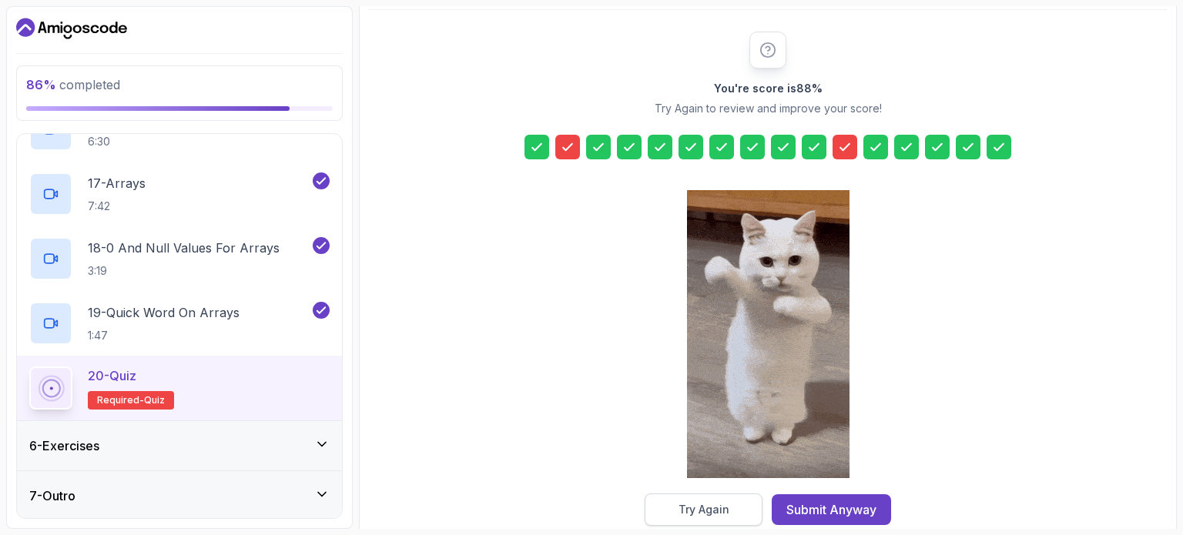
click at [701, 504] on div "Try Again" at bounding box center [703, 509] width 51 height 15
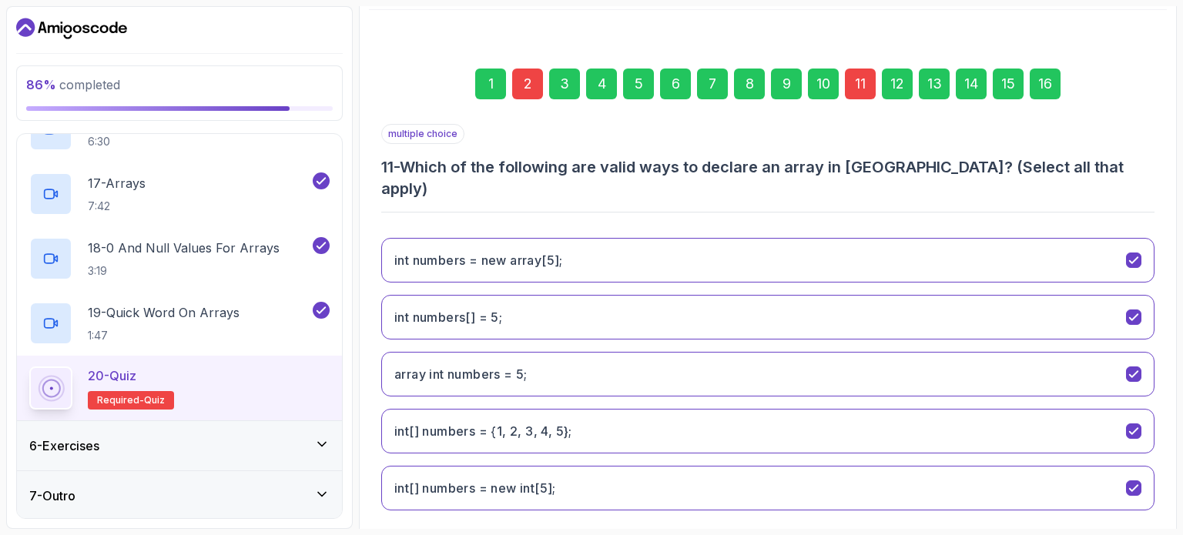
click at [531, 79] on div "2" at bounding box center [527, 84] width 31 height 31
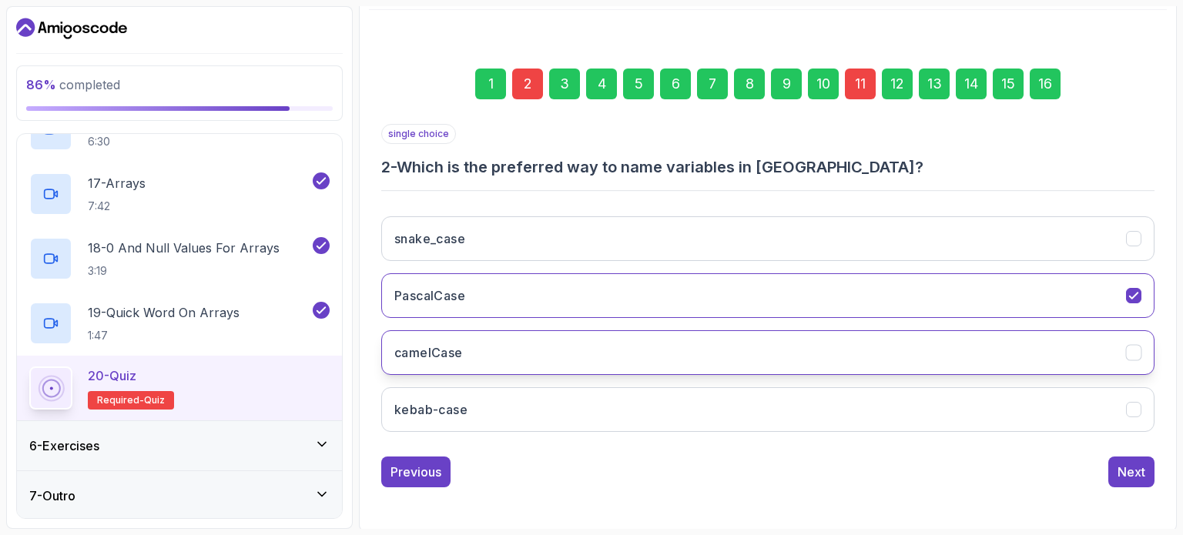
click at [1132, 345] on div "camelCase" at bounding box center [1134, 353] width 16 height 16
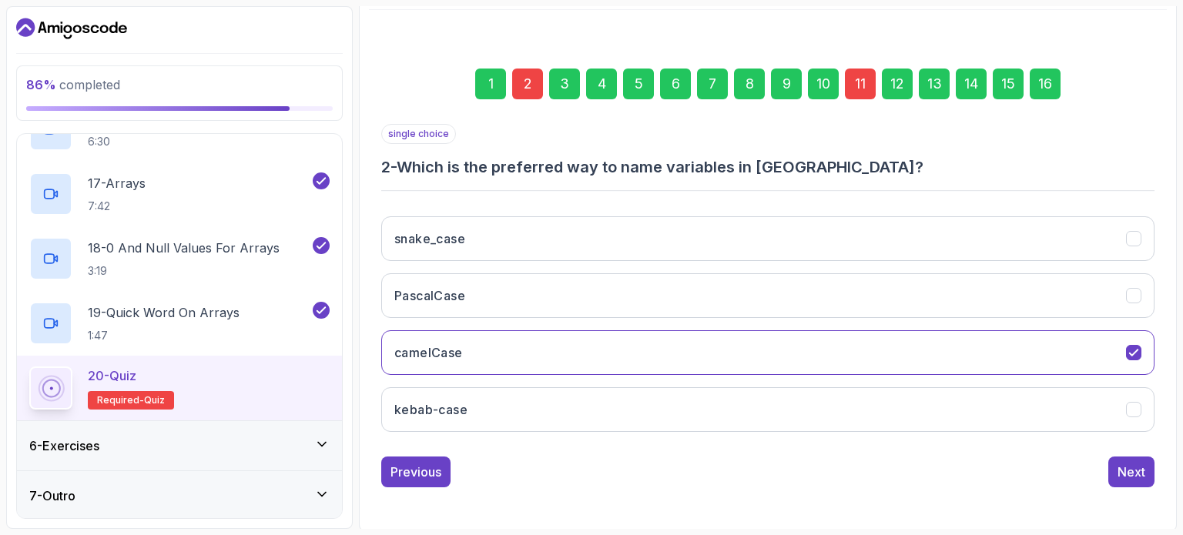
click at [859, 81] on div "11" at bounding box center [860, 84] width 31 height 31
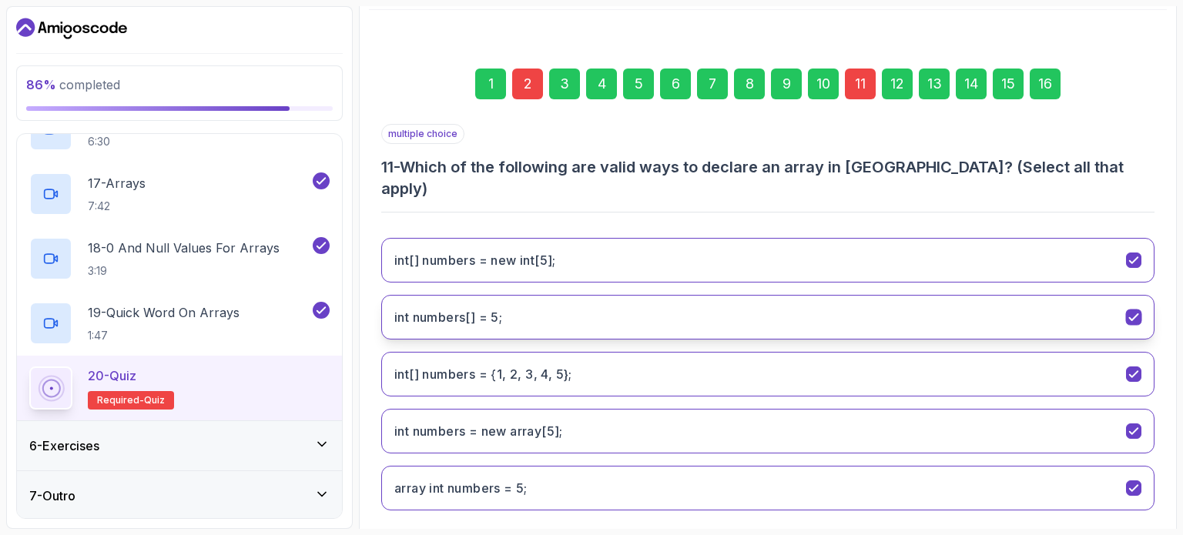
click at [1133, 310] on icon "int numbers[] = 5;" at bounding box center [1134, 317] width 15 height 15
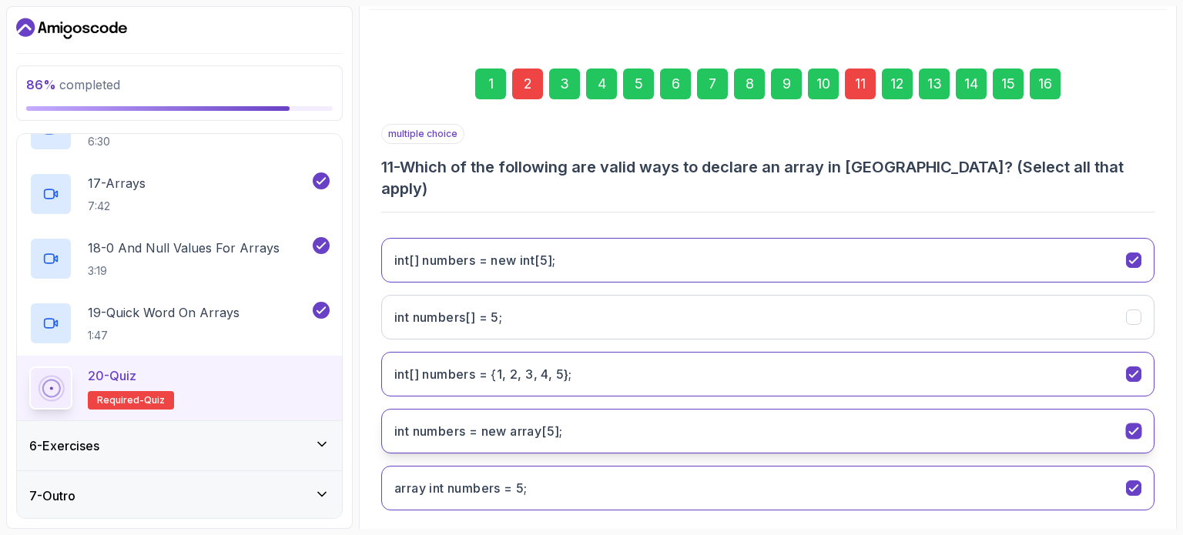
scroll to position [231, 0]
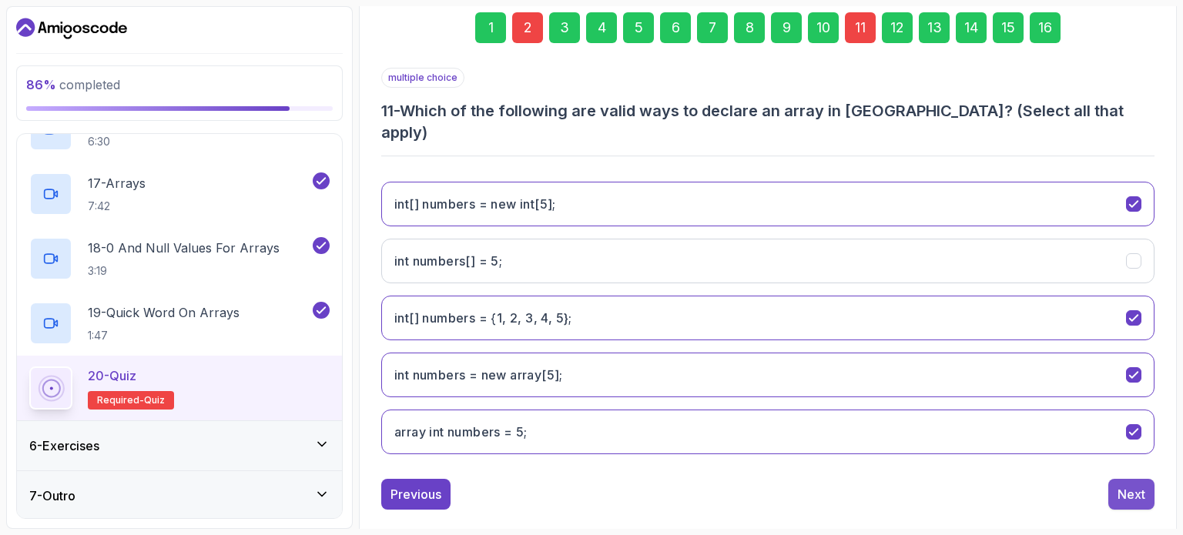
click at [1130, 479] on button "Next" at bounding box center [1131, 494] width 46 height 31
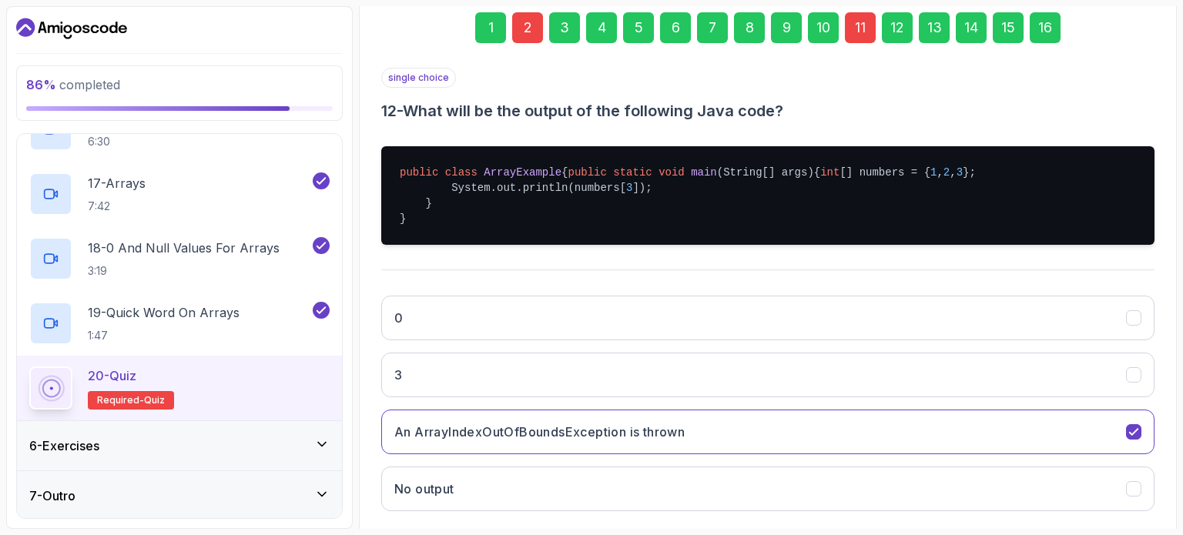
click at [1047, 27] on div "16" at bounding box center [1044, 27] width 31 height 31
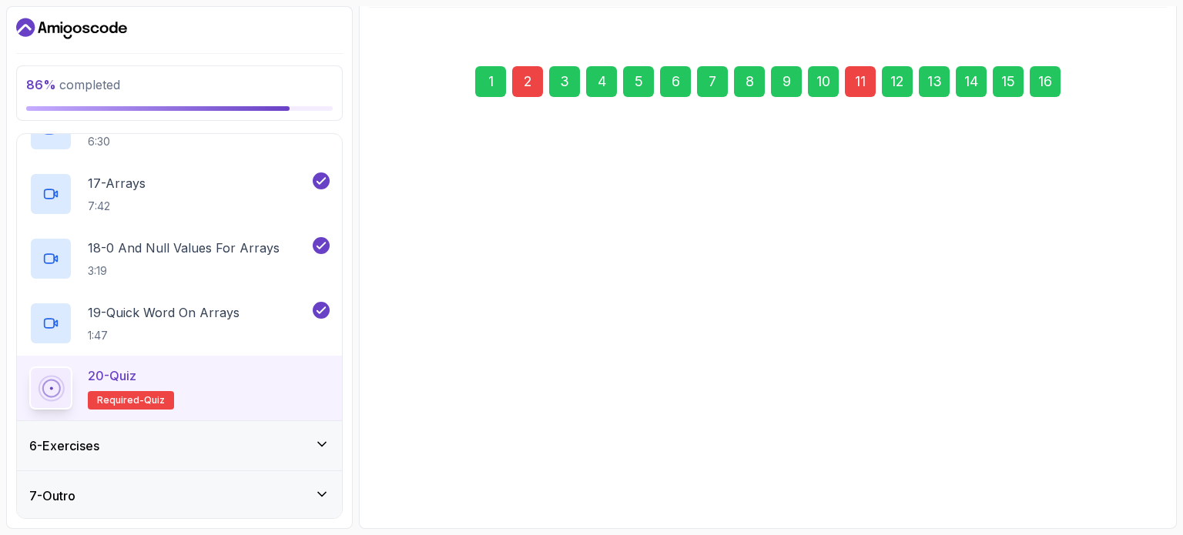
scroll to position [175, 0]
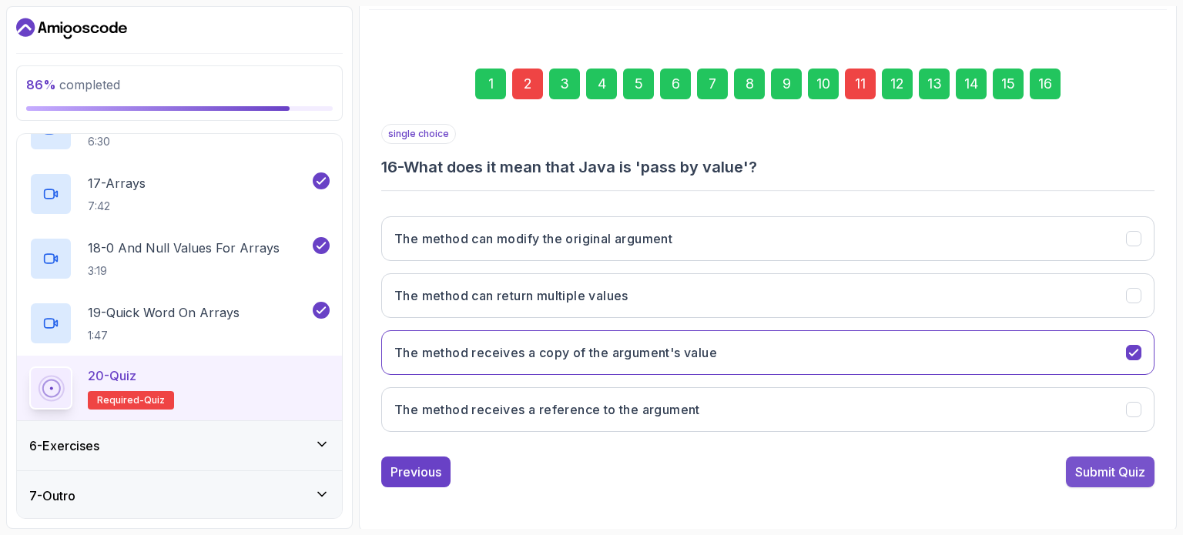
click at [1123, 484] on button "Submit Quiz" at bounding box center [1110, 472] width 89 height 31
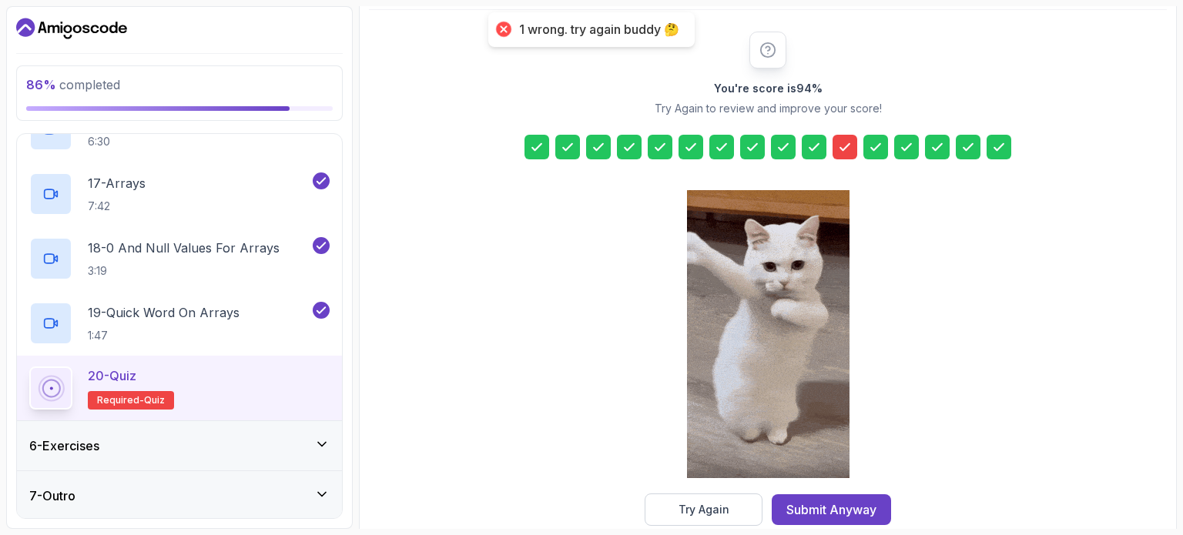
click at [838, 141] on icon at bounding box center [844, 146] width 15 height 15
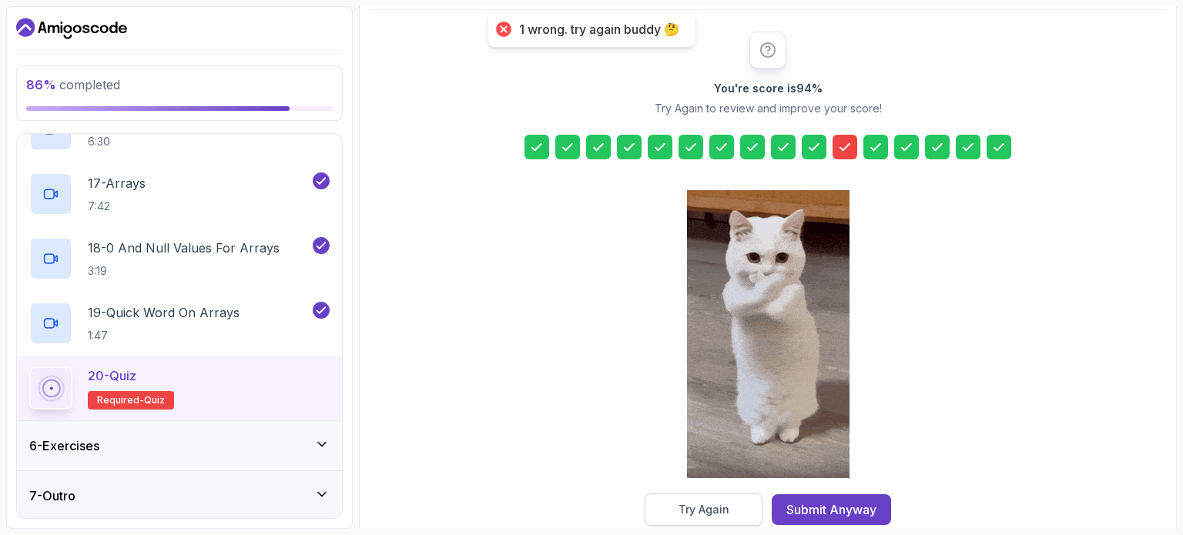
click at [692, 506] on div "Try Again" at bounding box center [703, 509] width 51 height 15
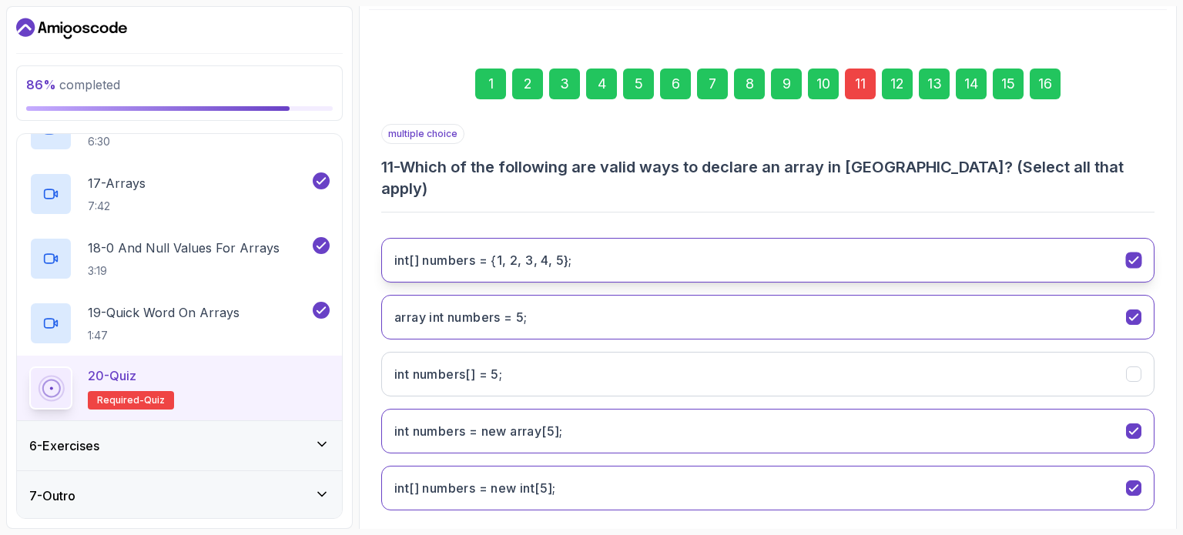
drag, startPoint x: 588, startPoint y: 233, endPoint x: 969, endPoint y: 250, distance: 381.6
click at [969, 250] on 5};"] "int[] numbers = {1, 2, 3, 4, 5};" at bounding box center [767, 260] width 773 height 45
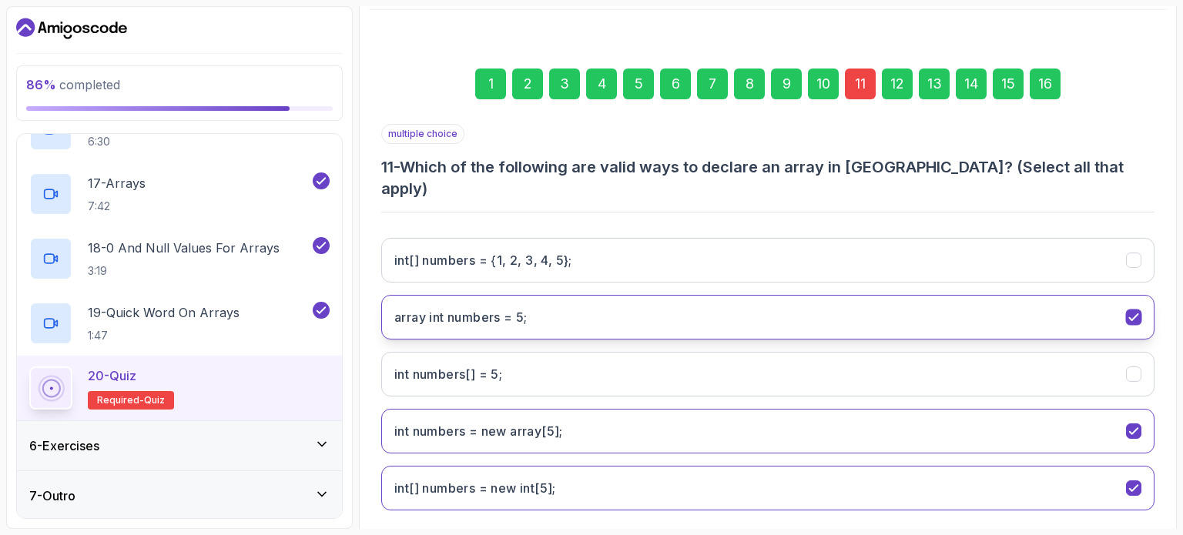
click at [1139, 310] on icon "array int numbers = 5;" at bounding box center [1134, 317] width 15 height 15
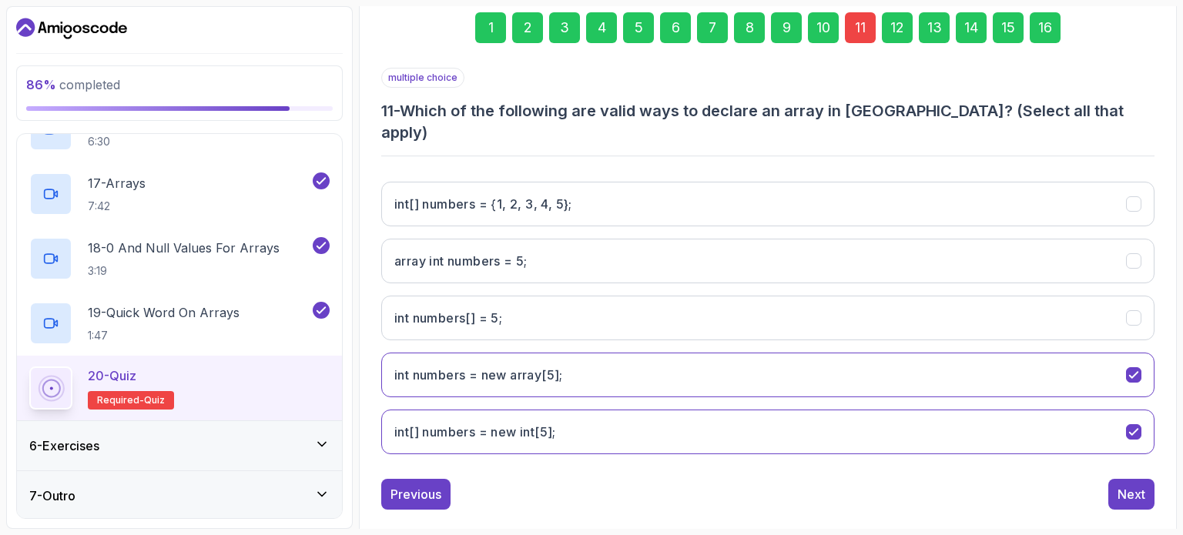
click at [1040, 27] on div "16" at bounding box center [1044, 27] width 31 height 31
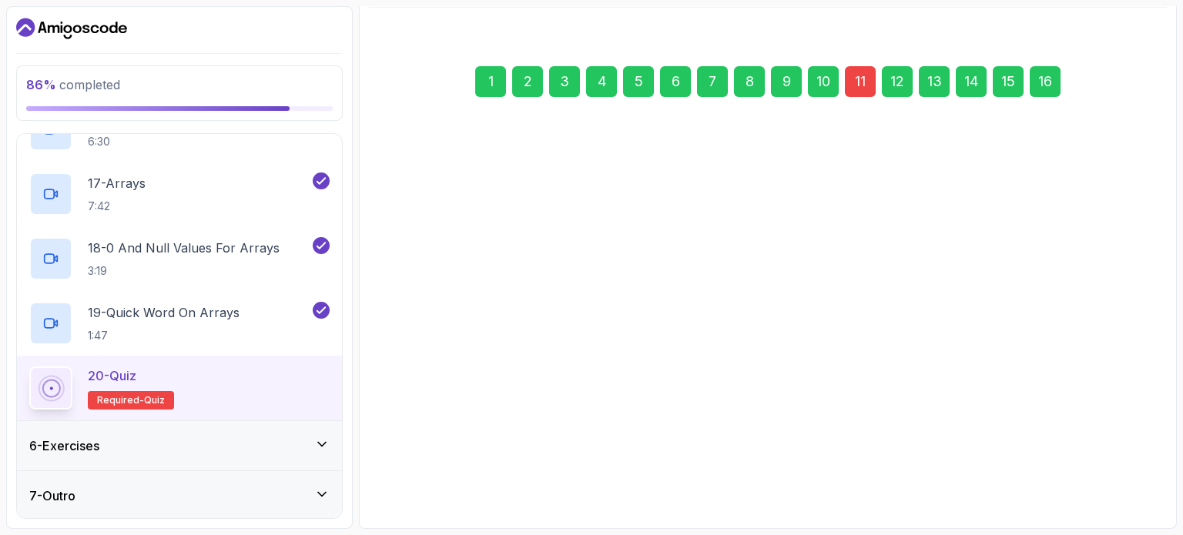
scroll to position [175, 0]
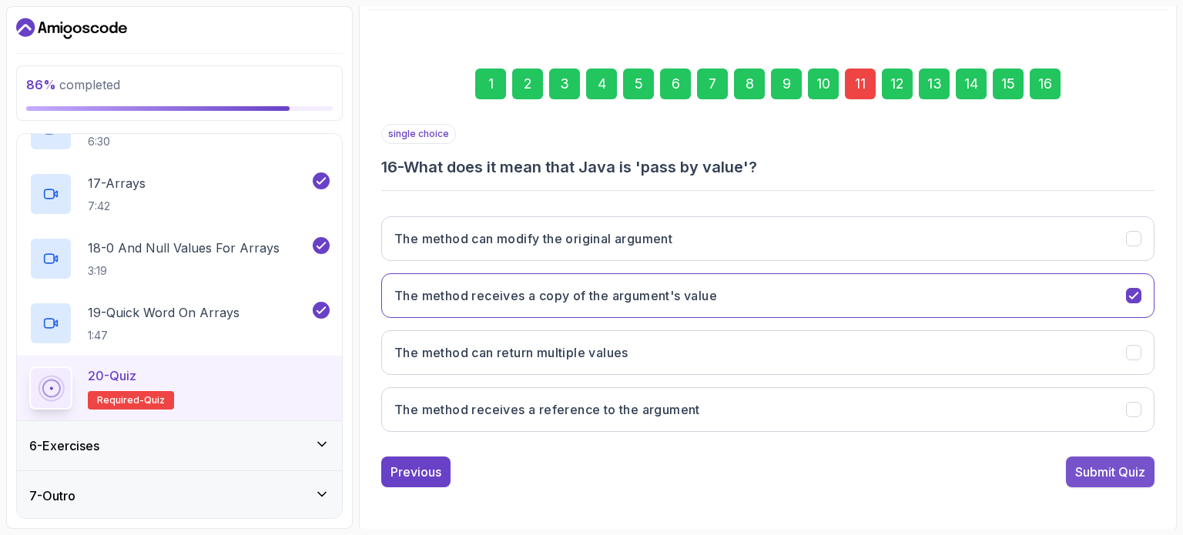
click at [1100, 464] on div "Submit Quiz" at bounding box center [1110, 472] width 70 height 18
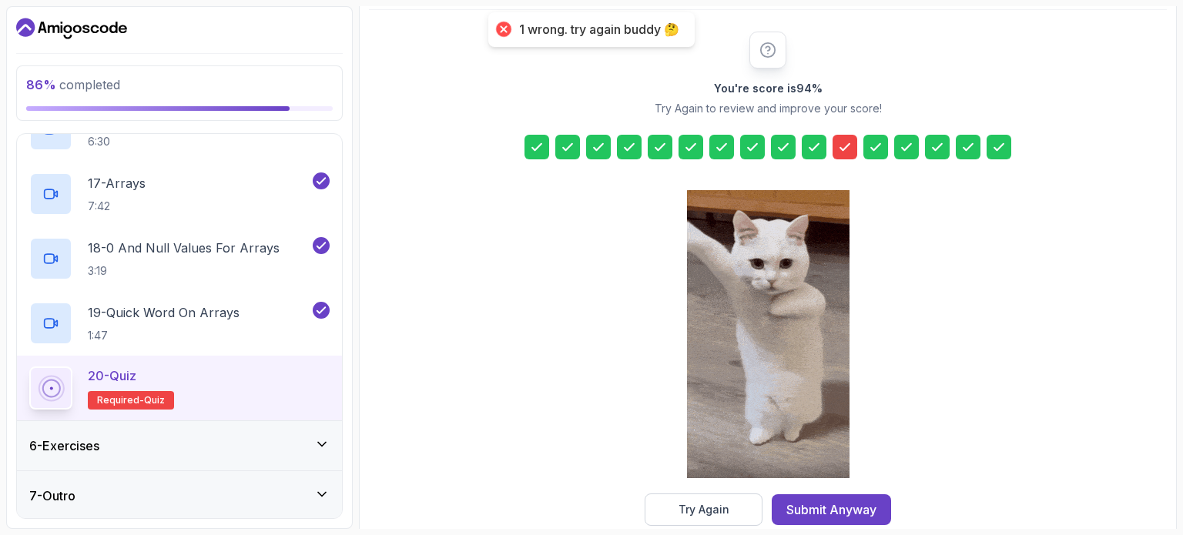
click at [716, 492] on div at bounding box center [768, 336] width 162 height 316
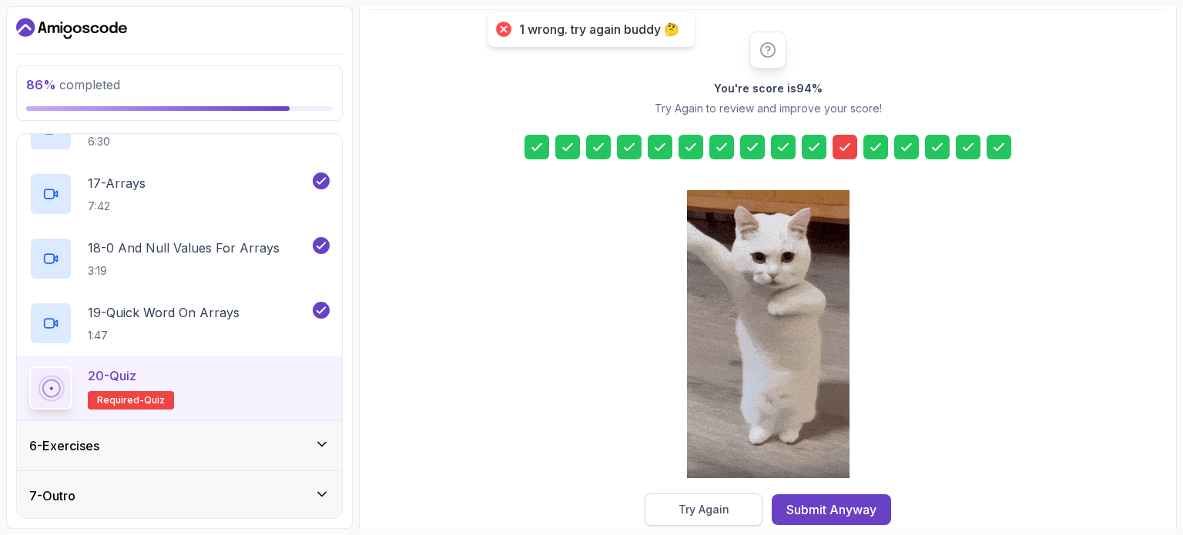
click at [715, 504] on div "Try Again" at bounding box center [703, 509] width 51 height 15
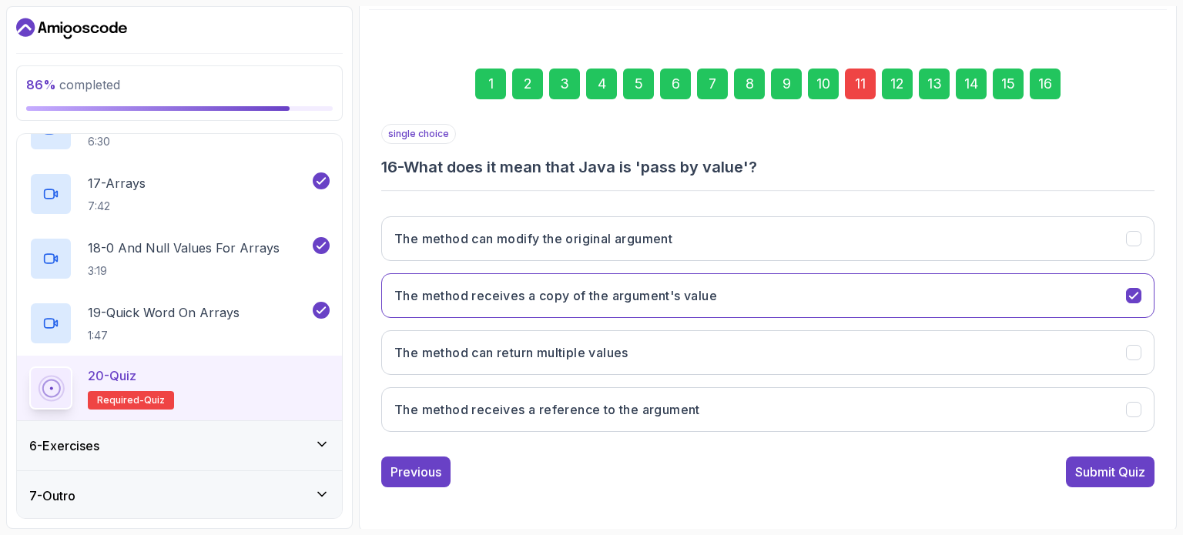
click at [858, 89] on div "11" at bounding box center [860, 84] width 31 height 31
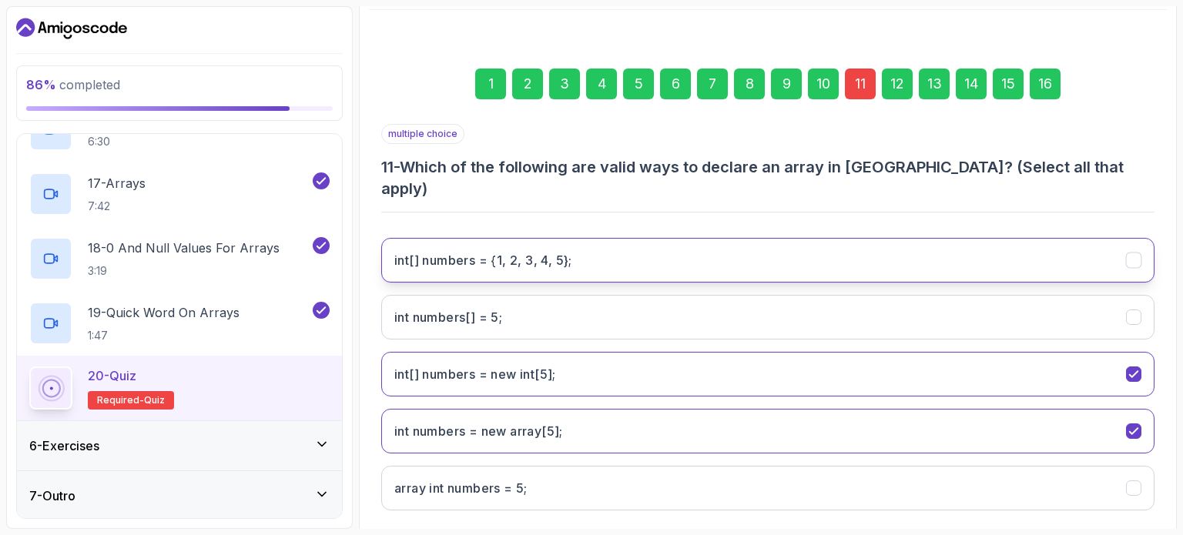
click at [1135, 253] on icon "int[] numbers = {1, 2, 3, 4, 5};" at bounding box center [1134, 260] width 15 height 15
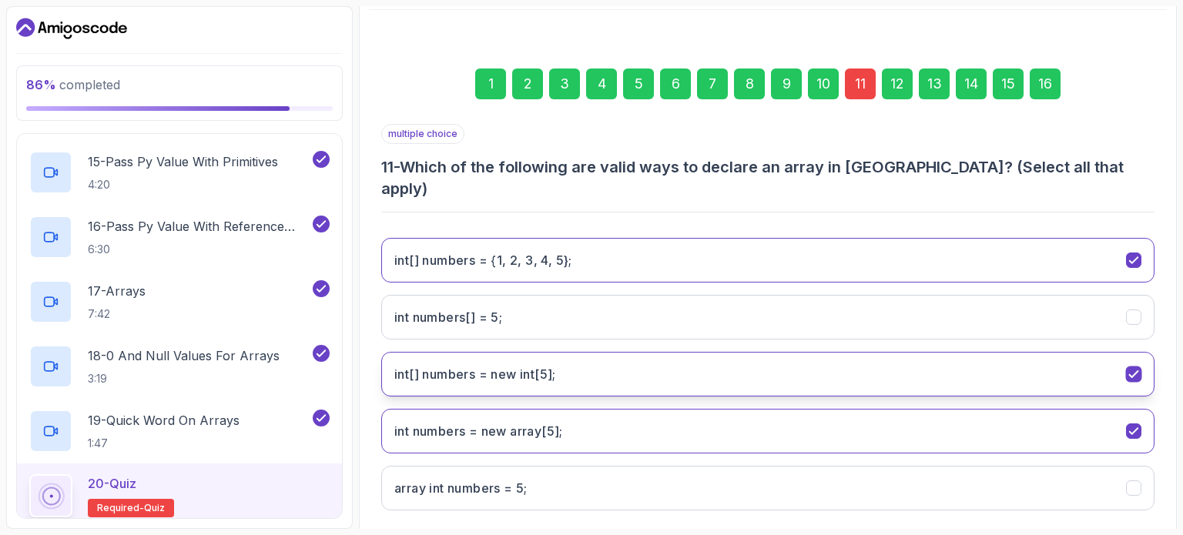
scroll to position [231, 0]
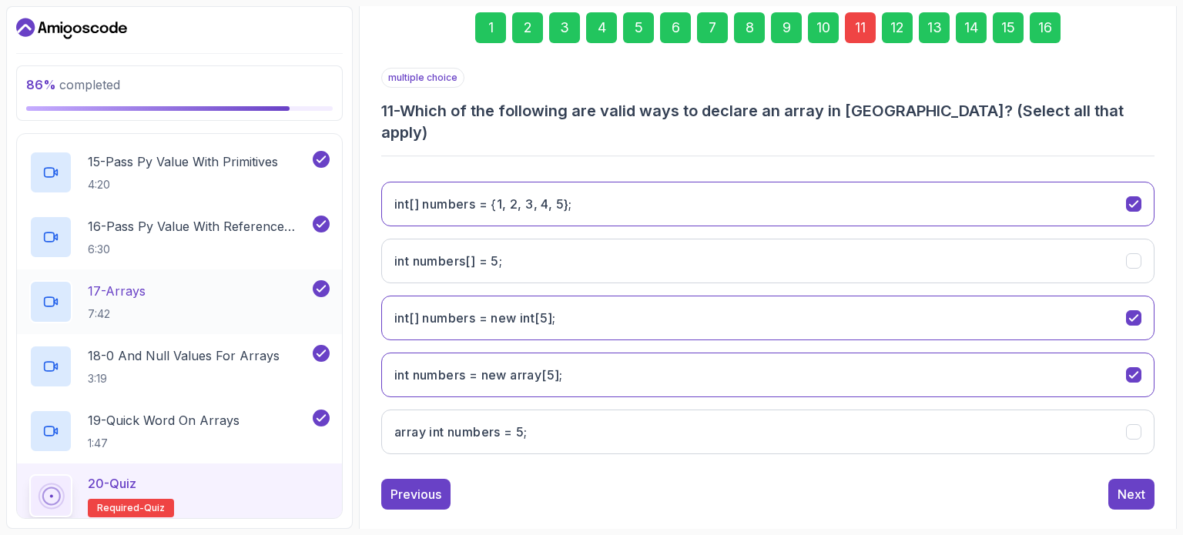
click at [176, 301] on div "17 - Arrays 7:42" at bounding box center [169, 301] width 280 height 43
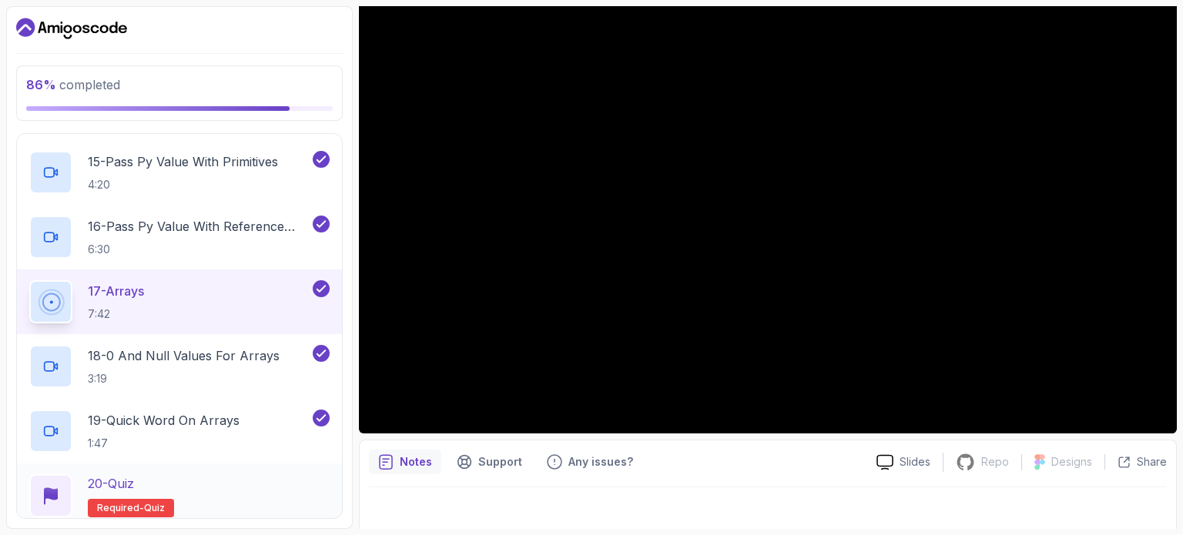
scroll to position [1257, 0]
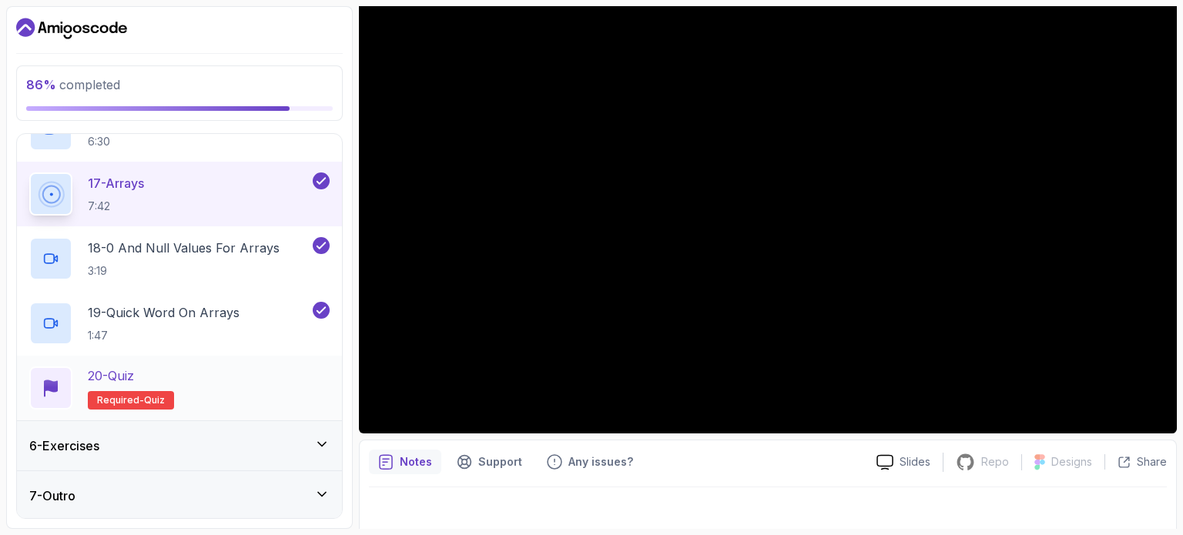
click at [161, 380] on div "20 - Quiz" at bounding box center [131, 376] width 86 height 18
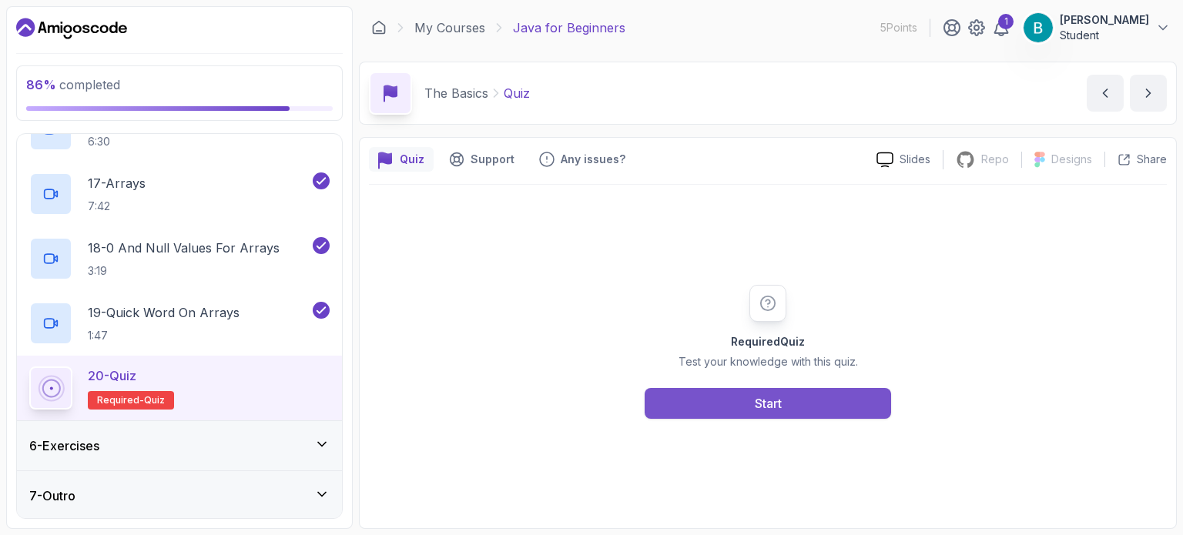
click at [763, 414] on button "Start" at bounding box center [767, 403] width 246 height 31
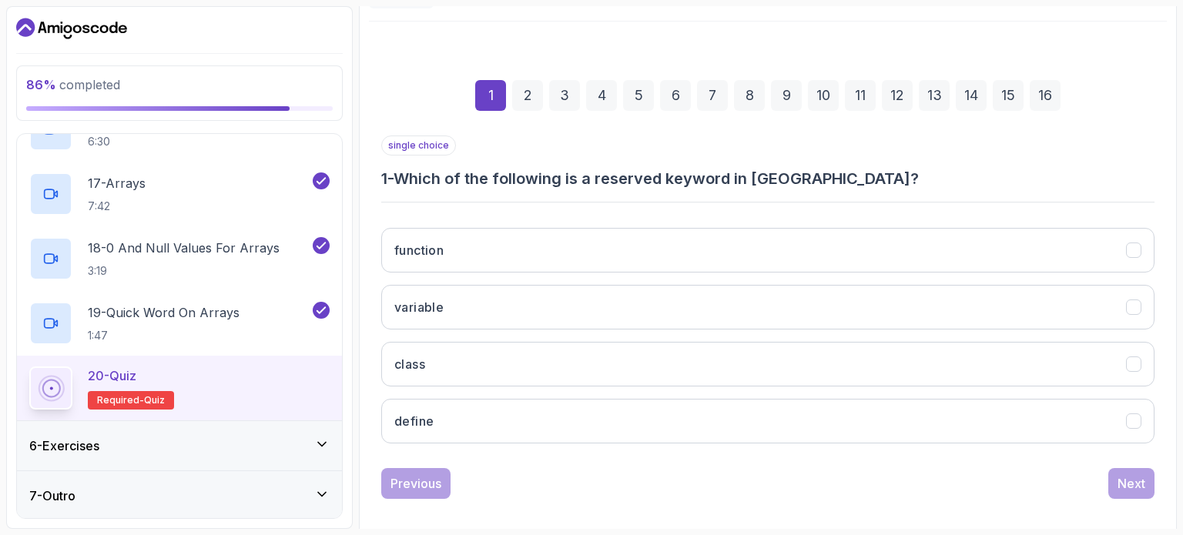
scroll to position [175, 0]
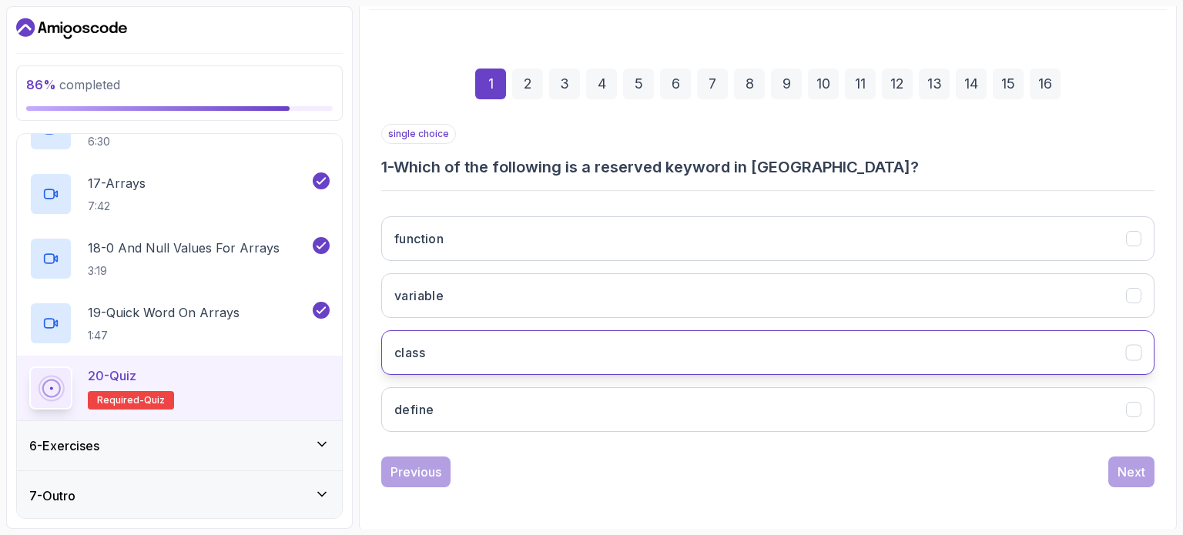
click at [464, 349] on button "class" at bounding box center [767, 352] width 773 height 45
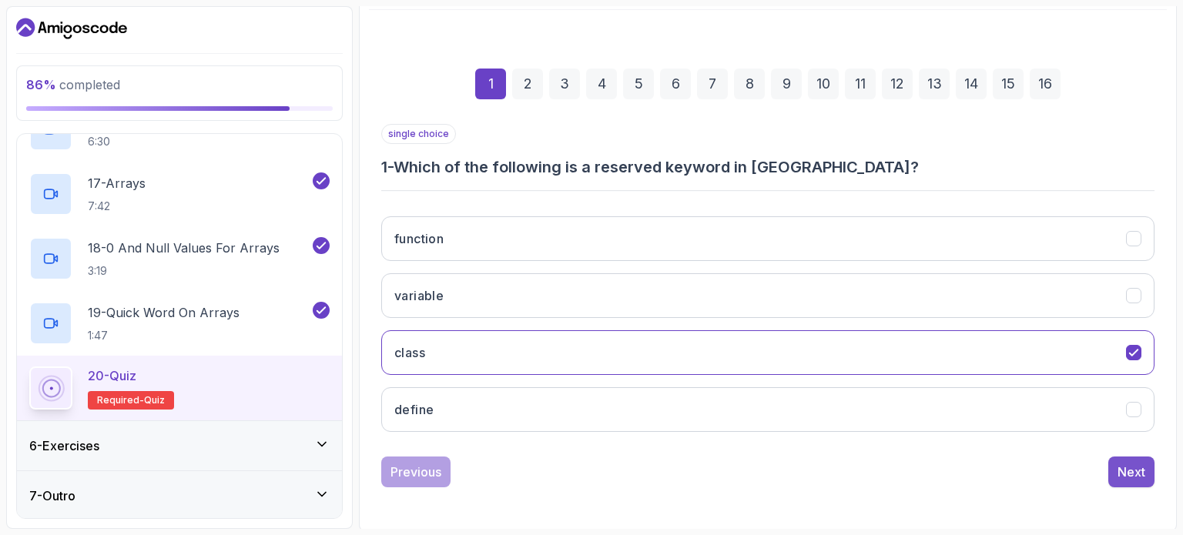
click at [1130, 467] on div "Next" at bounding box center [1131, 472] width 28 height 18
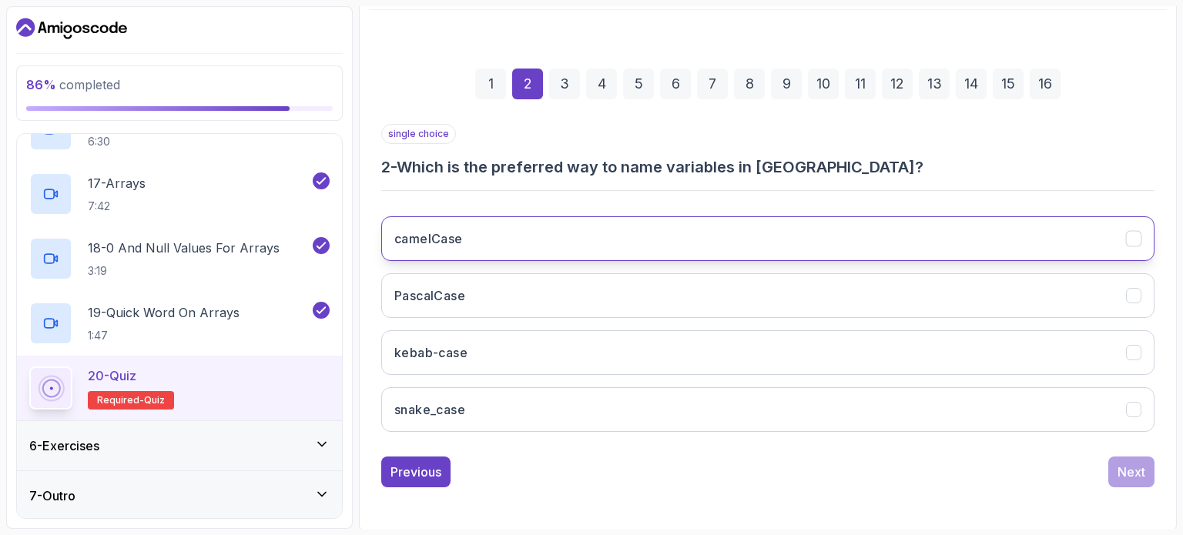
click at [641, 256] on button "camelCase" at bounding box center [767, 238] width 773 height 45
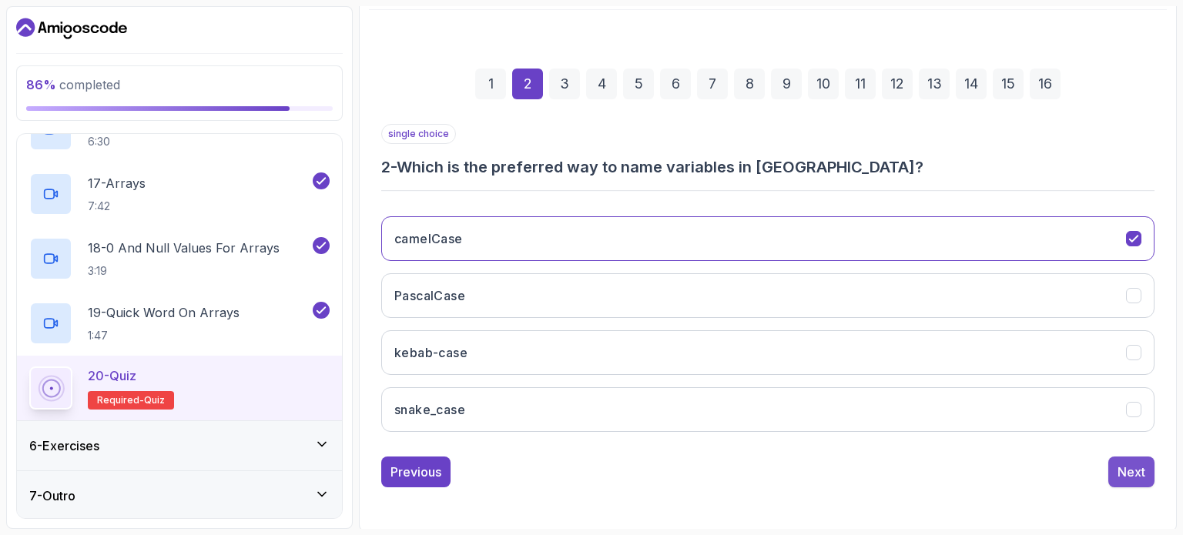
click at [1126, 474] on div "Next" at bounding box center [1131, 472] width 28 height 18
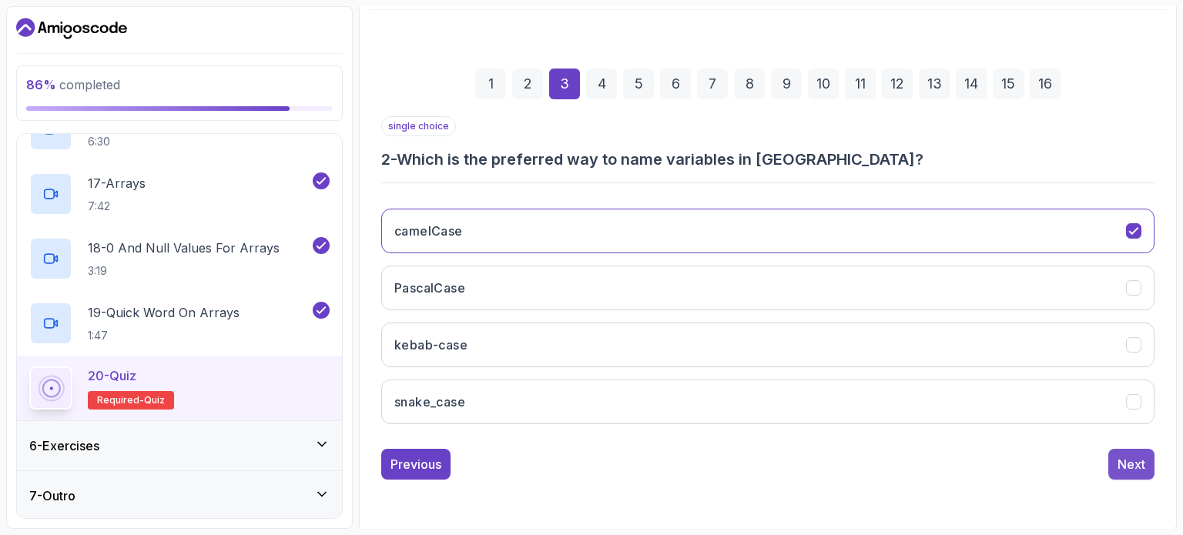
scroll to position [151, 0]
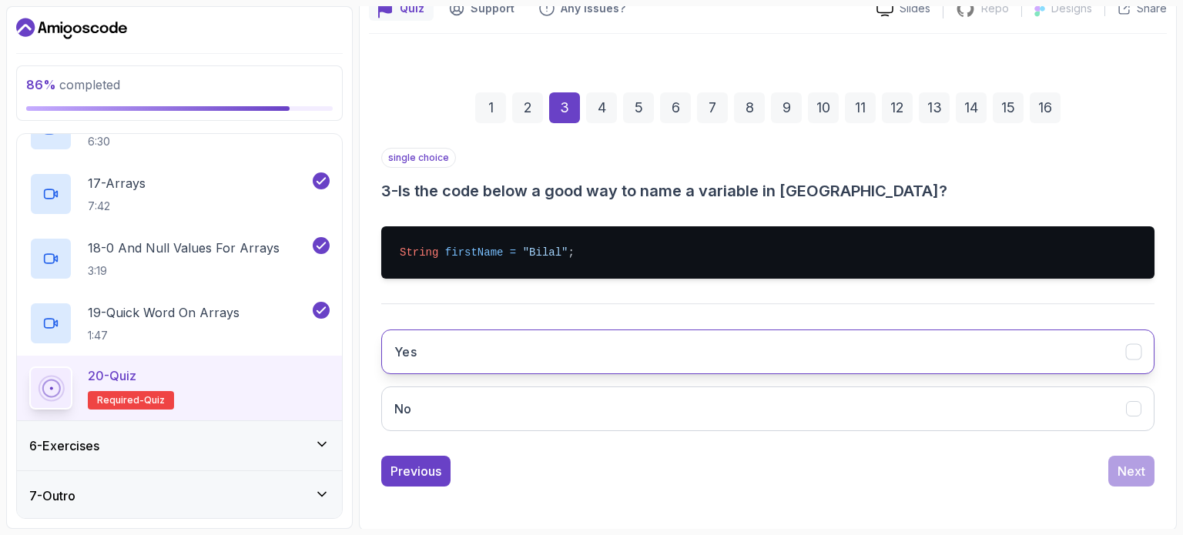
click at [675, 357] on button "Yes" at bounding box center [767, 352] width 773 height 45
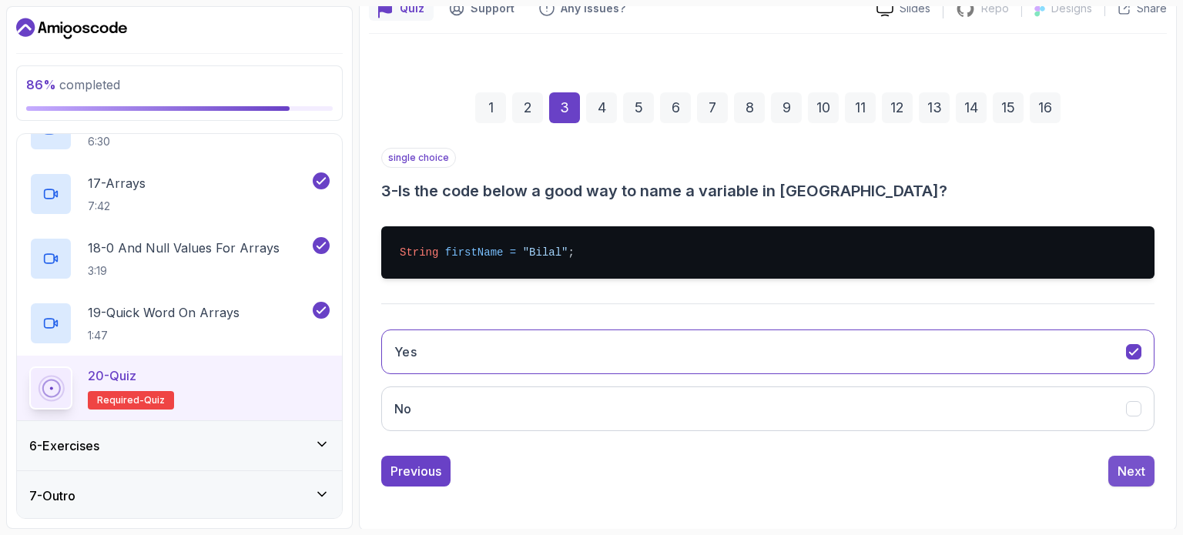
click at [1123, 458] on button "Next" at bounding box center [1131, 471] width 46 height 31
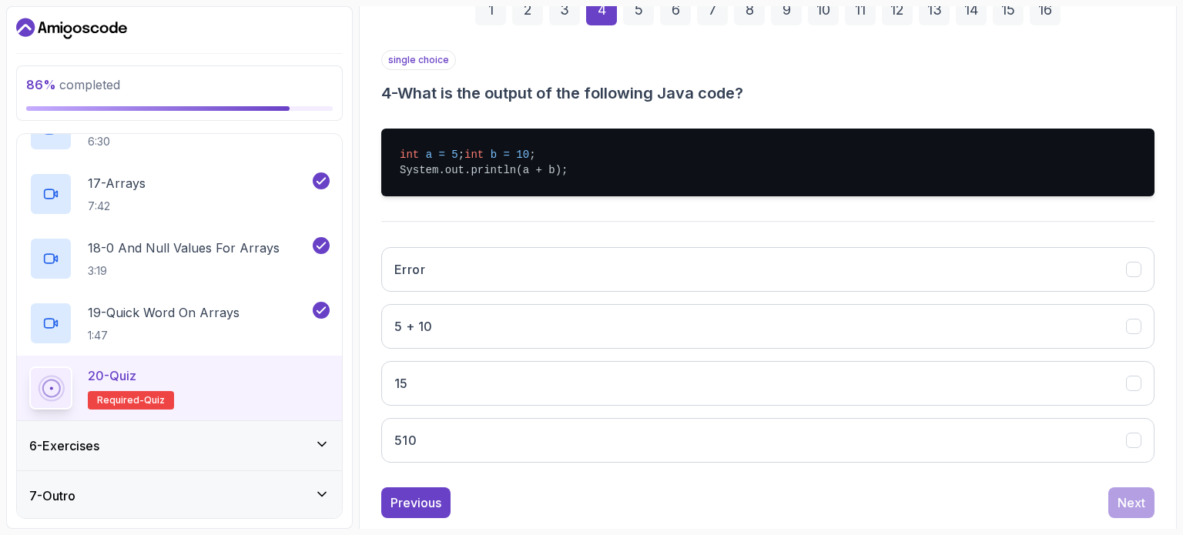
scroll to position [256, 0]
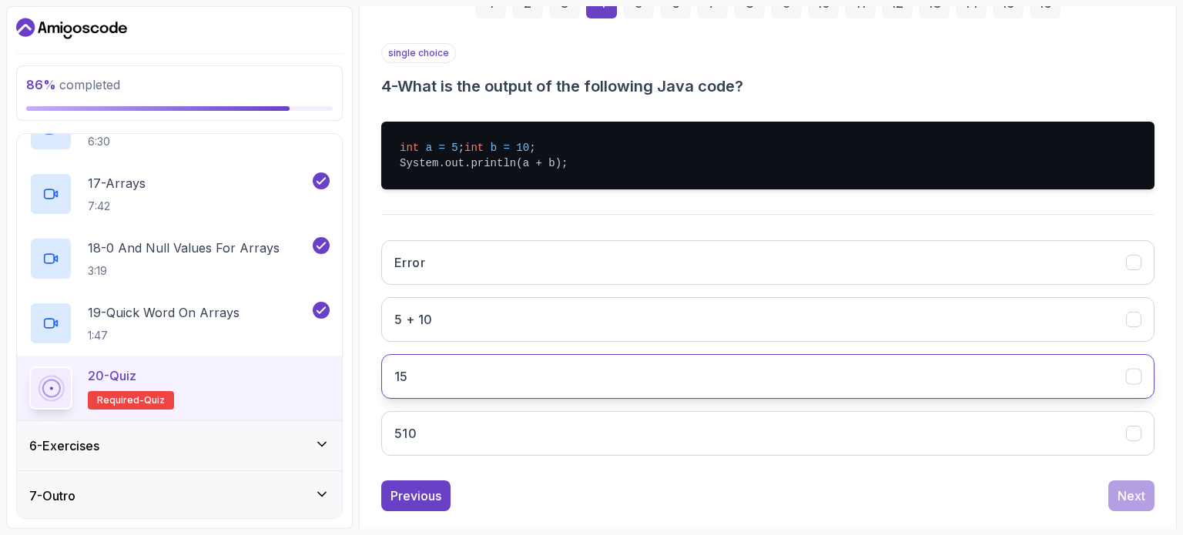
click at [825, 383] on button "15" at bounding box center [767, 376] width 773 height 45
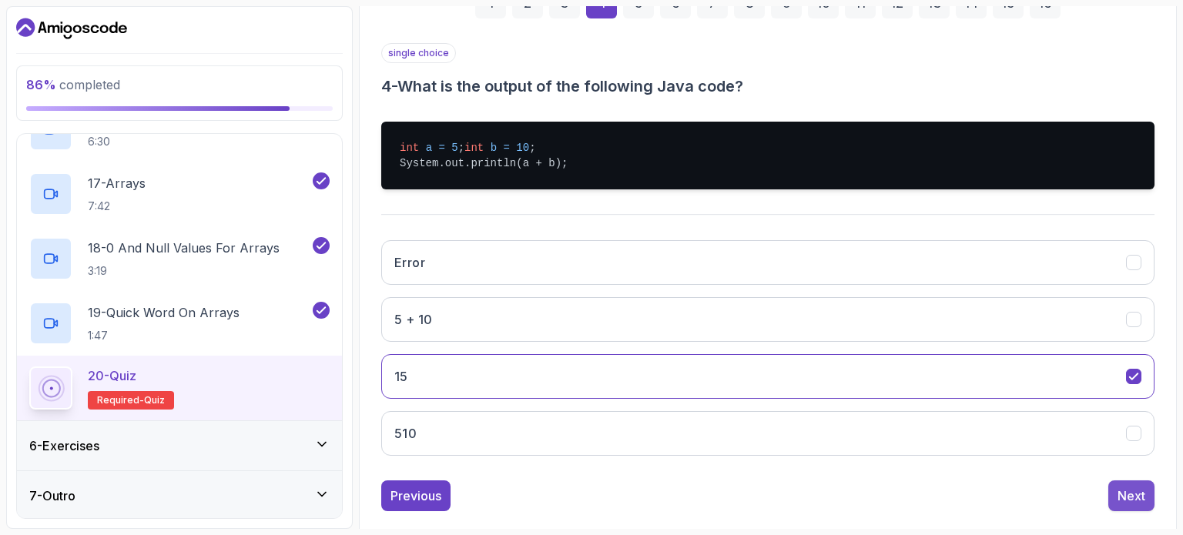
click at [1131, 505] on div "Next" at bounding box center [1131, 496] width 28 height 18
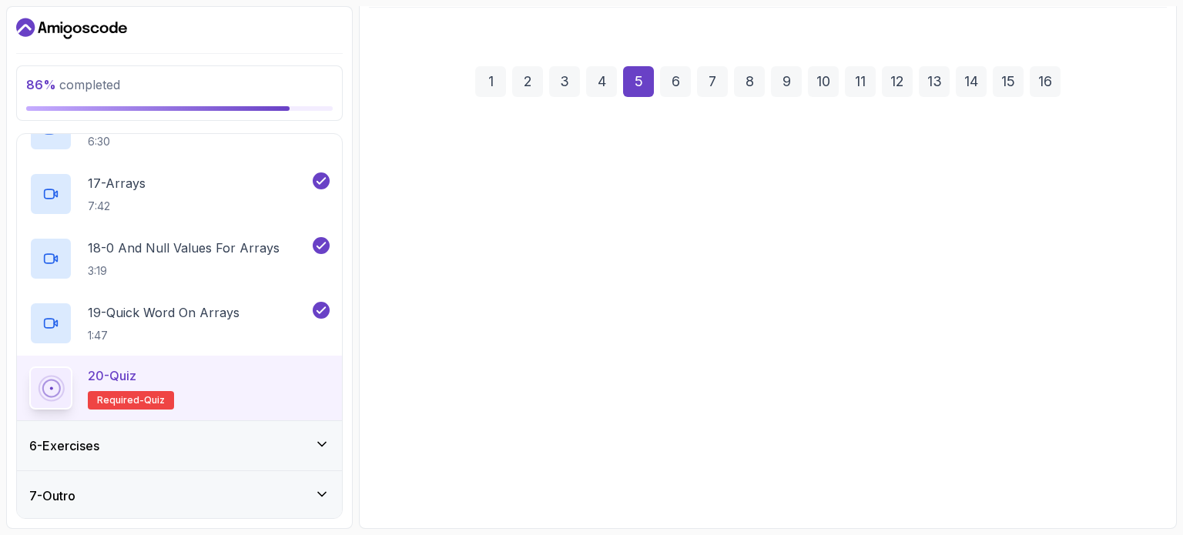
scroll to position [175, 0]
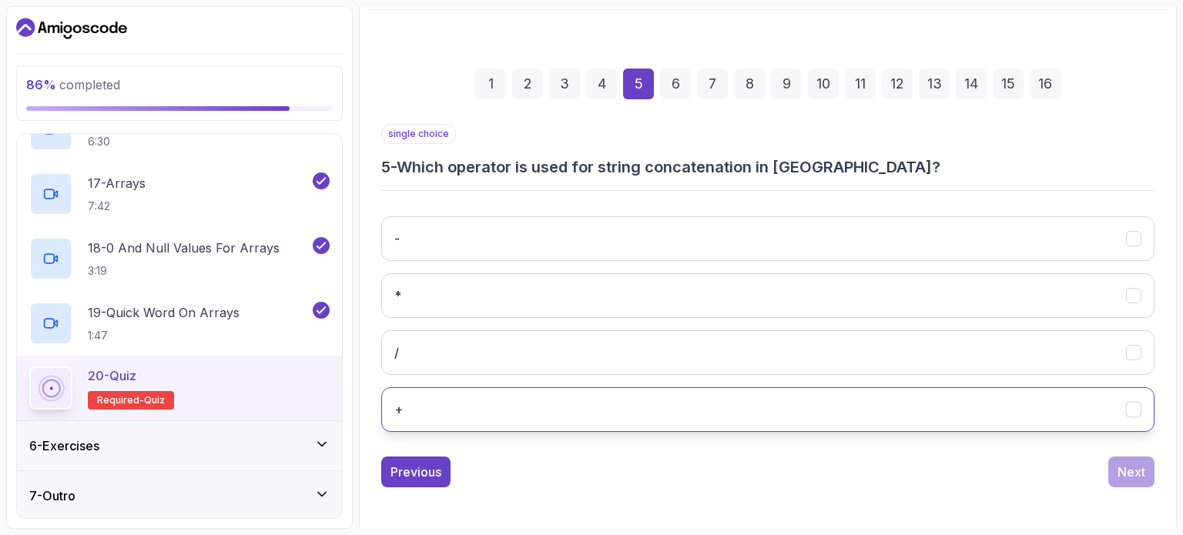
click at [745, 397] on button "+" at bounding box center [767, 409] width 773 height 45
click at [1121, 474] on div "Next" at bounding box center [1131, 472] width 28 height 18
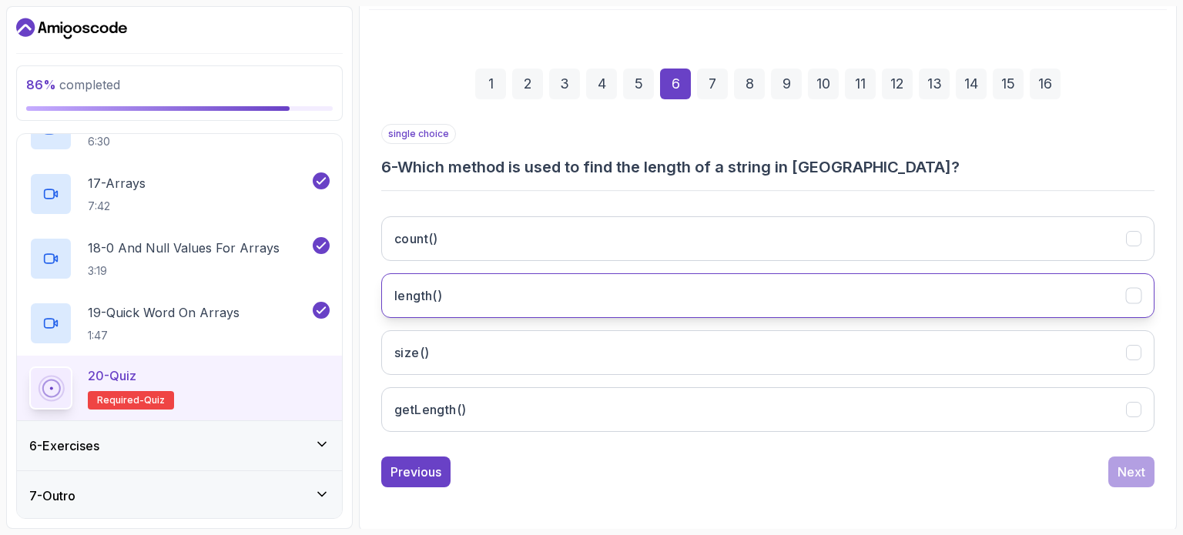
click at [931, 290] on button "length()" at bounding box center [767, 295] width 773 height 45
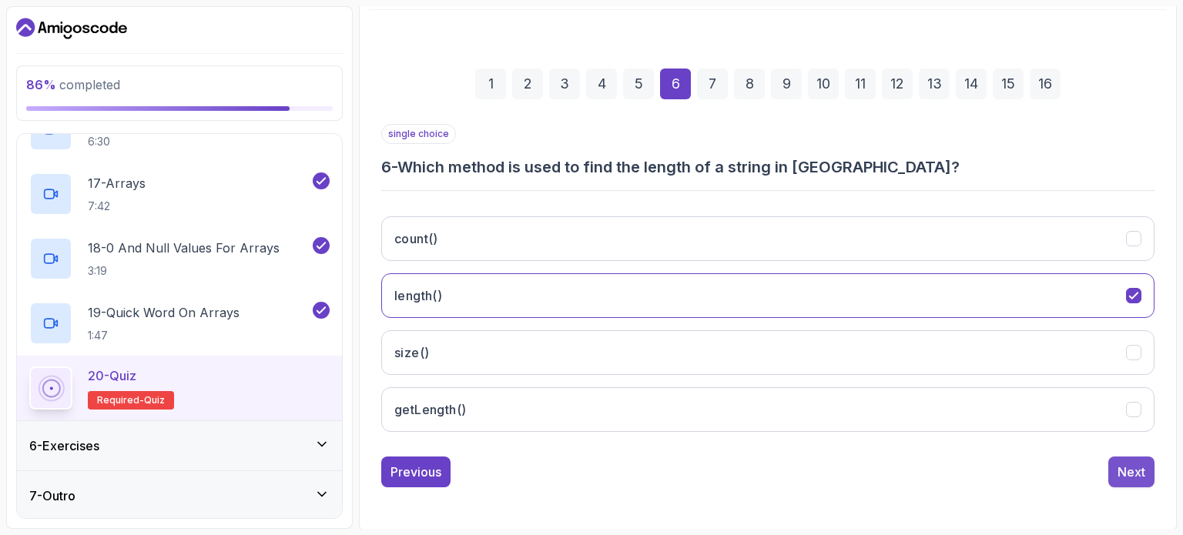
click at [1138, 463] on div "Next" at bounding box center [1131, 472] width 28 height 18
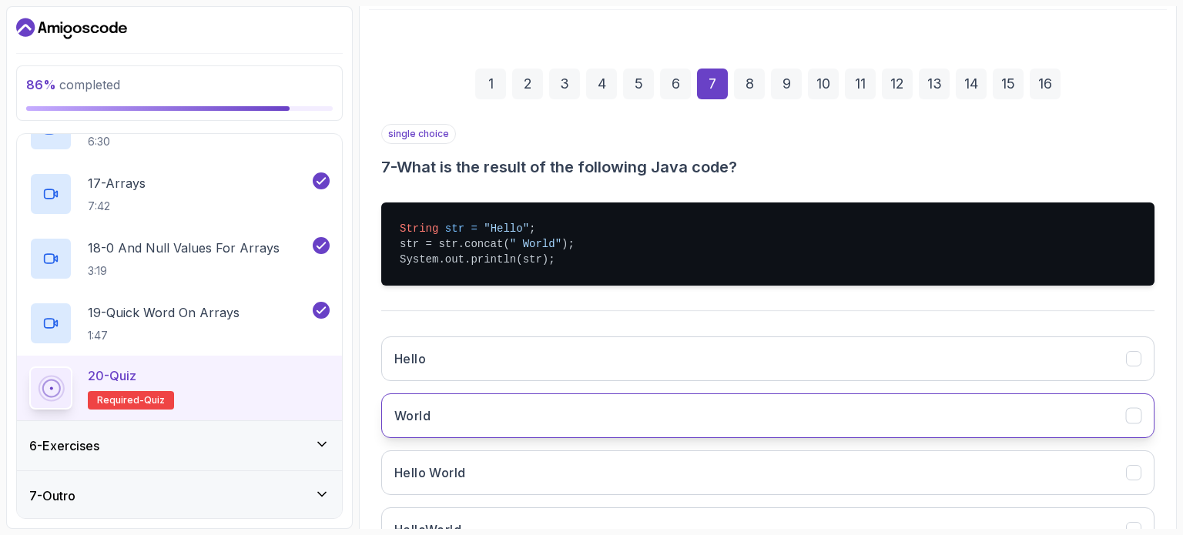
scroll to position [295, 0]
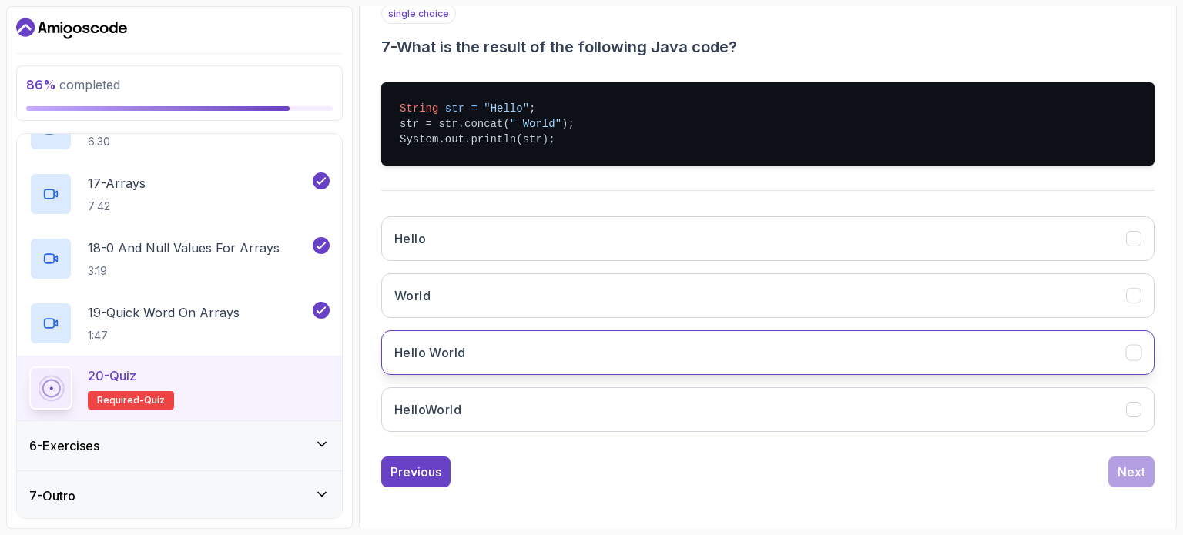
click at [844, 362] on button "Hello World" at bounding box center [767, 352] width 773 height 45
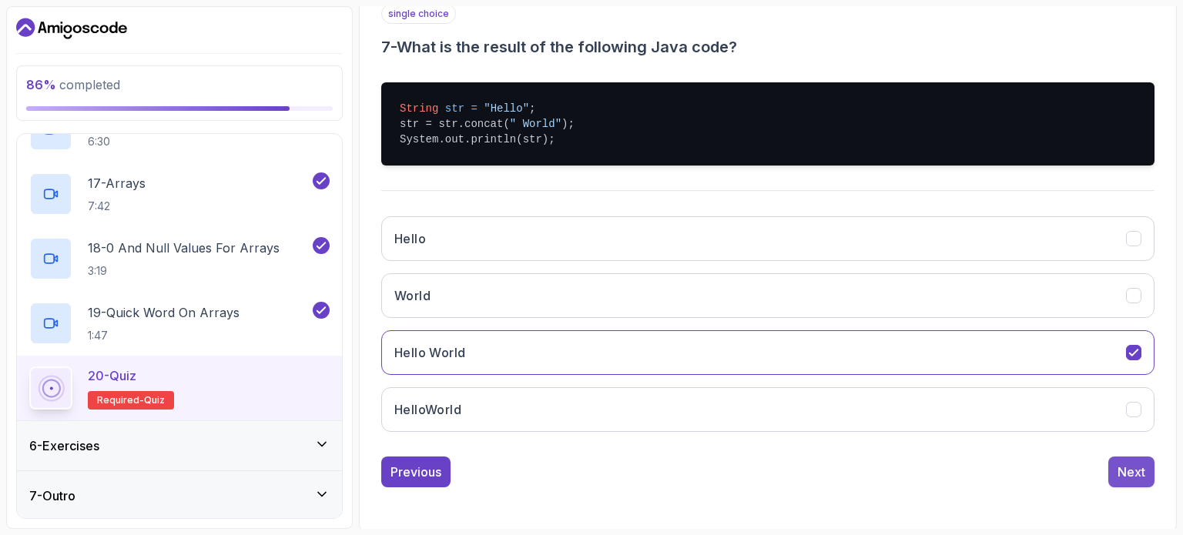
click at [1122, 463] on div "Next" at bounding box center [1131, 472] width 28 height 18
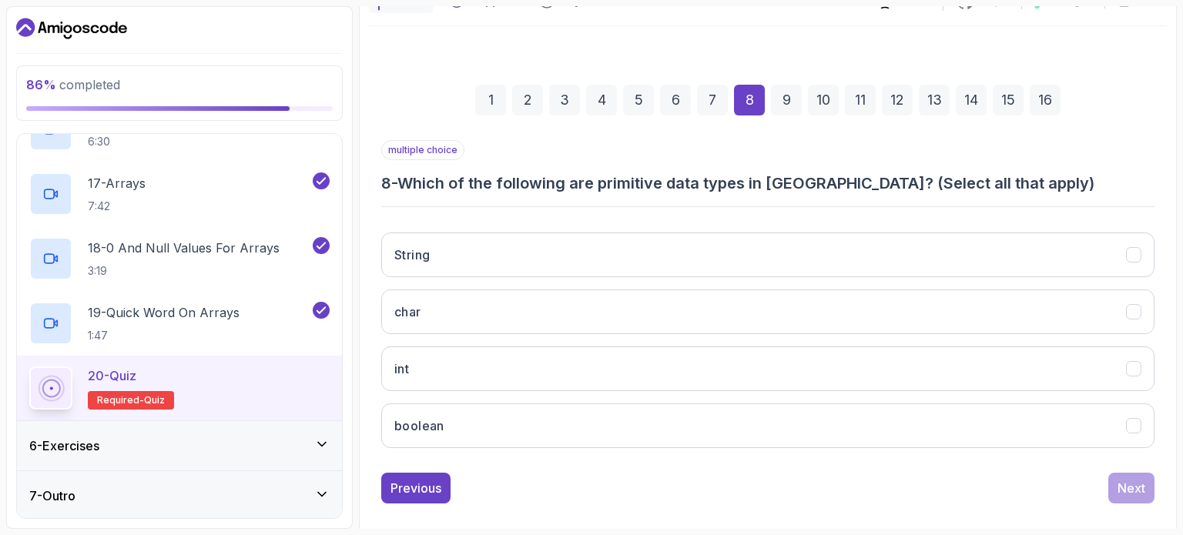
scroll to position [159, 0]
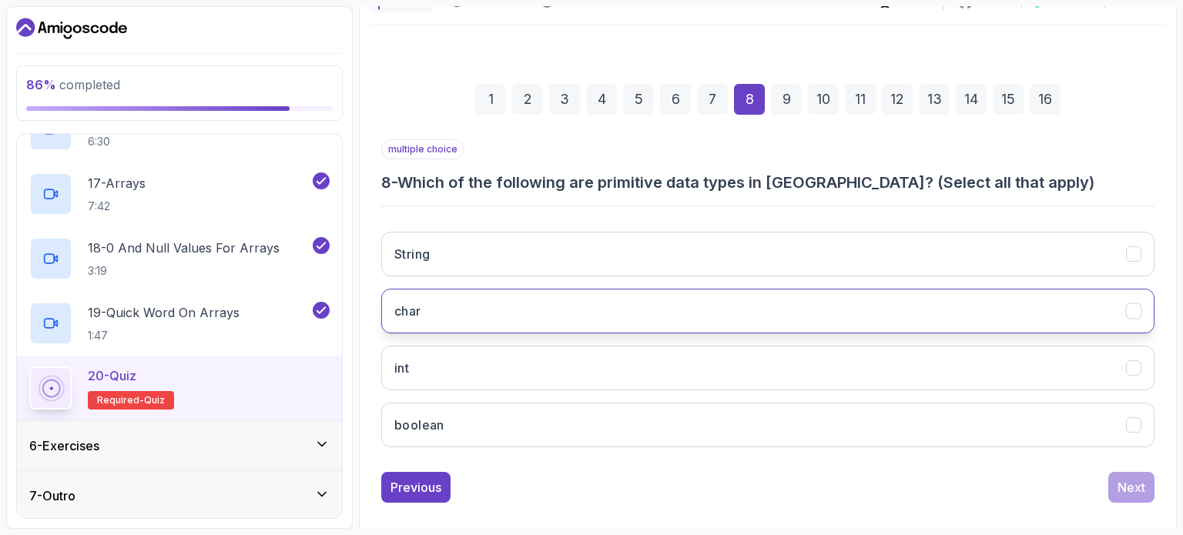
click at [806, 304] on button "char" at bounding box center [767, 311] width 773 height 45
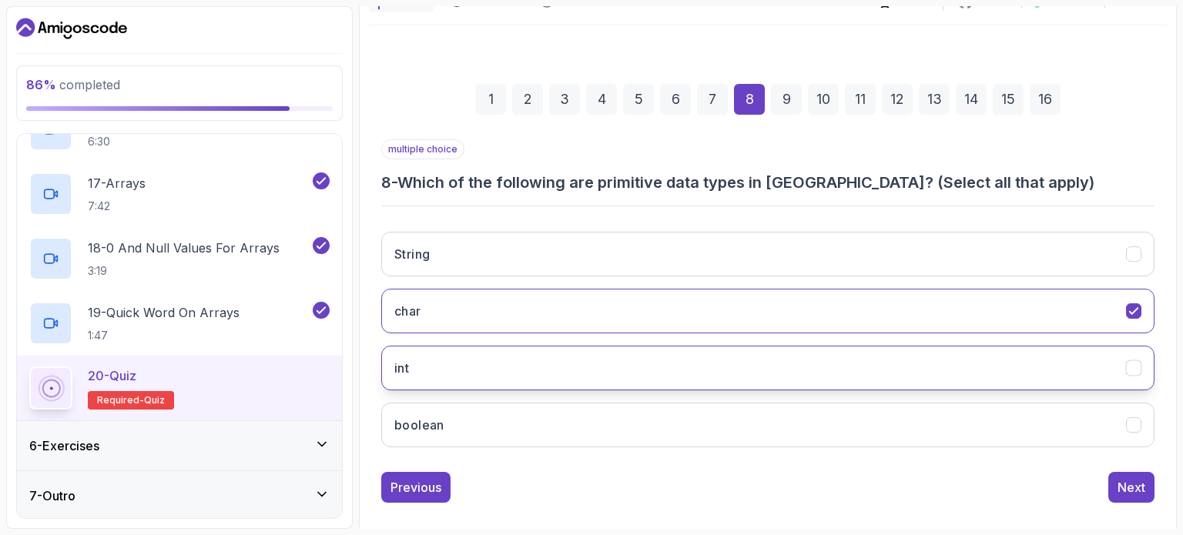
click at [799, 360] on button "int" at bounding box center [767, 368] width 773 height 45
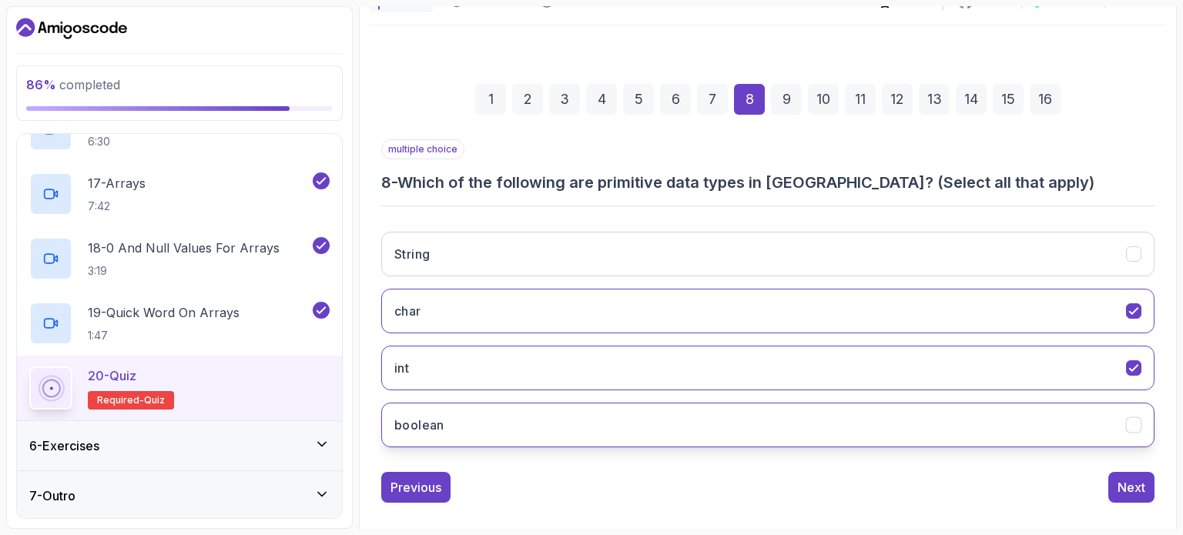
click at [807, 416] on button "boolean" at bounding box center [767, 425] width 773 height 45
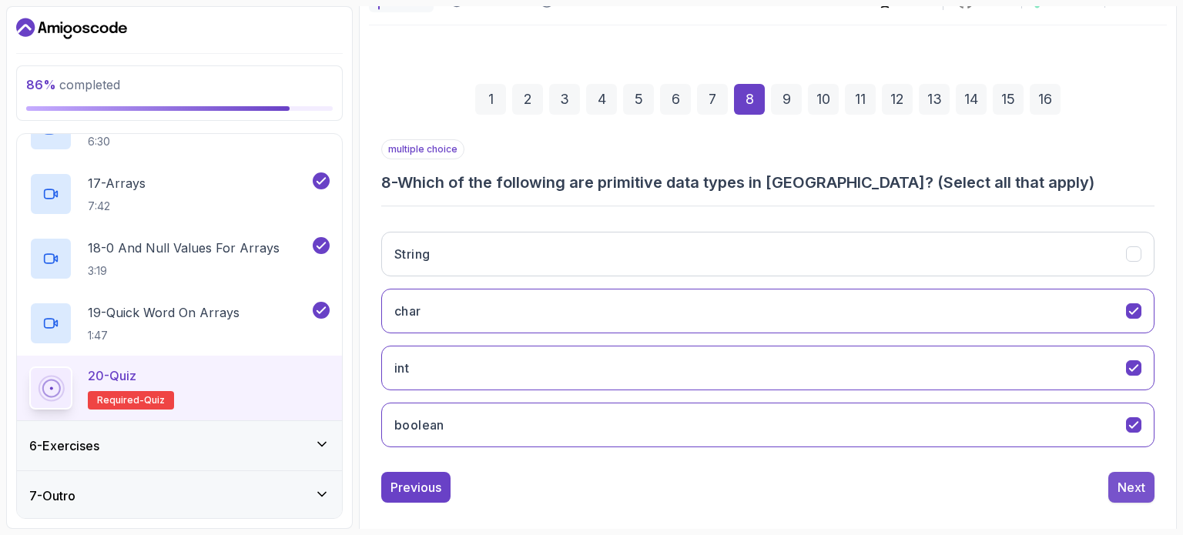
click at [1125, 483] on div "Next" at bounding box center [1131, 487] width 28 height 18
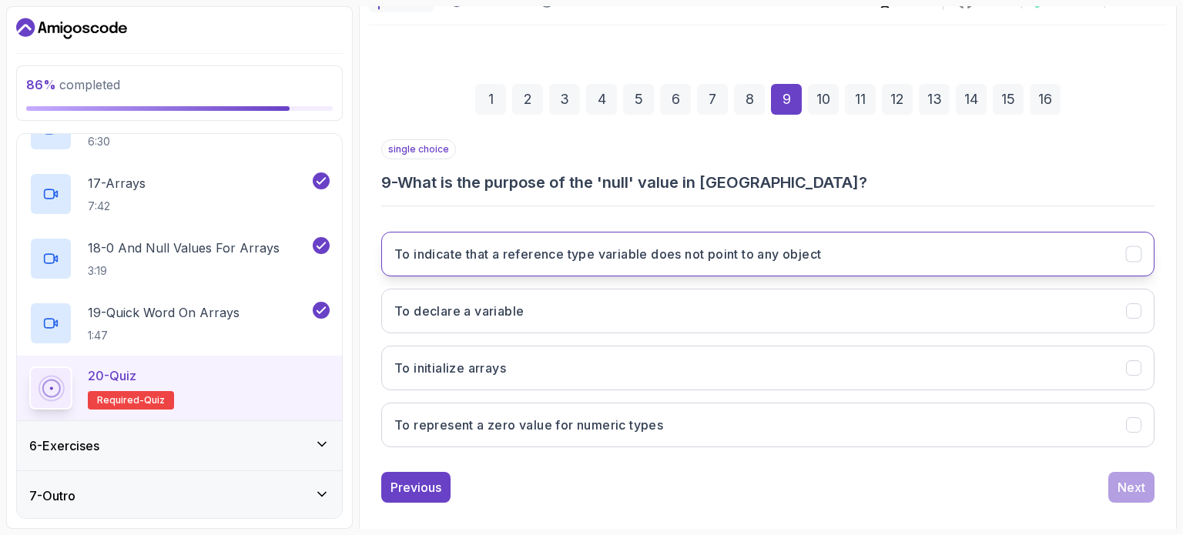
click at [812, 261] on h3 "To indicate that a reference type variable does not point to any object" at bounding box center [607, 254] width 427 height 18
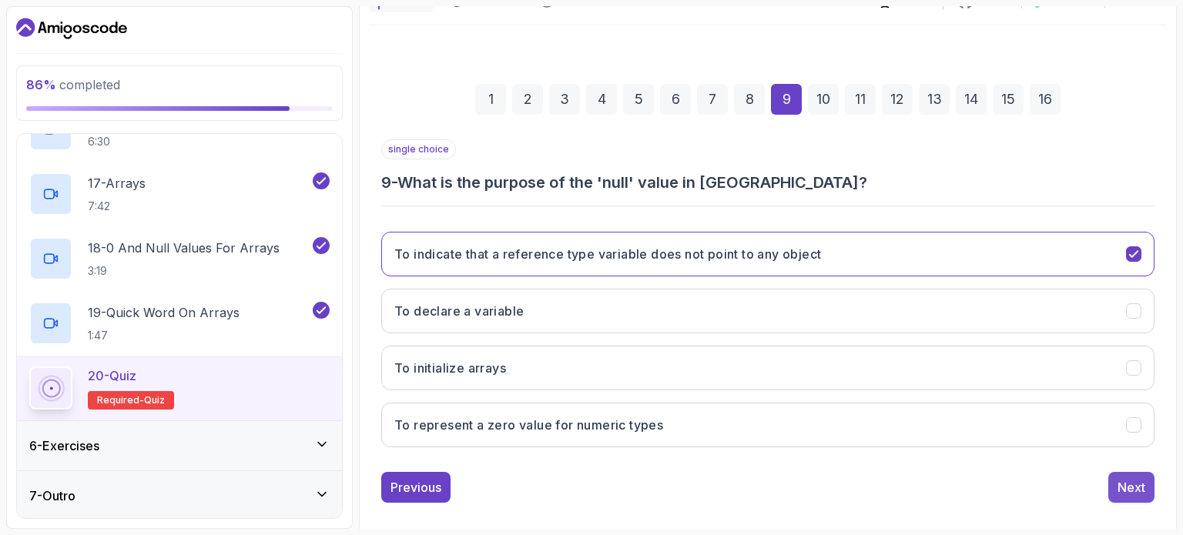
click at [1122, 483] on div "Next" at bounding box center [1131, 487] width 28 height 18
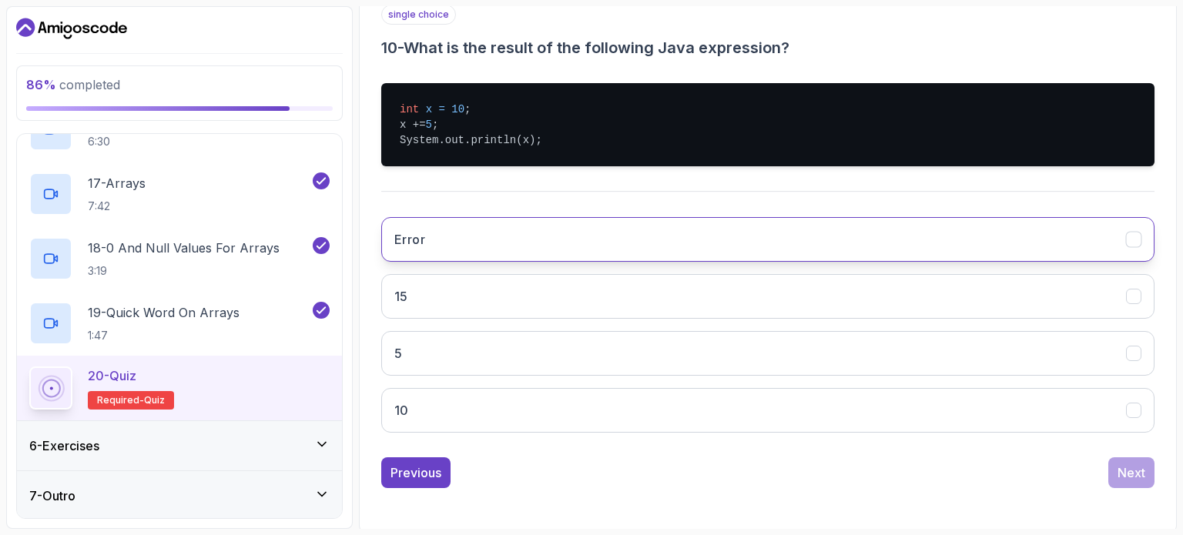
scroll to position [295, 0]
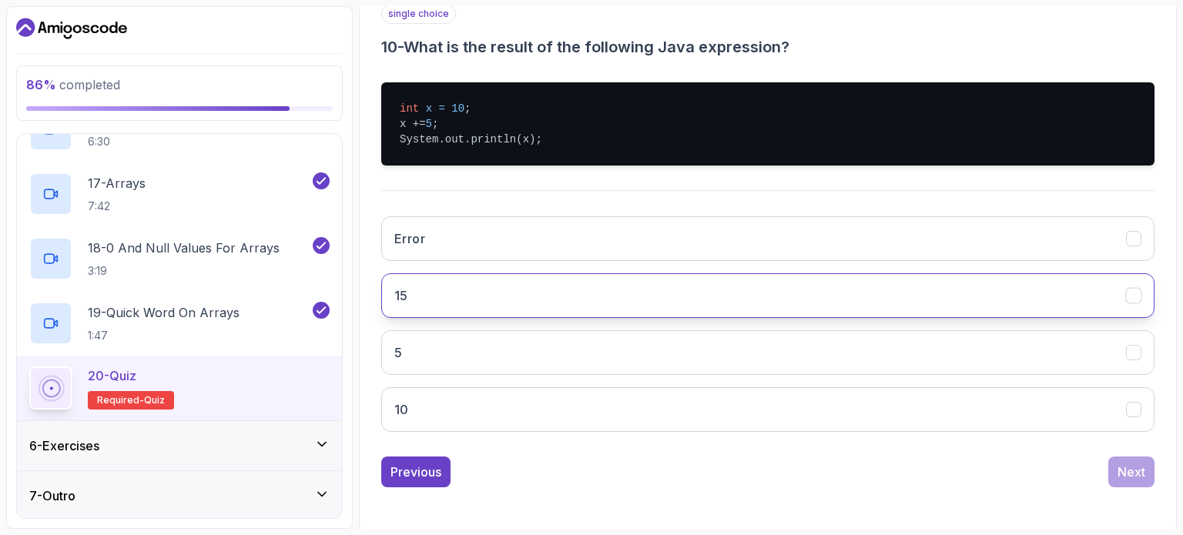
click at [799, 286] on button "15" at bounding box center [767, 295] width 773 height 45
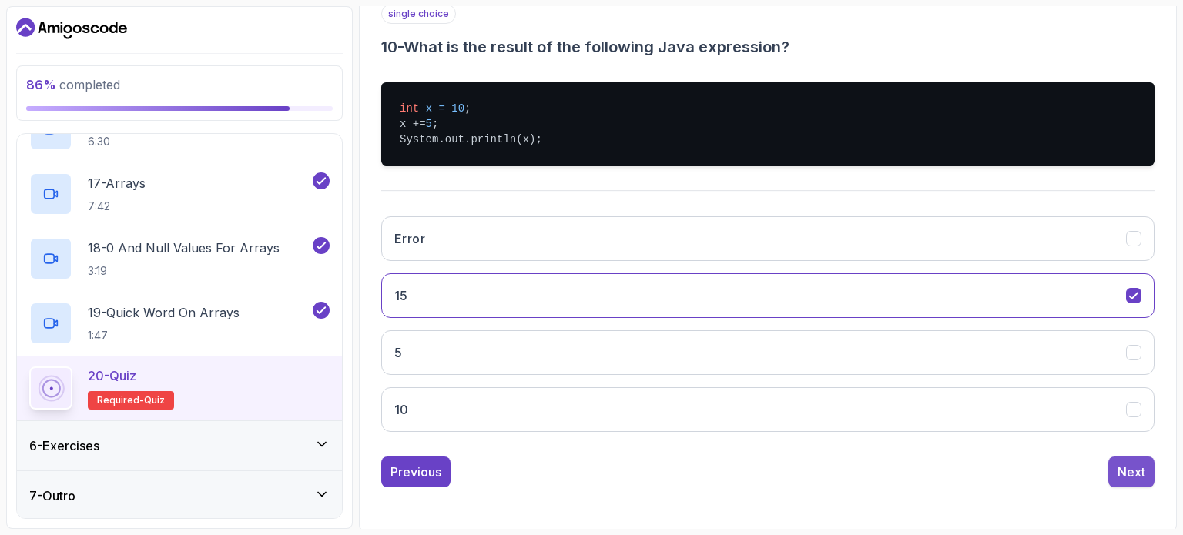
click at [1129, 468] on div "Next" at bounding box center [1131, 472] width 28 height 18
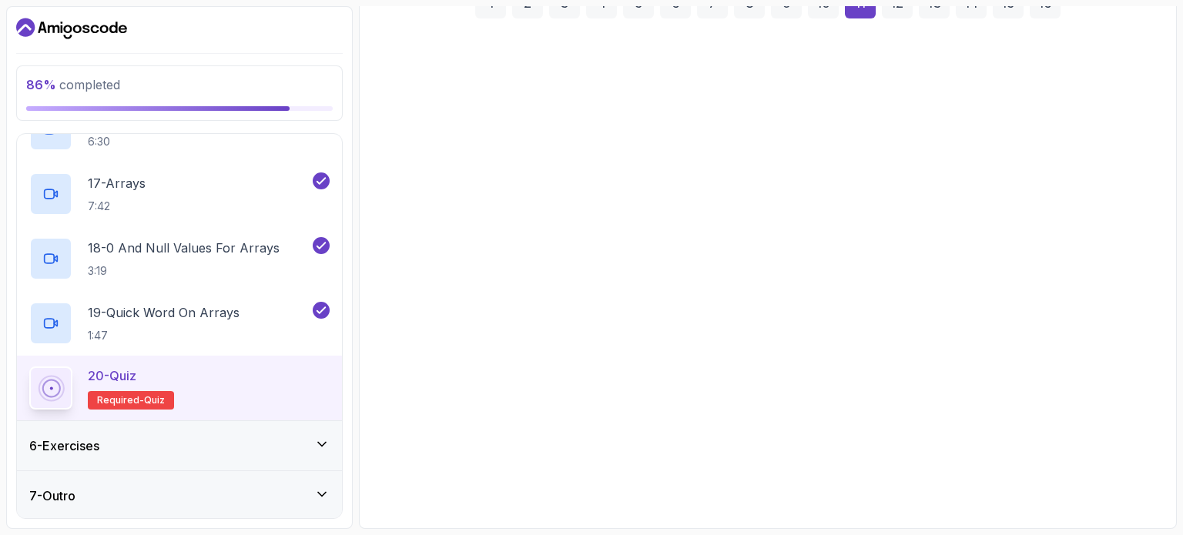
scroll to position [231, 0]
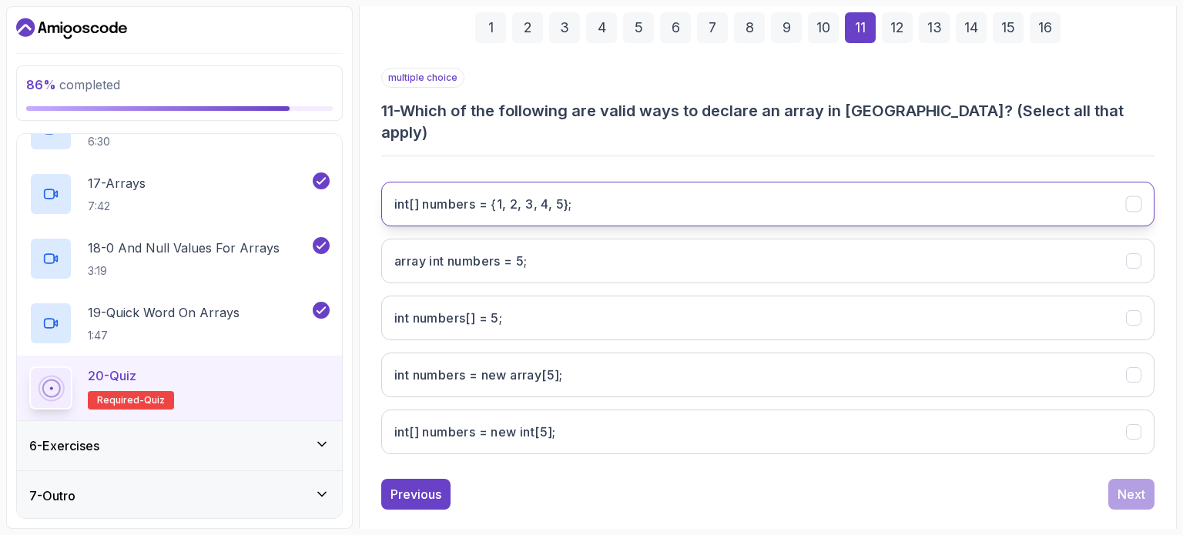
click at [942, 199] on 5};"] "int[] numbers = {1, 2, 3, 4, 5};" at bounding box center [767, 204] width 773 height 45
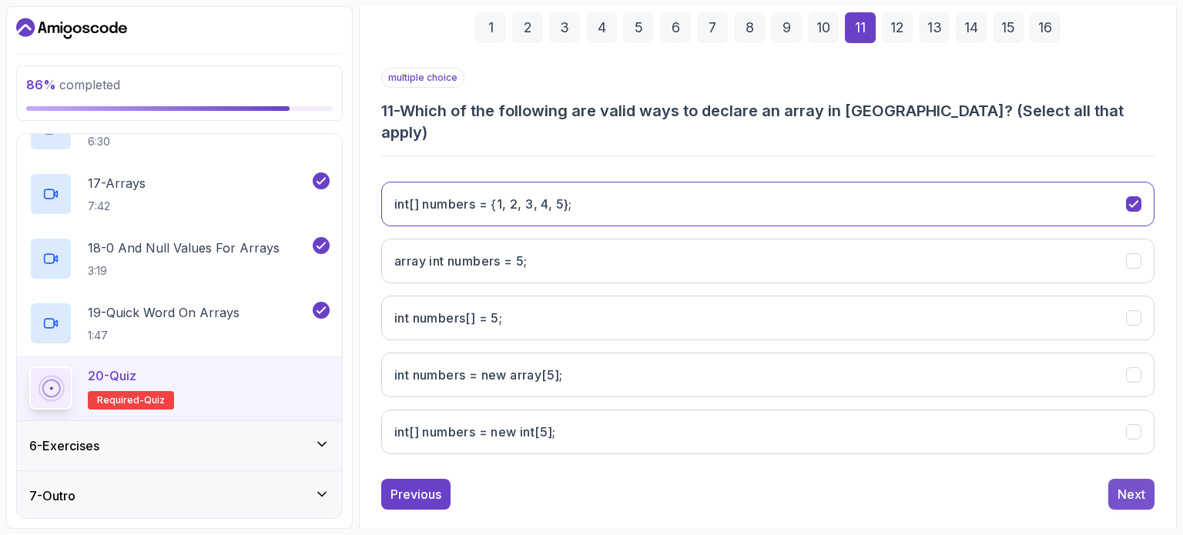
click at [1138, 485] on div "Next" at bounding box center [1131, 494] width 28 height 18
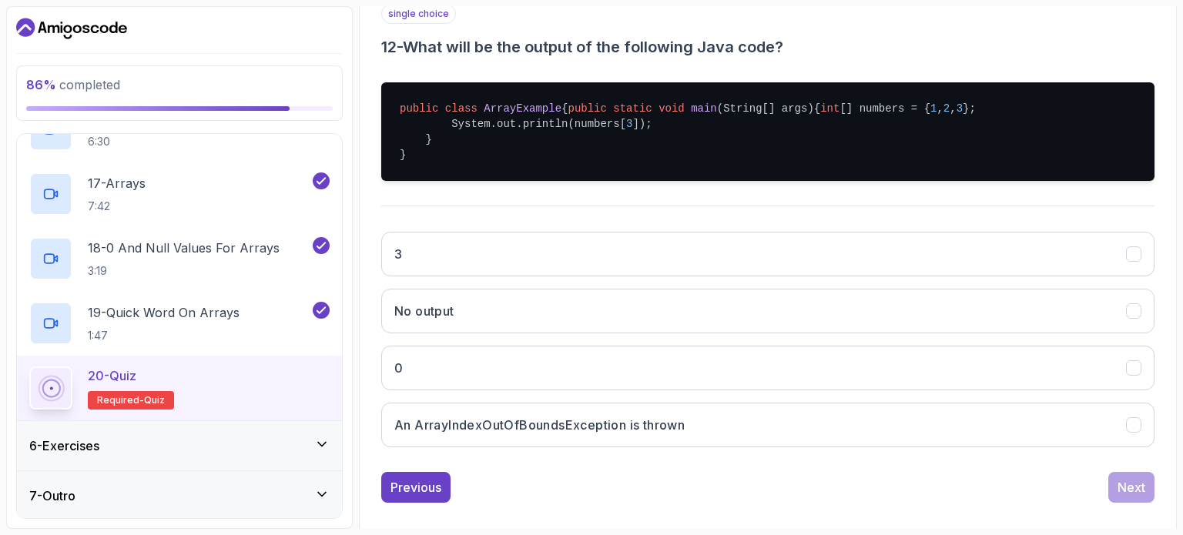
scroll to position [294, 0]
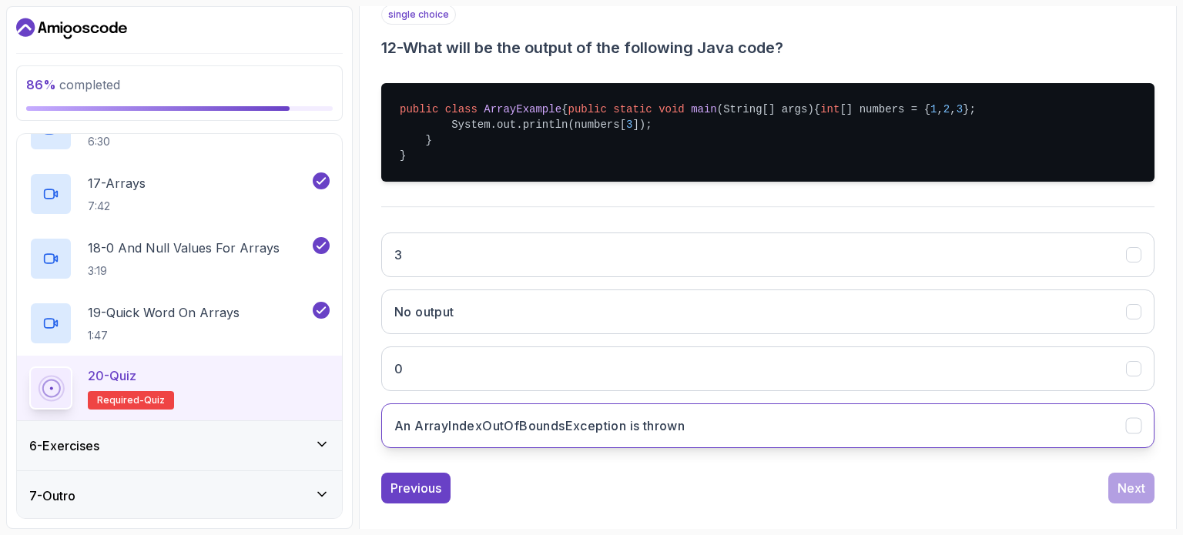
click at [705, 448] on button "An ArrayIndexOutOfBoundsException is thrown" at bounding box center [767, 425] width 773 height 45
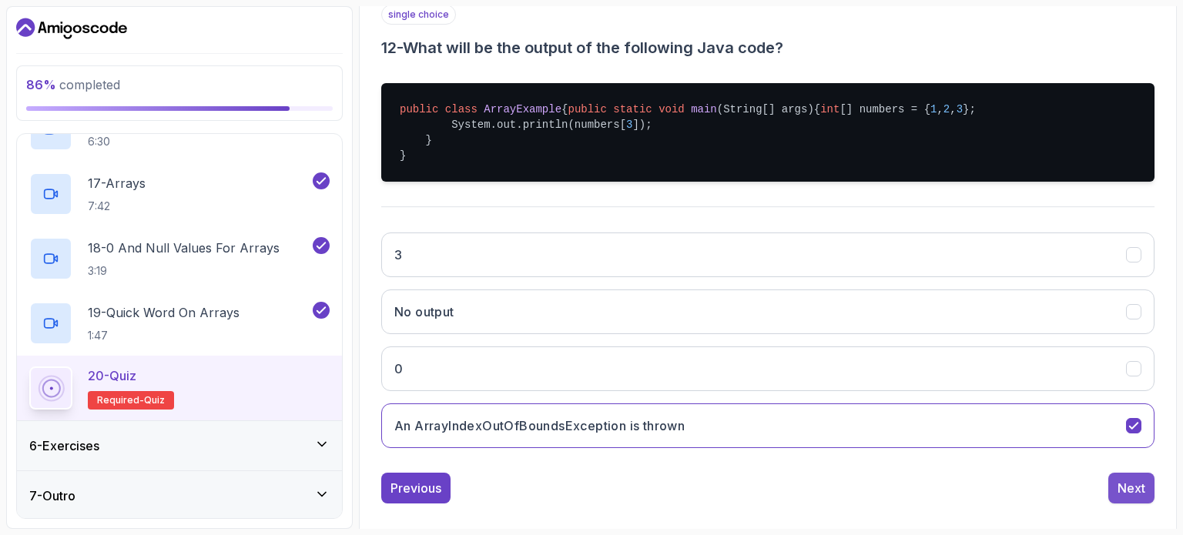
click at [1133, 497] on div "Next" at bounding box center [1131, 488] width 28 height 18
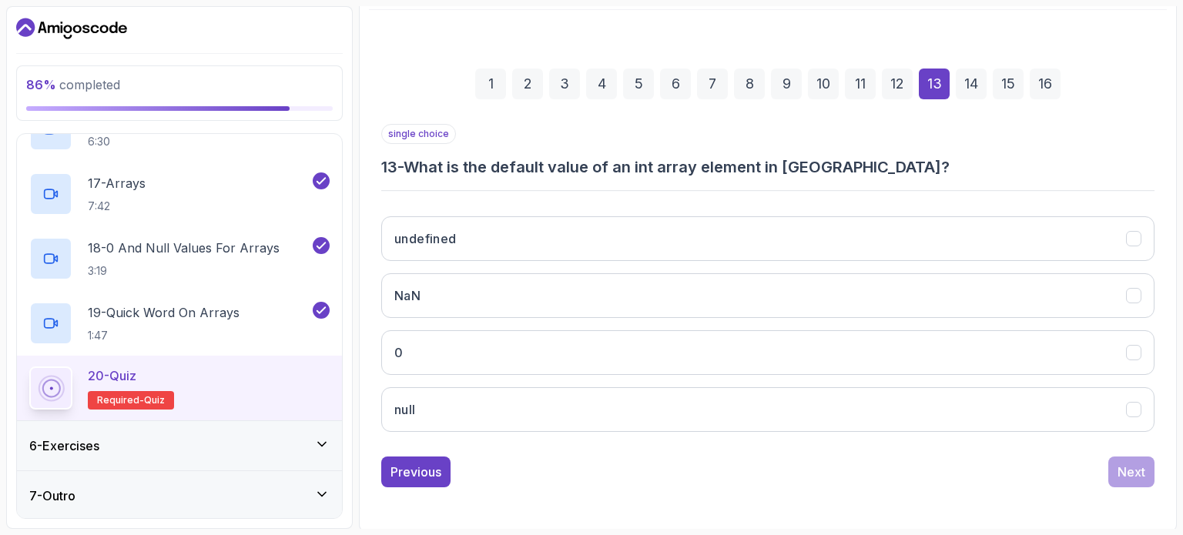
scroll to position [175, 0]
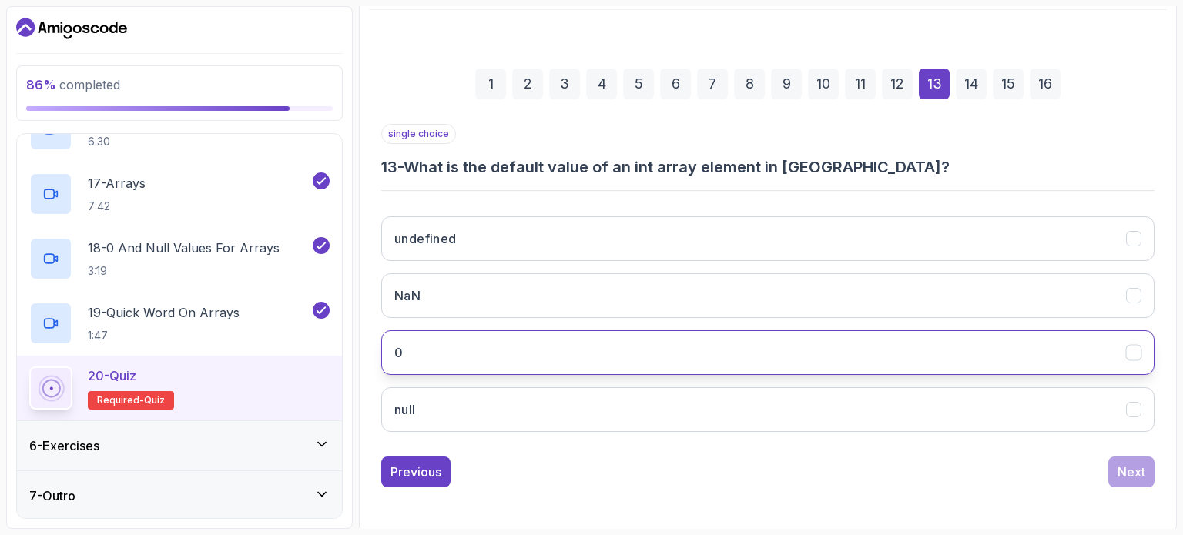
click at [721, 347] on button "0" at bounding box center [767, 352] width 773 height 45
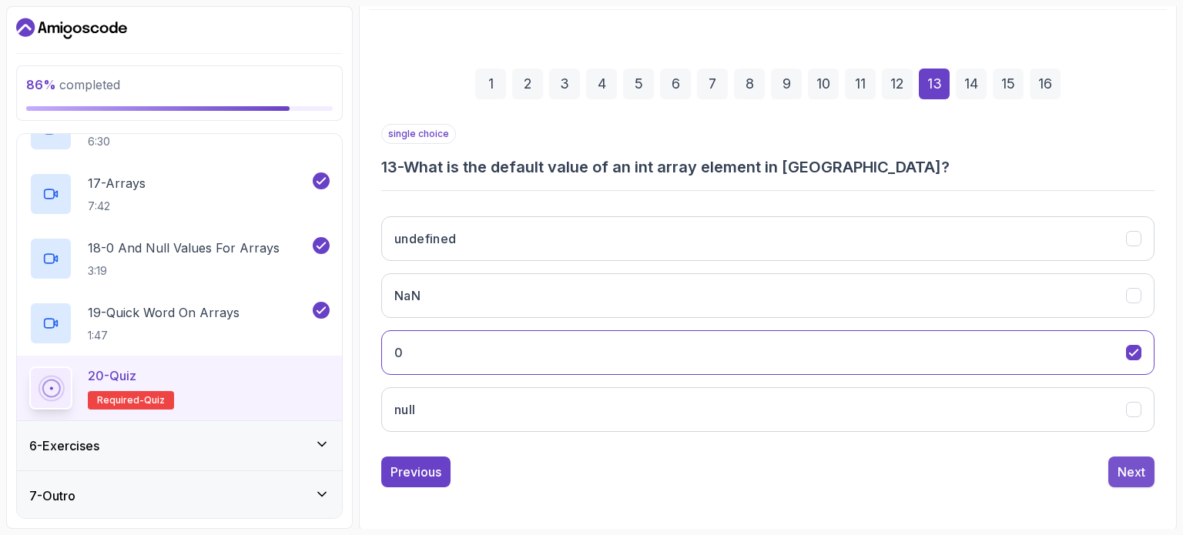
click at [1121, 459] on button "Next" at bounding box center [1131, 472] width 46 height 31
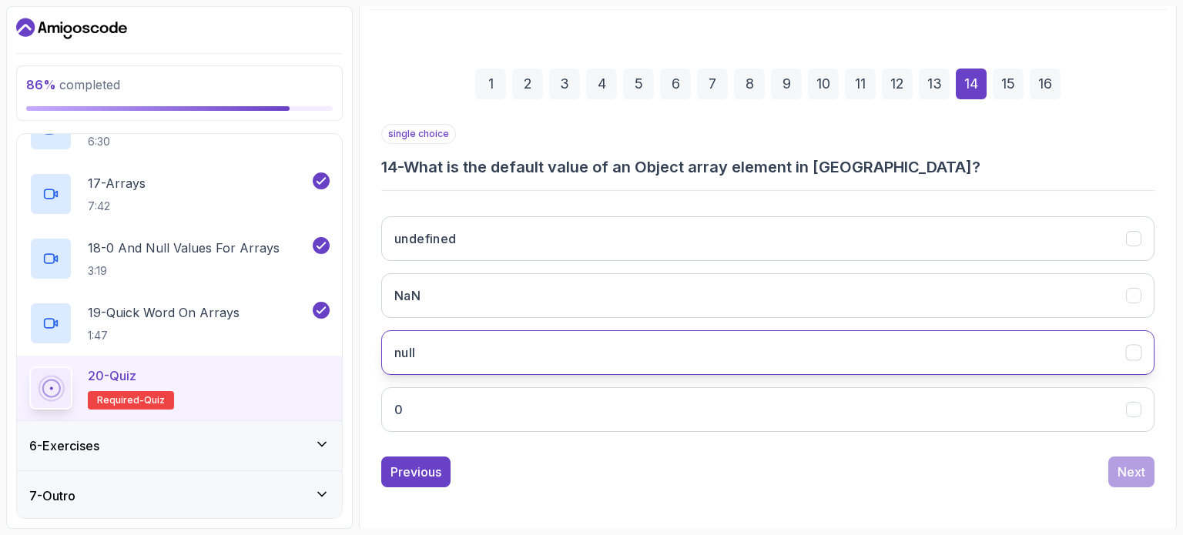
click at [816, 359] on button "null" at bounding box center [767, 352] width 773 height 45
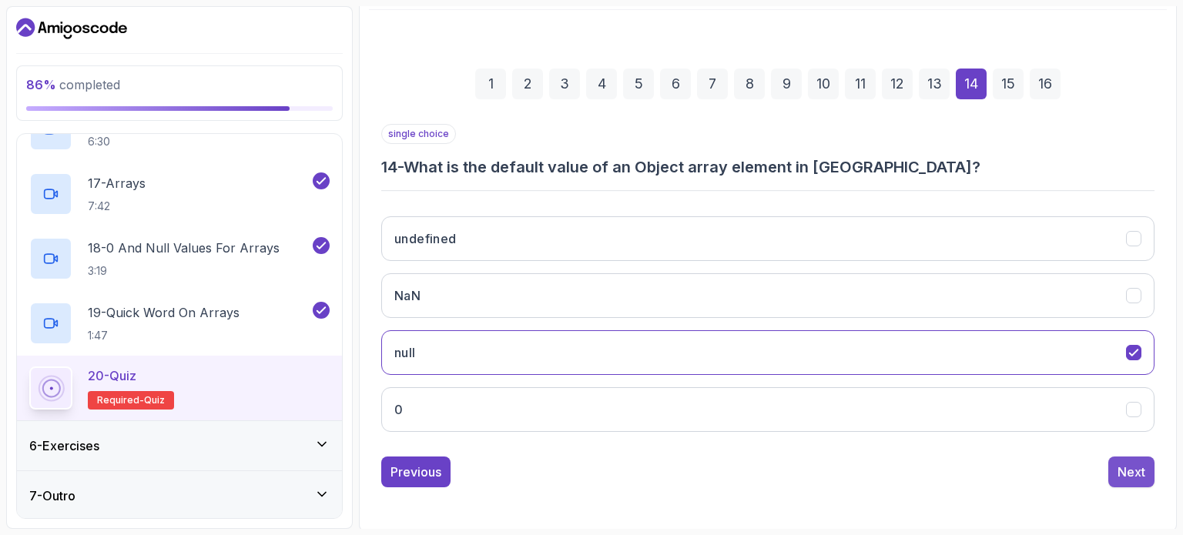
click at [1129, 463] on div "Next" at bounding box center [1131, 472] width 28 height 18
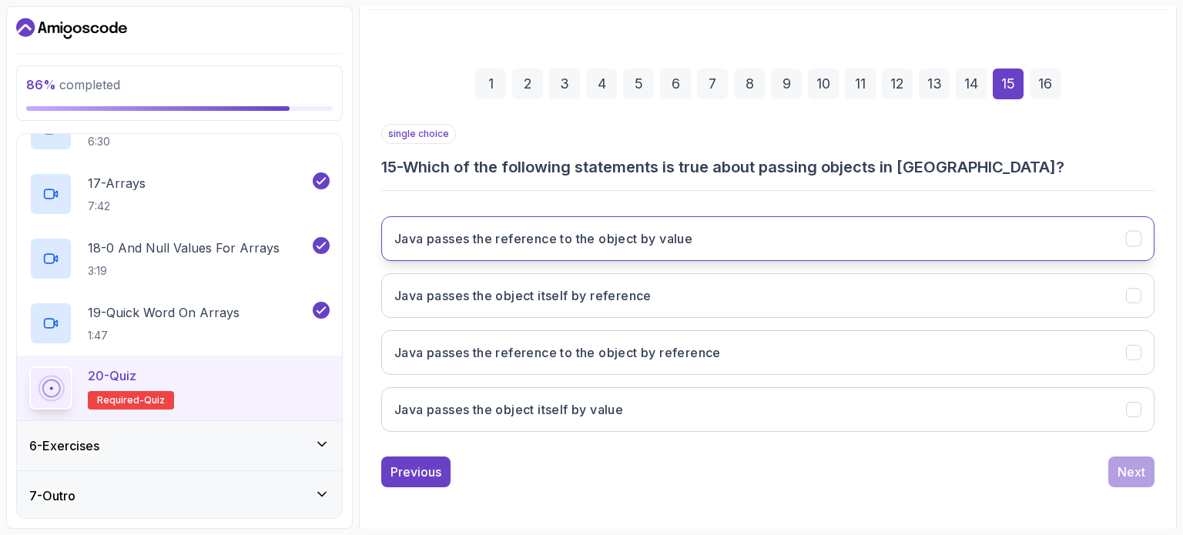
drag, startPoint x: 972, startPoint y: 363, endPoint x: 970, endPoint y: 233, distance: 129.4
click at [970, 233] on div "Java passes the reference to the object by value Java passes the object itself …" at bounding box center [767, 324] width 773 height 240
click at [970, 233] on button "Java passes the reference to the object by value" at bounding box center [767, 238] width 773 height 45
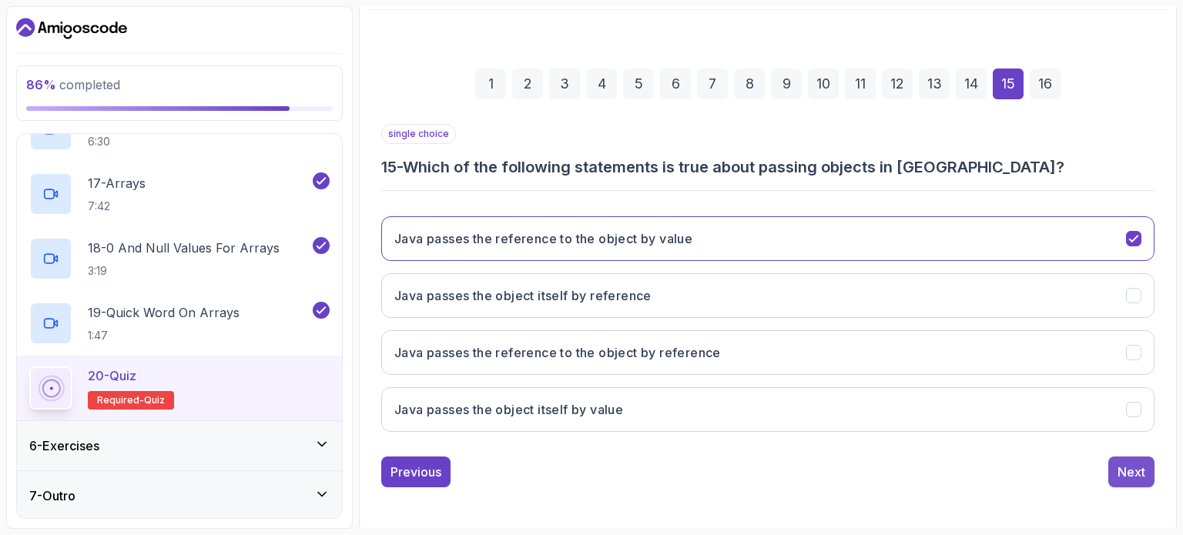
click at [1126, 466] on div "Next" at bounding box center [1131, 472] width 28 height 18
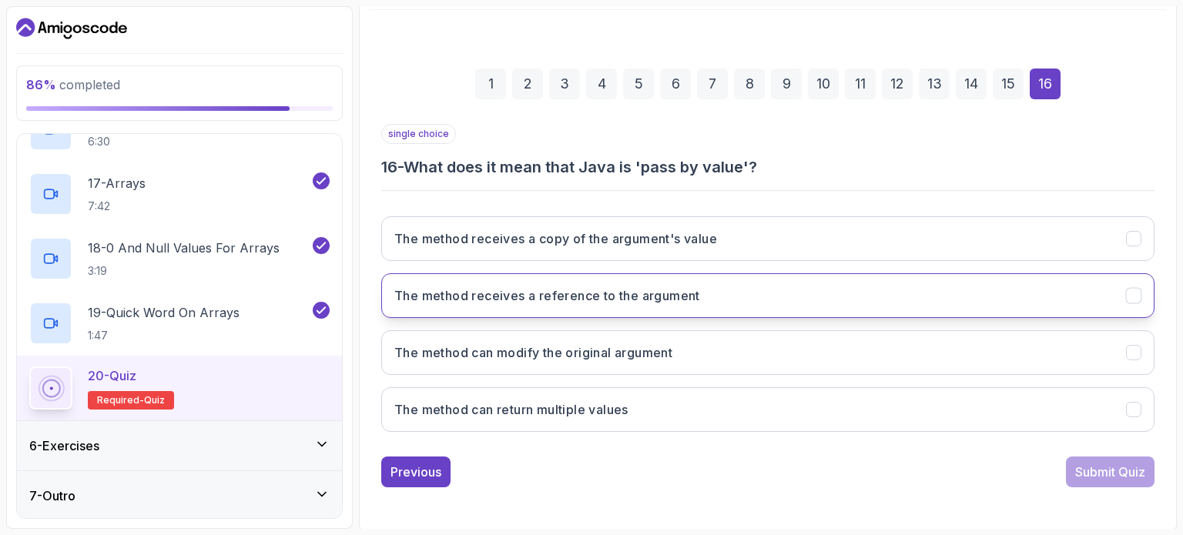
click at [697, 280] on button "The method receives a reference to the argument" at bounding box center [767, 295] width 773 height 45
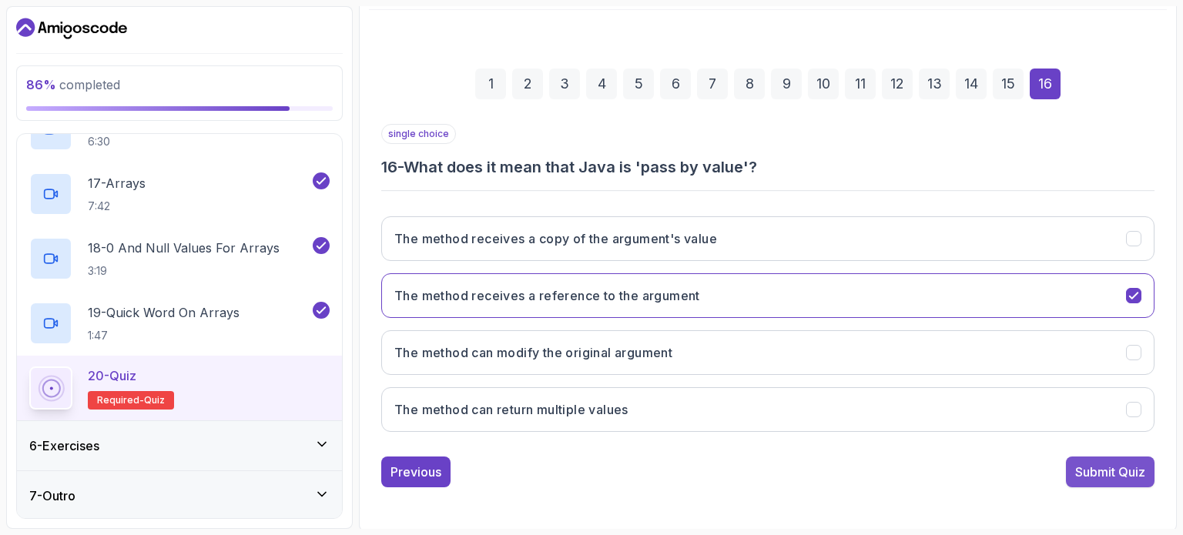
click at [1074, 460] on button "Submit Quiz" at bounding box center [1110, 472] width 89 height 31
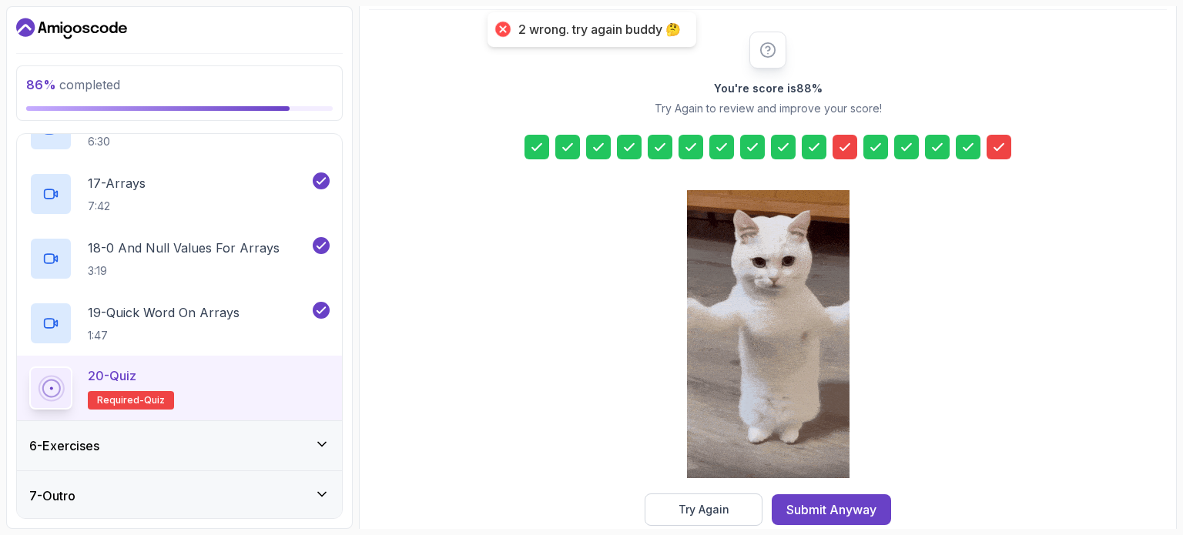
click at [849, 147] on icon at bounding box center [844, 146] width 15 height 15
click at [708, 508] on div "Try Again" at bounding box center [703, 509] width 51 height 15
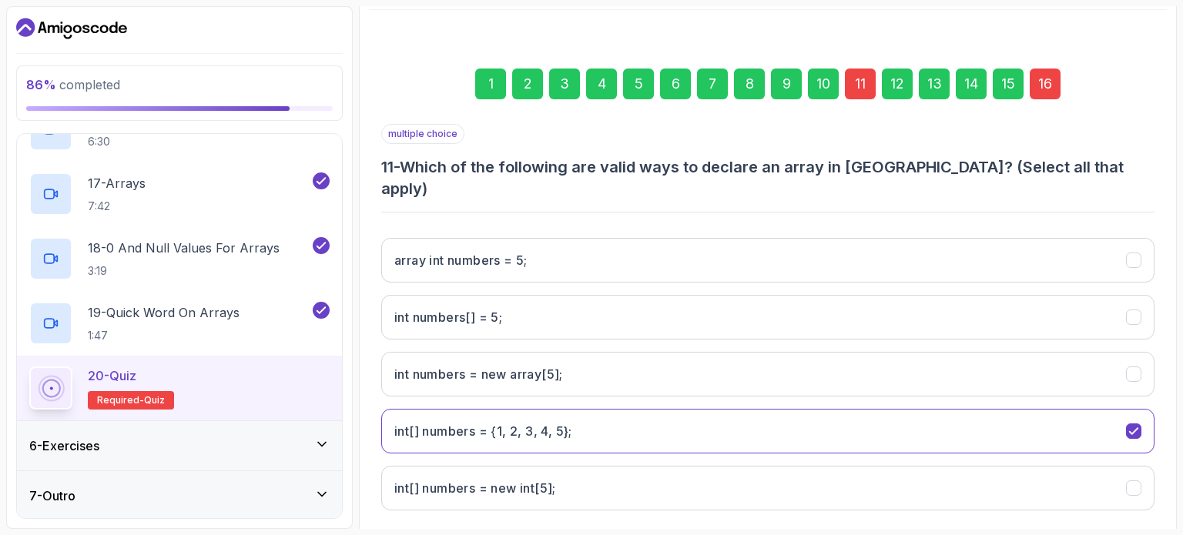
click at [854, 84] on div "11" at bounding box center [860, 84] width 31 height 31
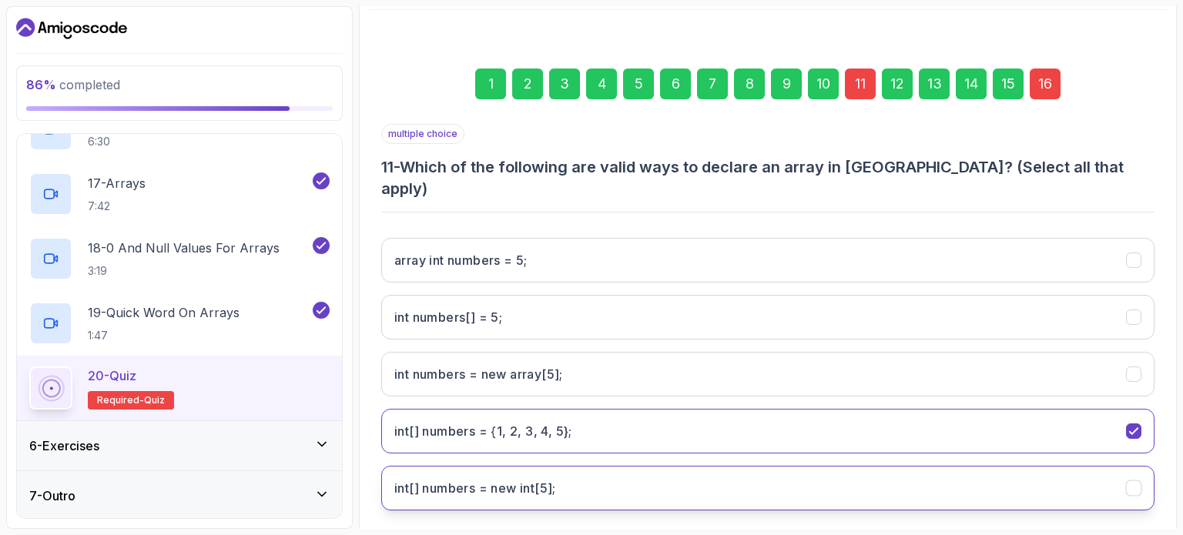
click at [748, 466] on int;"] "int[] numbers = new int[5];" at bounding box center [767, 488] width 773 height 45
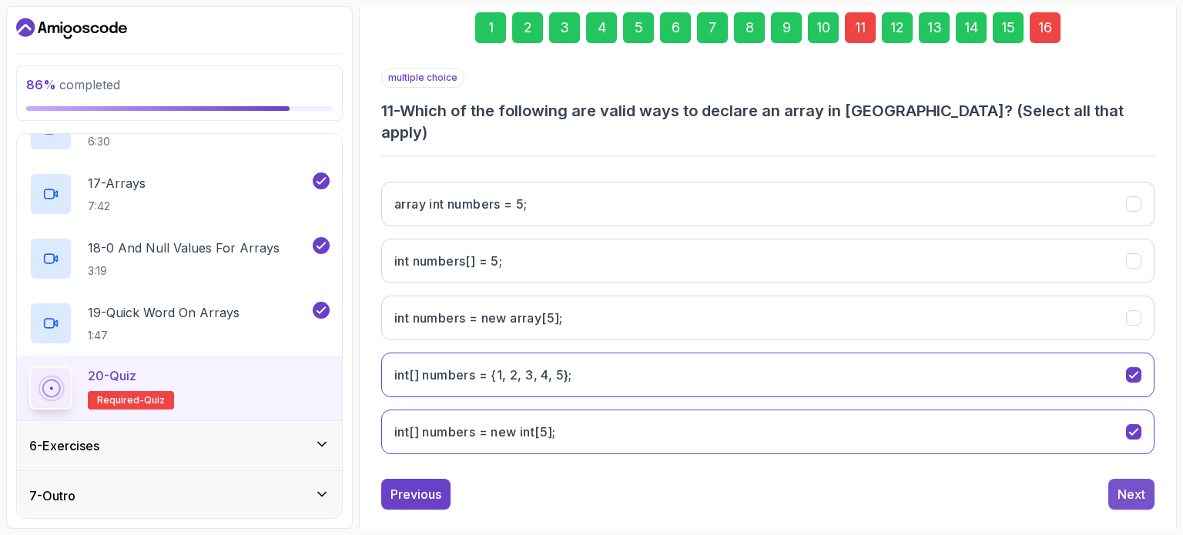
click at [1127, 485] on div "Next" at bounding box center [1131, 494] width 28 height 18
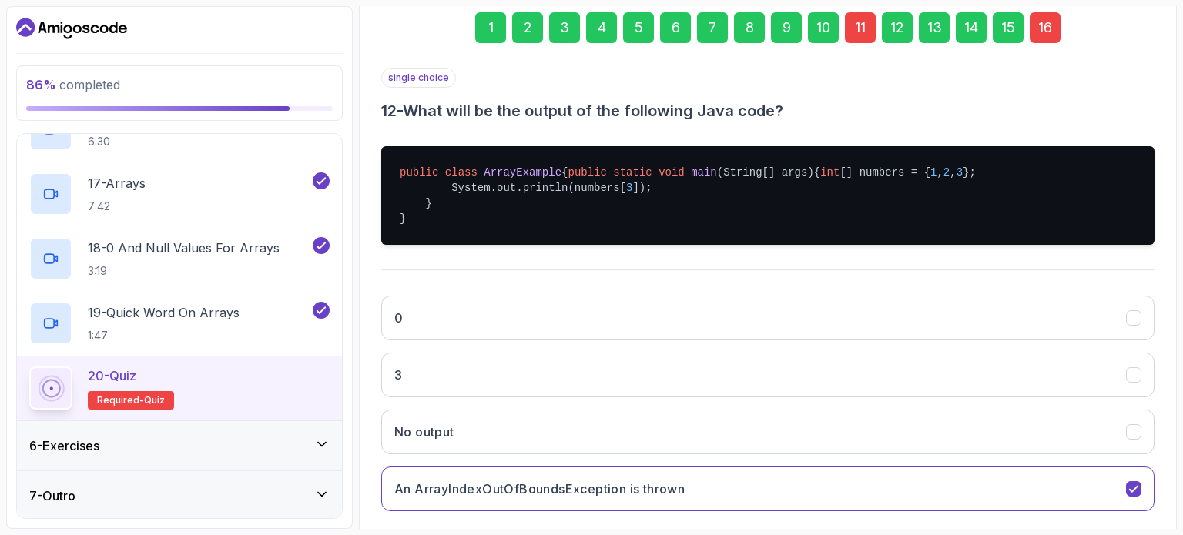
click at [1031, 31] on div "16" at bounding box center [1044, 27] width 31 height 31
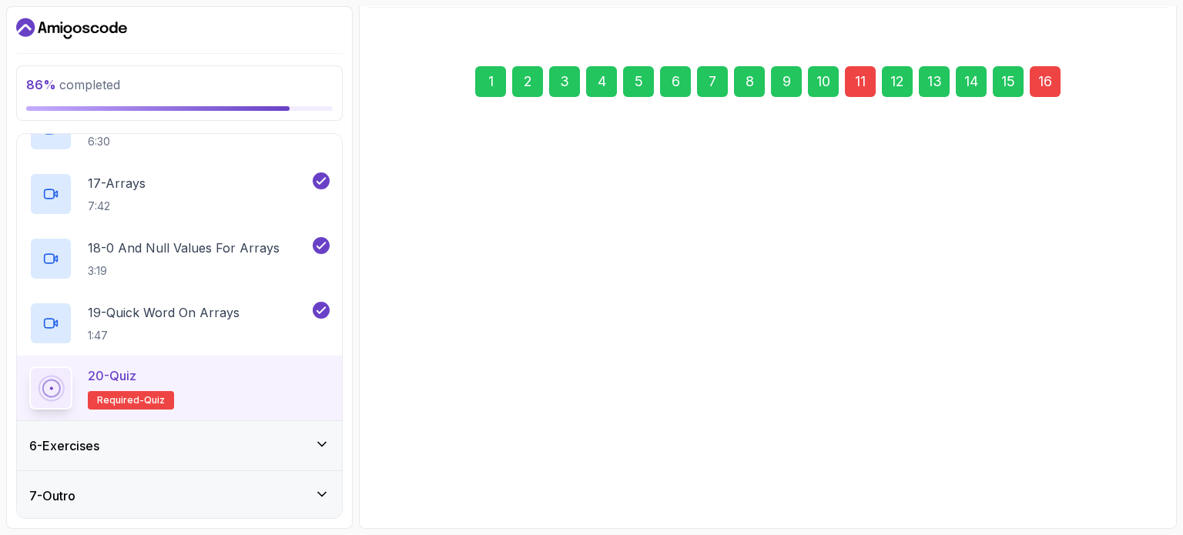
scroll to position [175, 0]
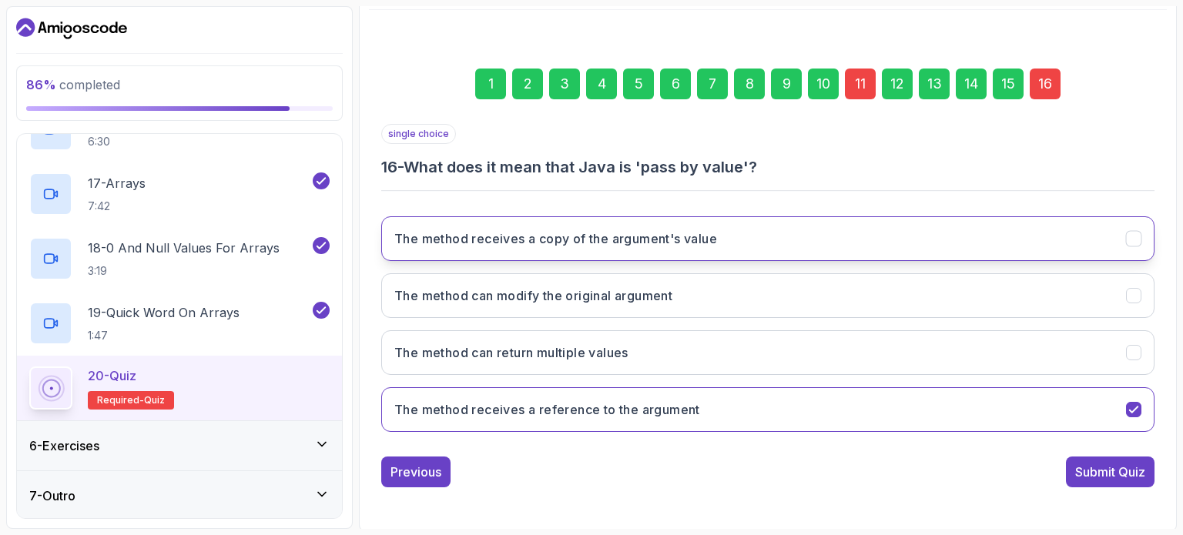
click at [847, 243] on button "The method receives a copy of the argument's value" at bounding box center [767, 238] width 773 height 45
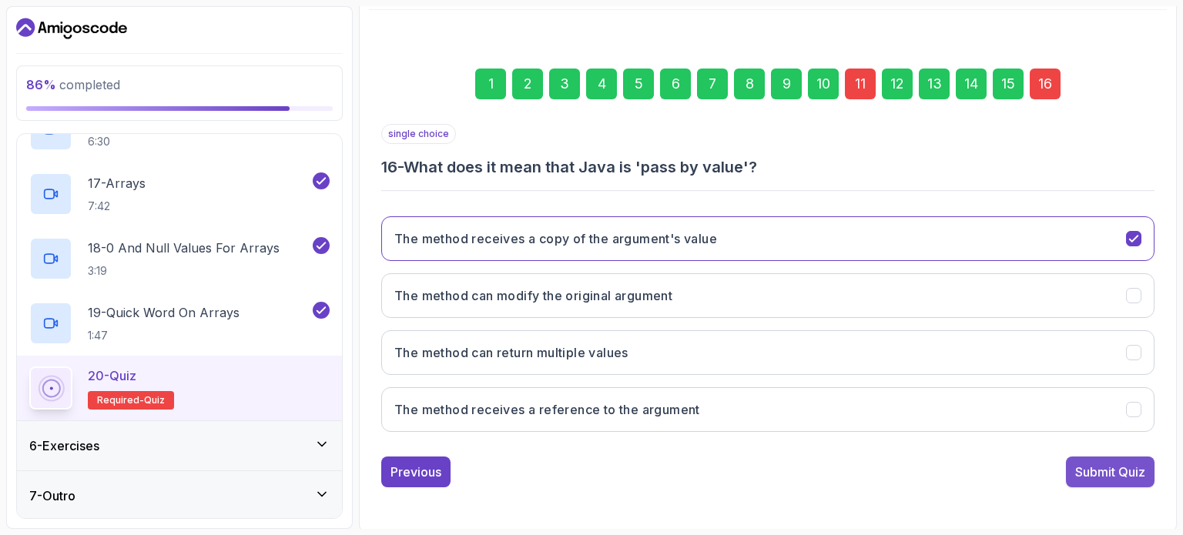
click at [1073, 470] on button "Submit Quiz" at bounding box center [1110, 472] width 89 height 31
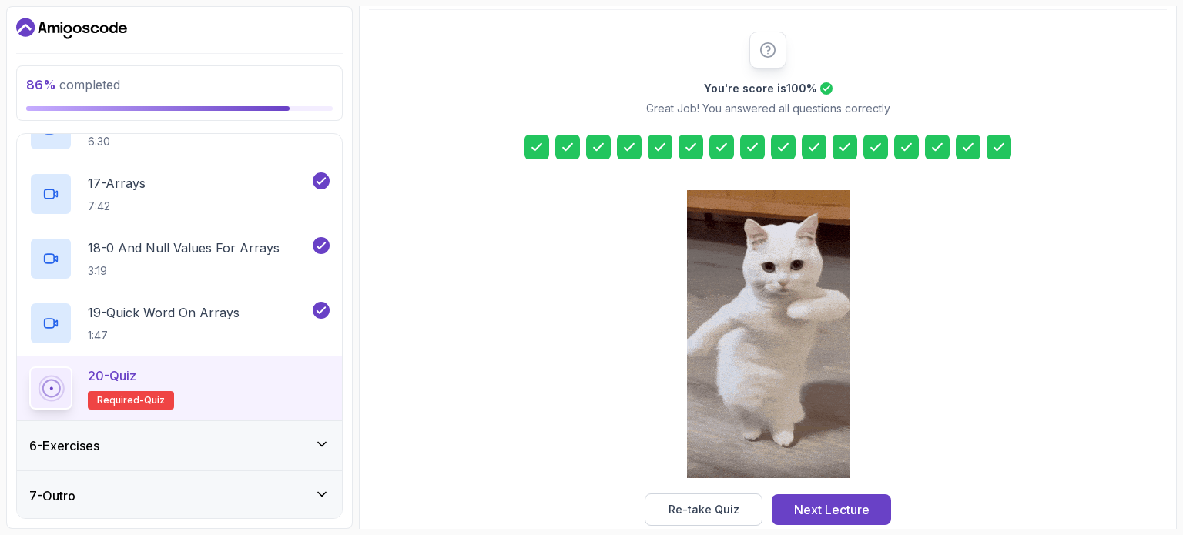
scroll to position [202, 0]
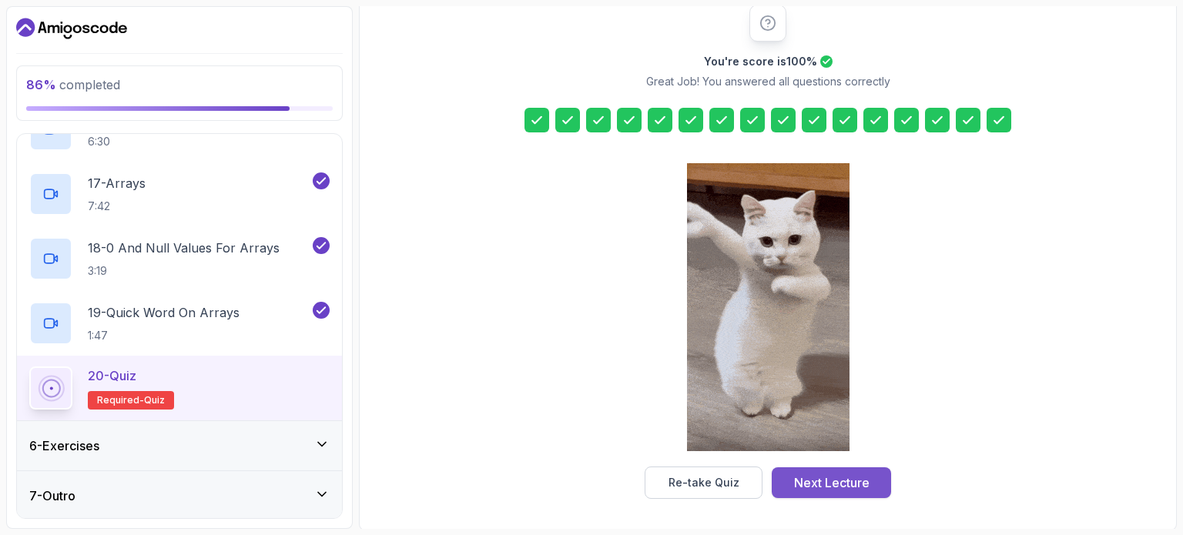
click at [808, 480] on div "Next Lecture" at bounding box center [831, 483] width 75 height 18
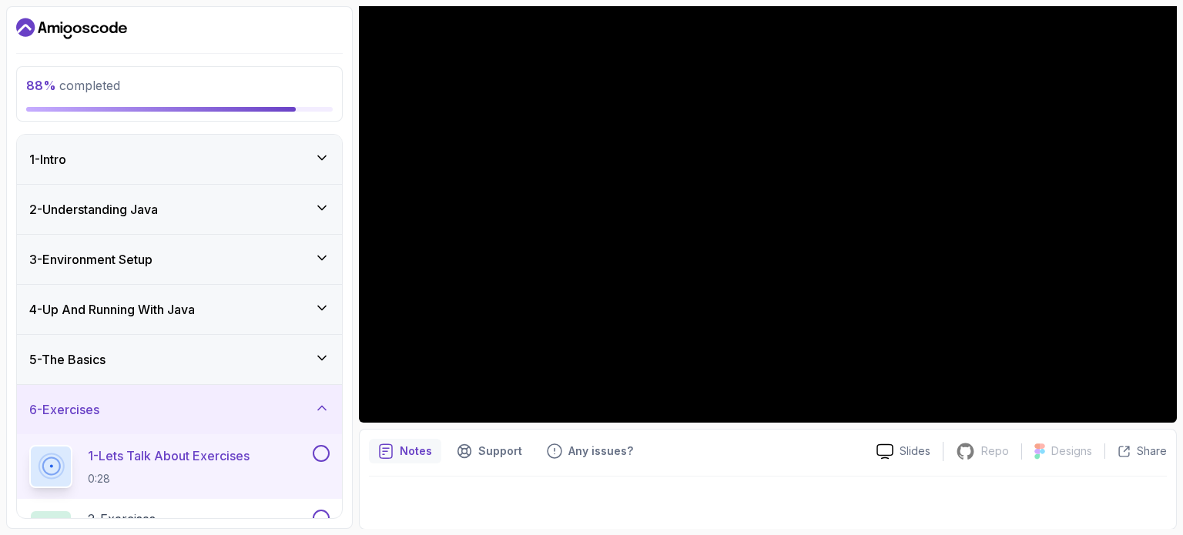
scroll to position [92, 0]
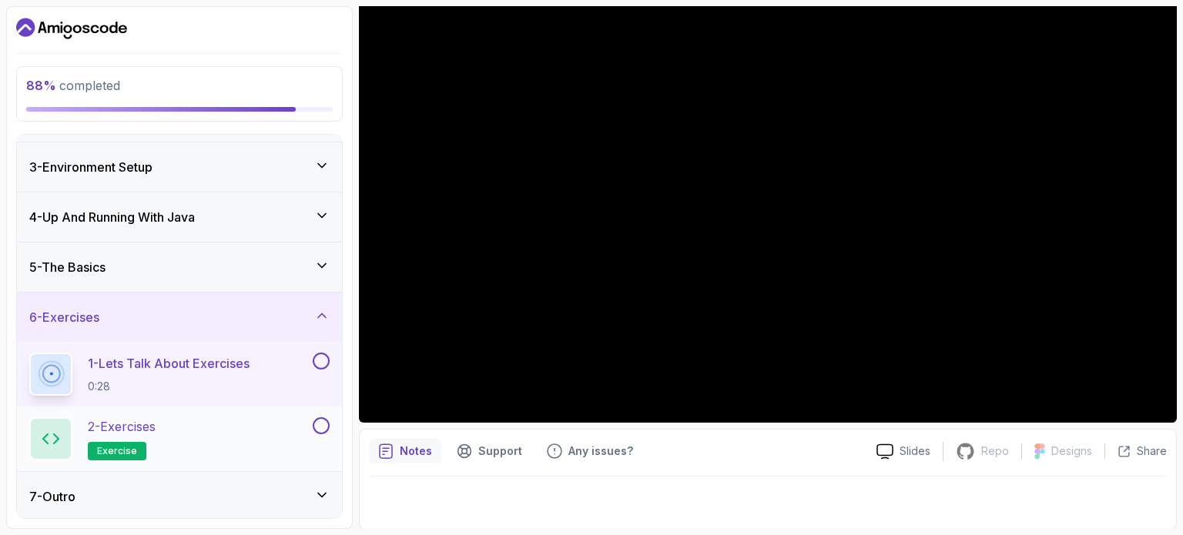
click at [321, 424] on button at bounding box center [321, 425] width 17 height 17
click at [314, 418] on icon at bounding box center [321, 425] width 14 height 15
click at [320, 357] on button at bounding box center [321, 361] width 17 height 17
click at [197, 434] on div "2 - Exercises exercise" at bounding box center [169, 438] width 280 height 43
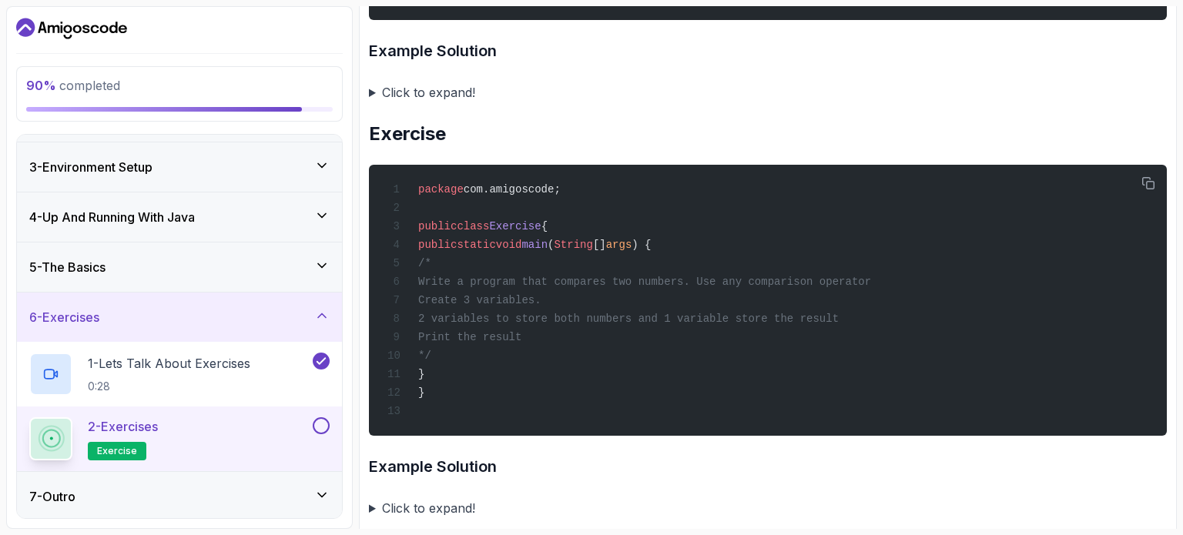
scroll to position [1062, 0]
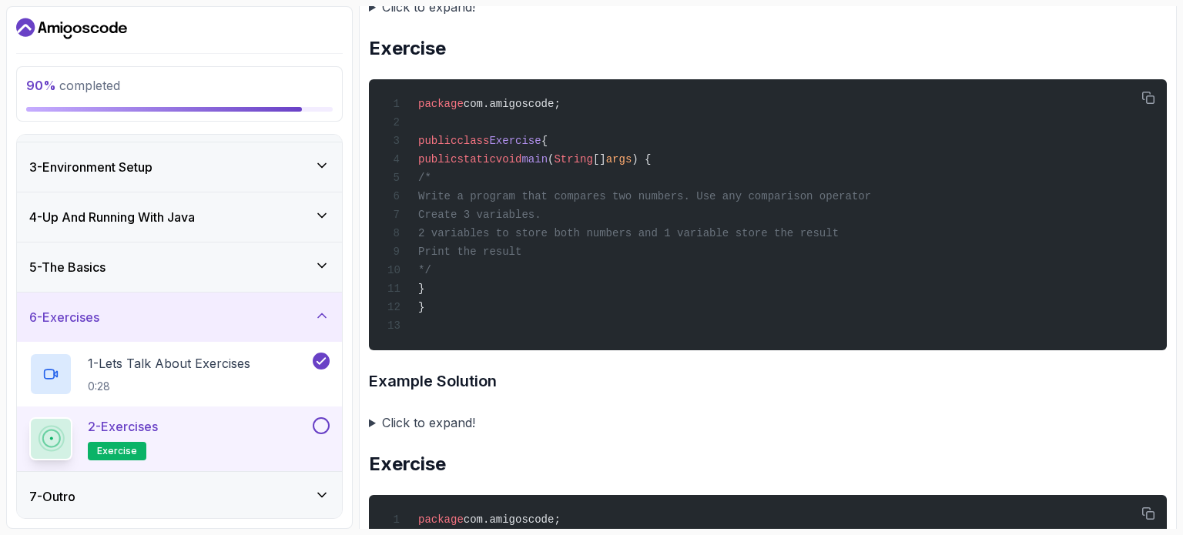
click at [370, 416] on summary "Click to expand!" at bounding box center [768, 423] width 798 height 22
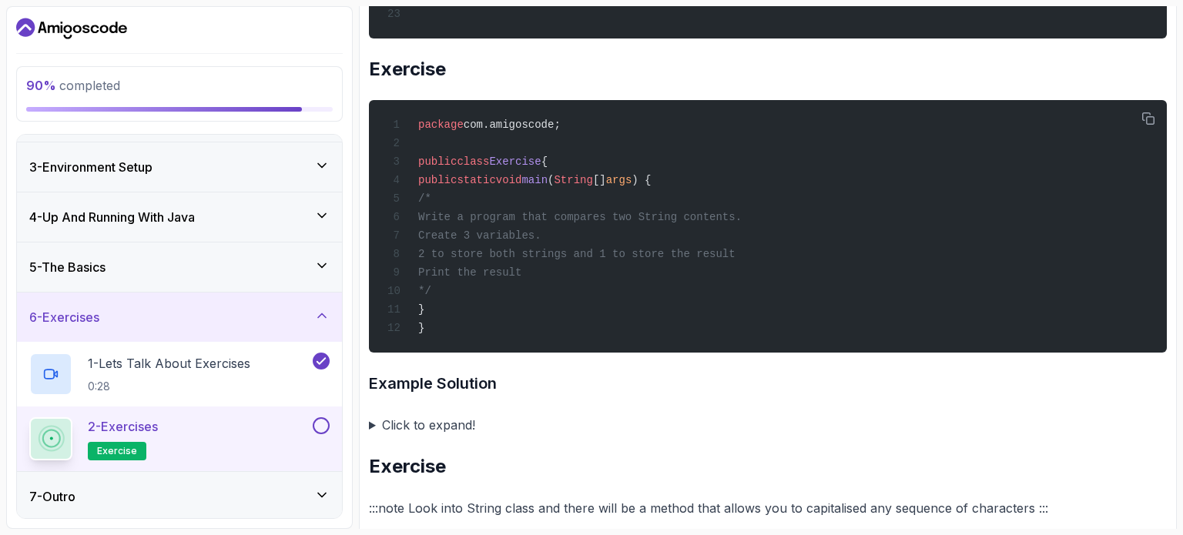
scroll to position [1933, 0]
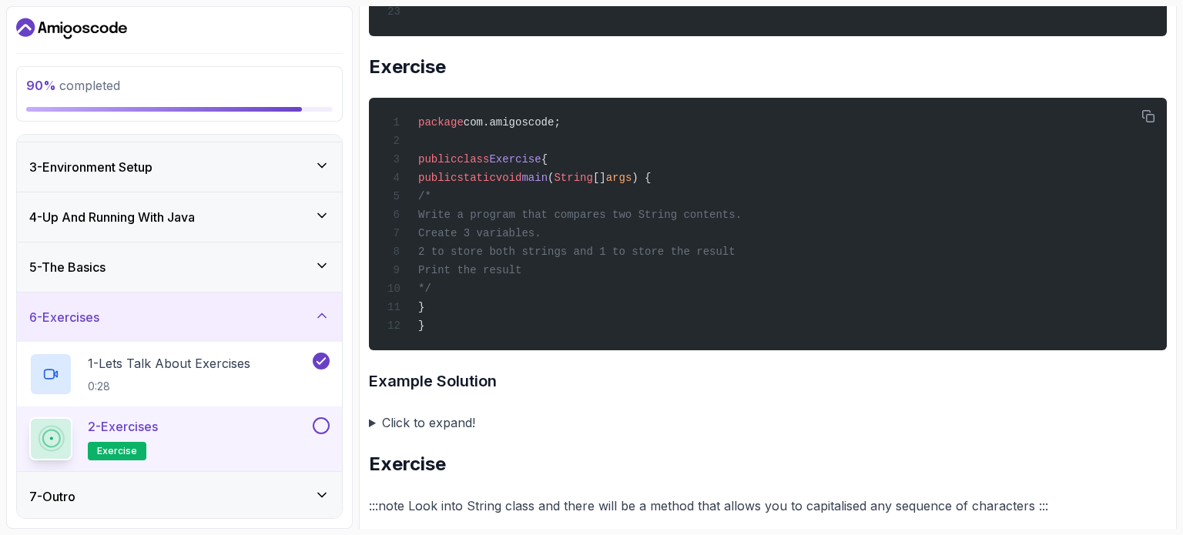
click at [371, 418] on summary "Click to expand!" at bounding box center [768, 423] width 798 height 22
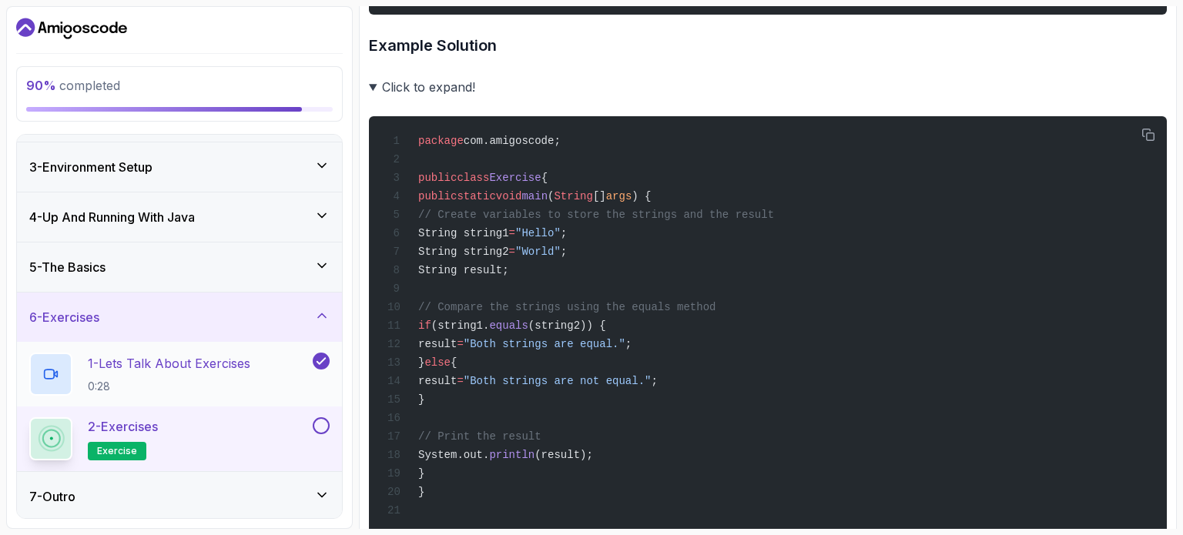
scroll to position [0, 0]
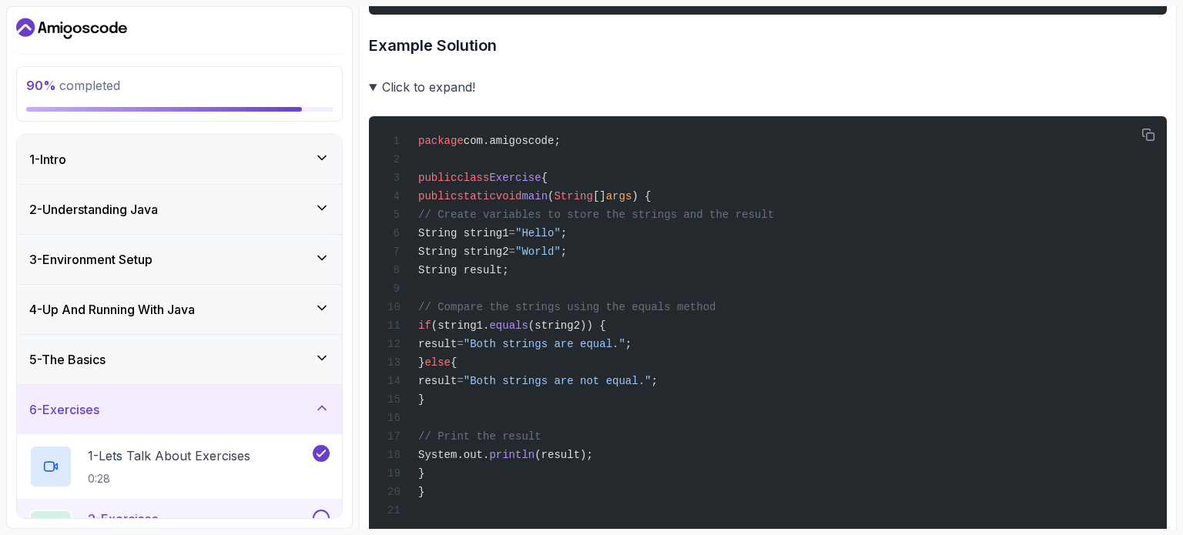
click at [163, 355] on div "5 - The Basics" at bounding box center [179, 359] width 300 height 18
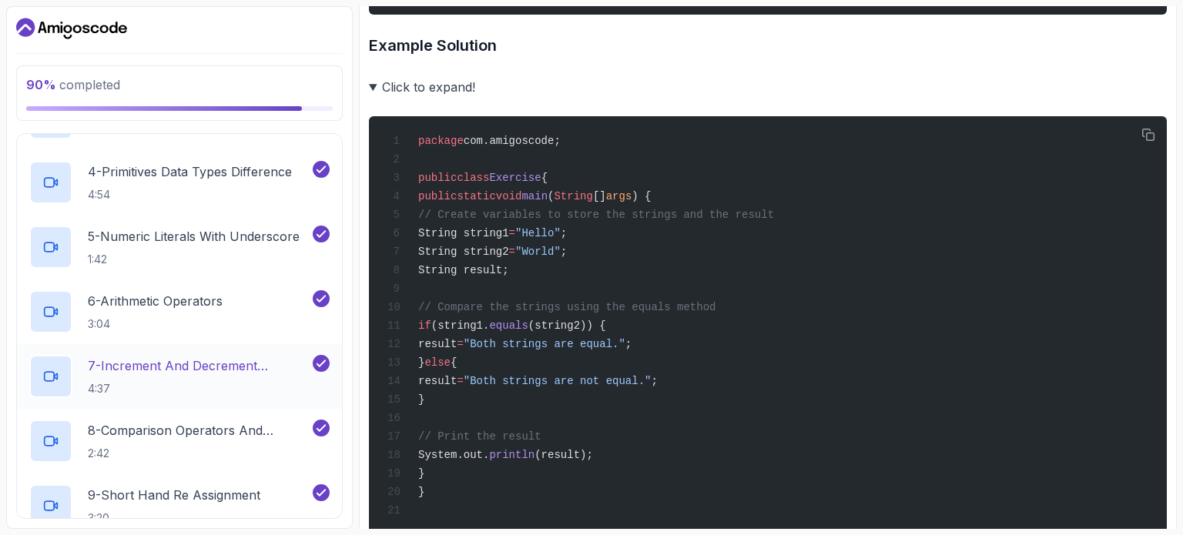
scroll to position [428, 0]
click at [157, 308] on p "6 - Arithmetic Operators" at bounding box center [155, 300] width 135 height 18
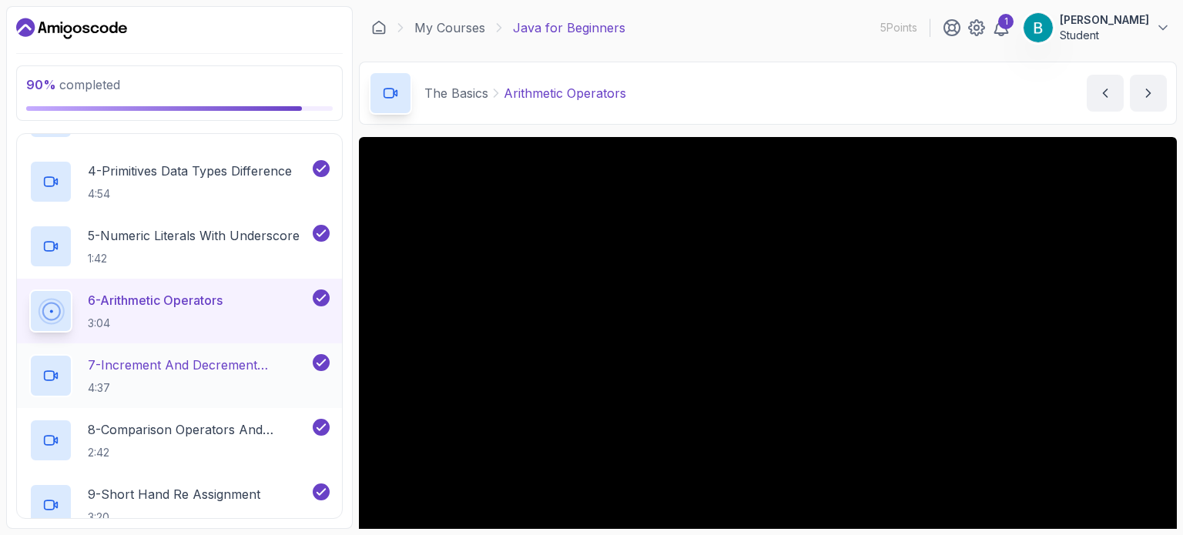
click at [155, 360] on p "7 - Increment And Decrement Operators" at bounding box center [199, 365] width 222 height 18
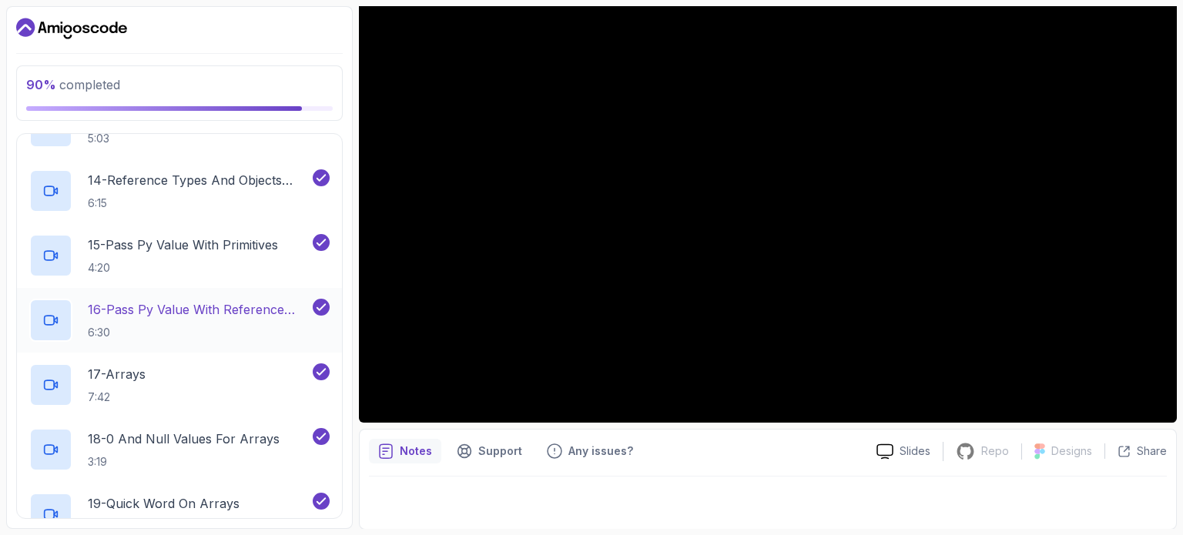
scroll to position [1065, 0]
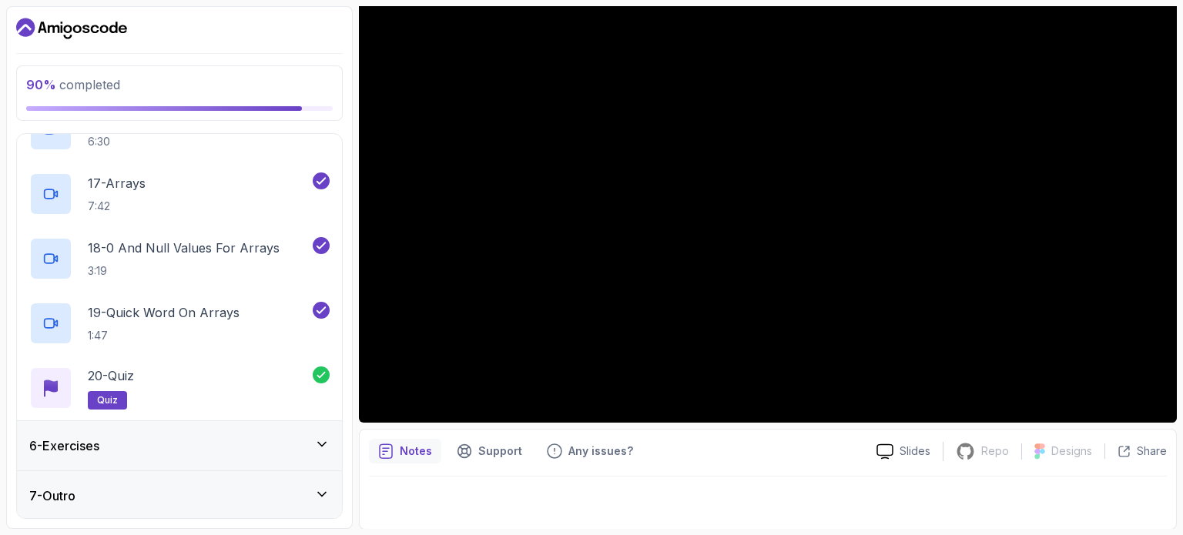
click at [182, 462] on div "6 - Exercises" at bounding box center [179, 445] width 325 height 49
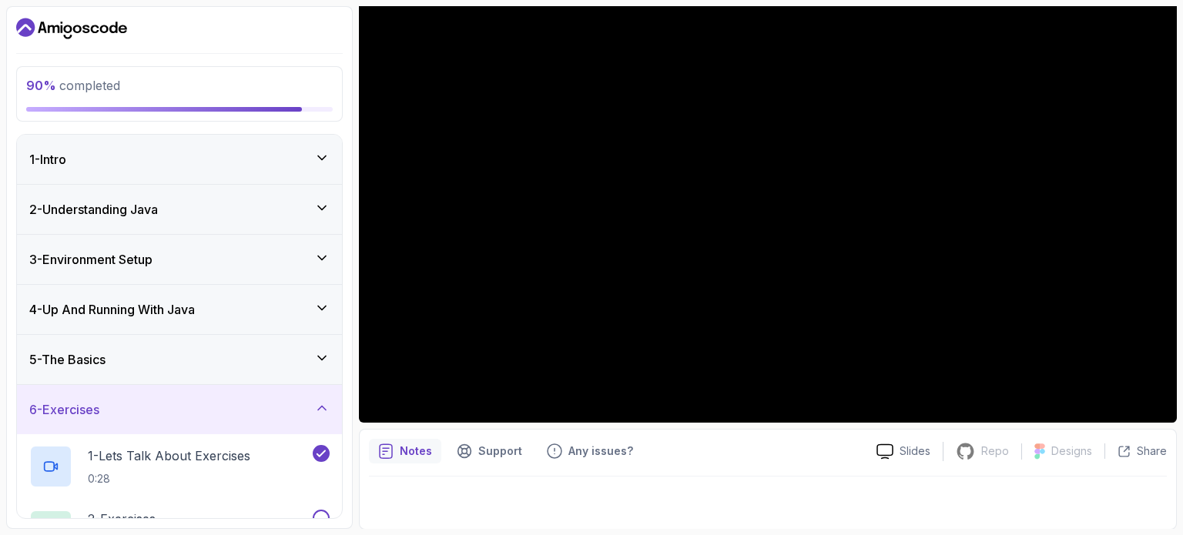
scroll to position [92, 0]
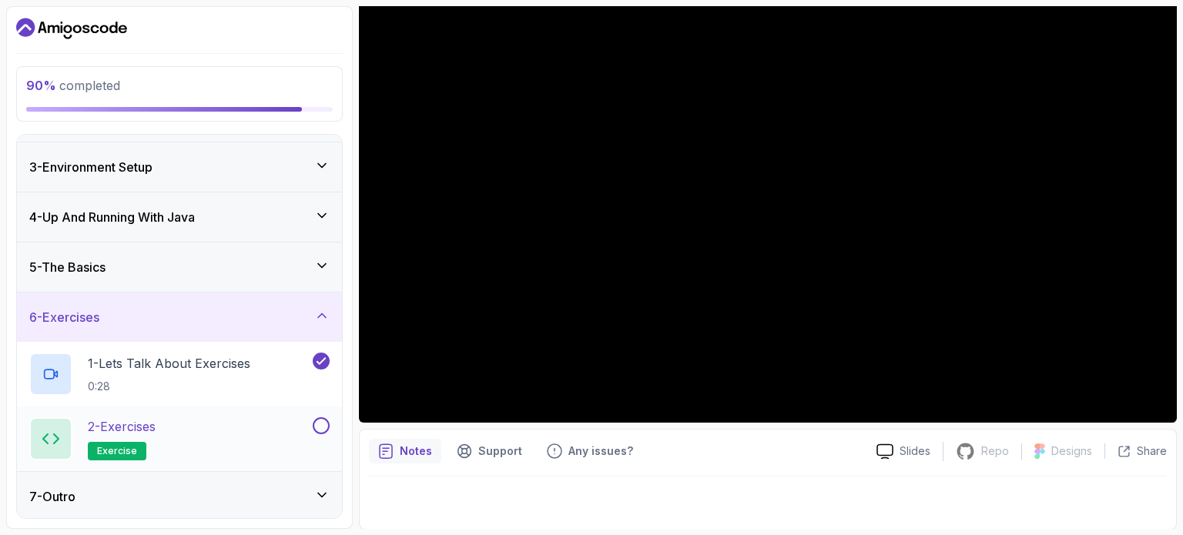
click at [225, 428] on div "2 - Exercises exercise" at bounding box center [169, 438] width 280 height 43
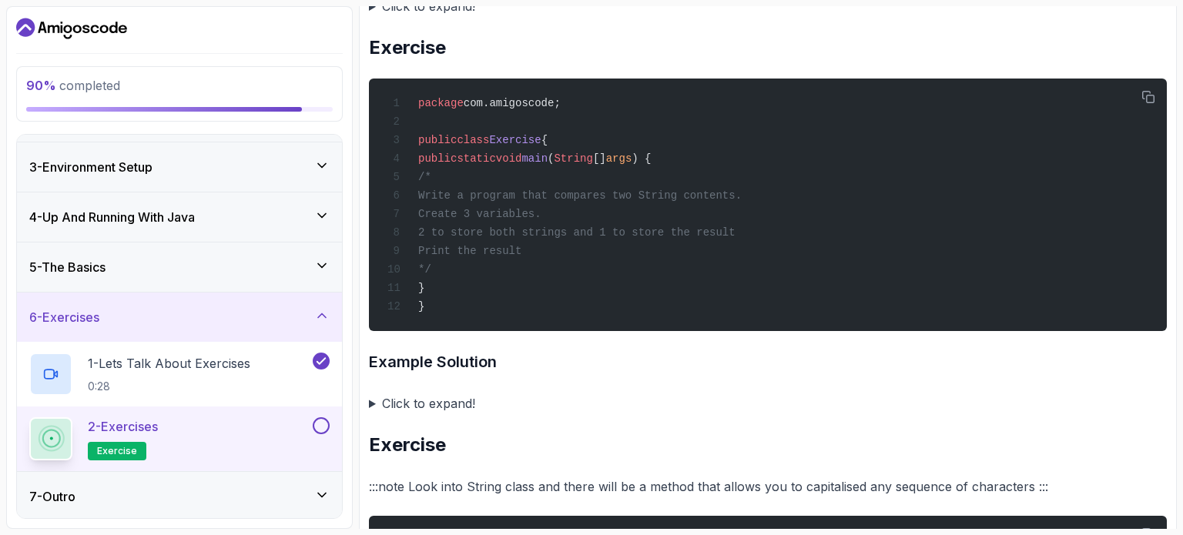
scroll to position [1478, 0]
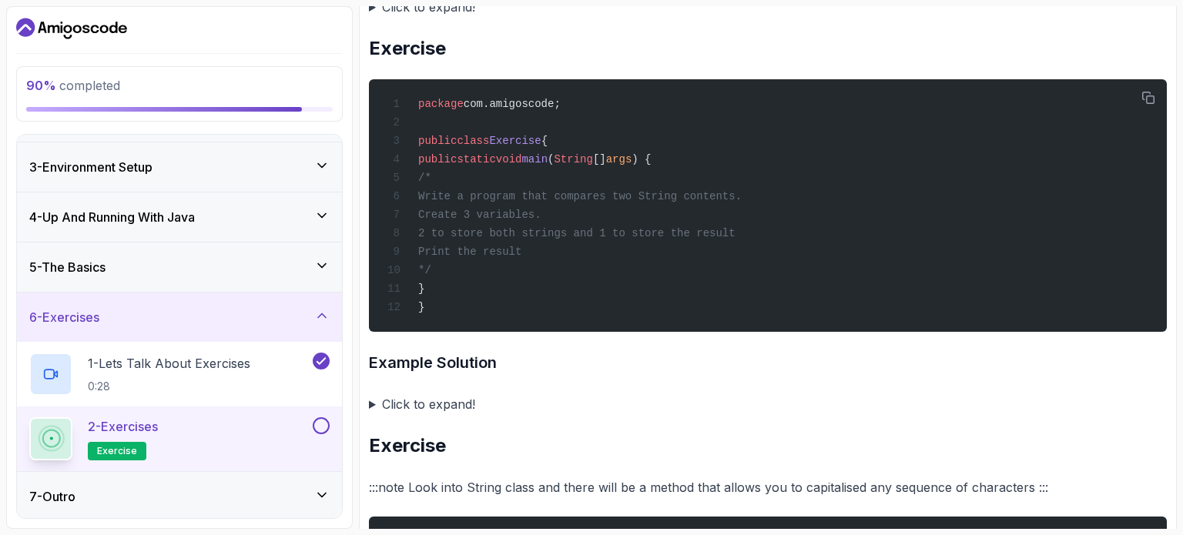
click at [410, 400] on summary "Click to expand!" at bounding box center [768, 404] width 798 height 22
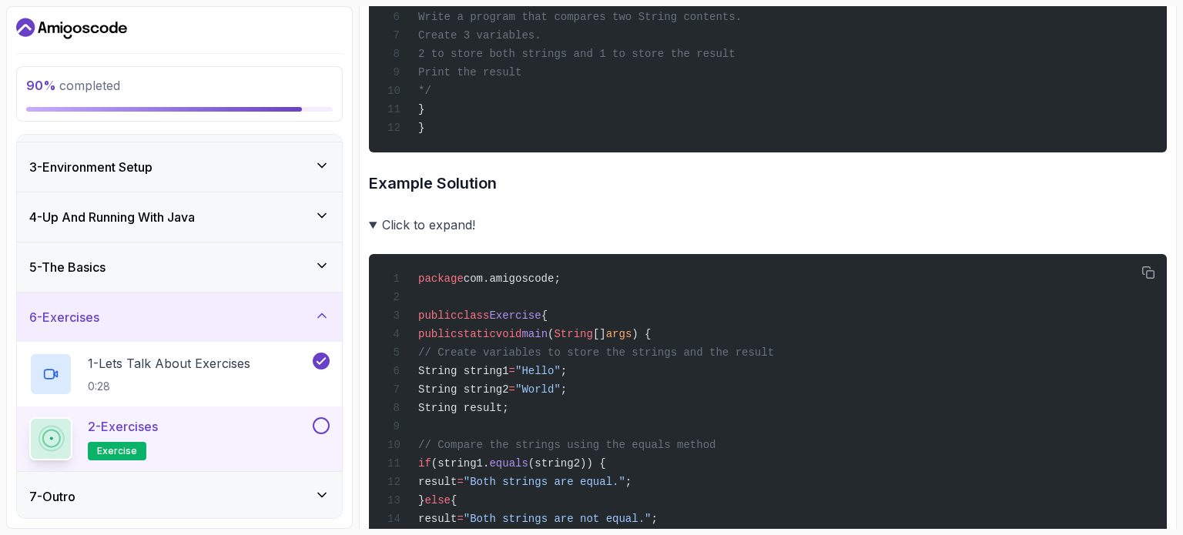
scroll to position [1662, 0]
